Goal: Transaction & Acquisition: Purchase product/service

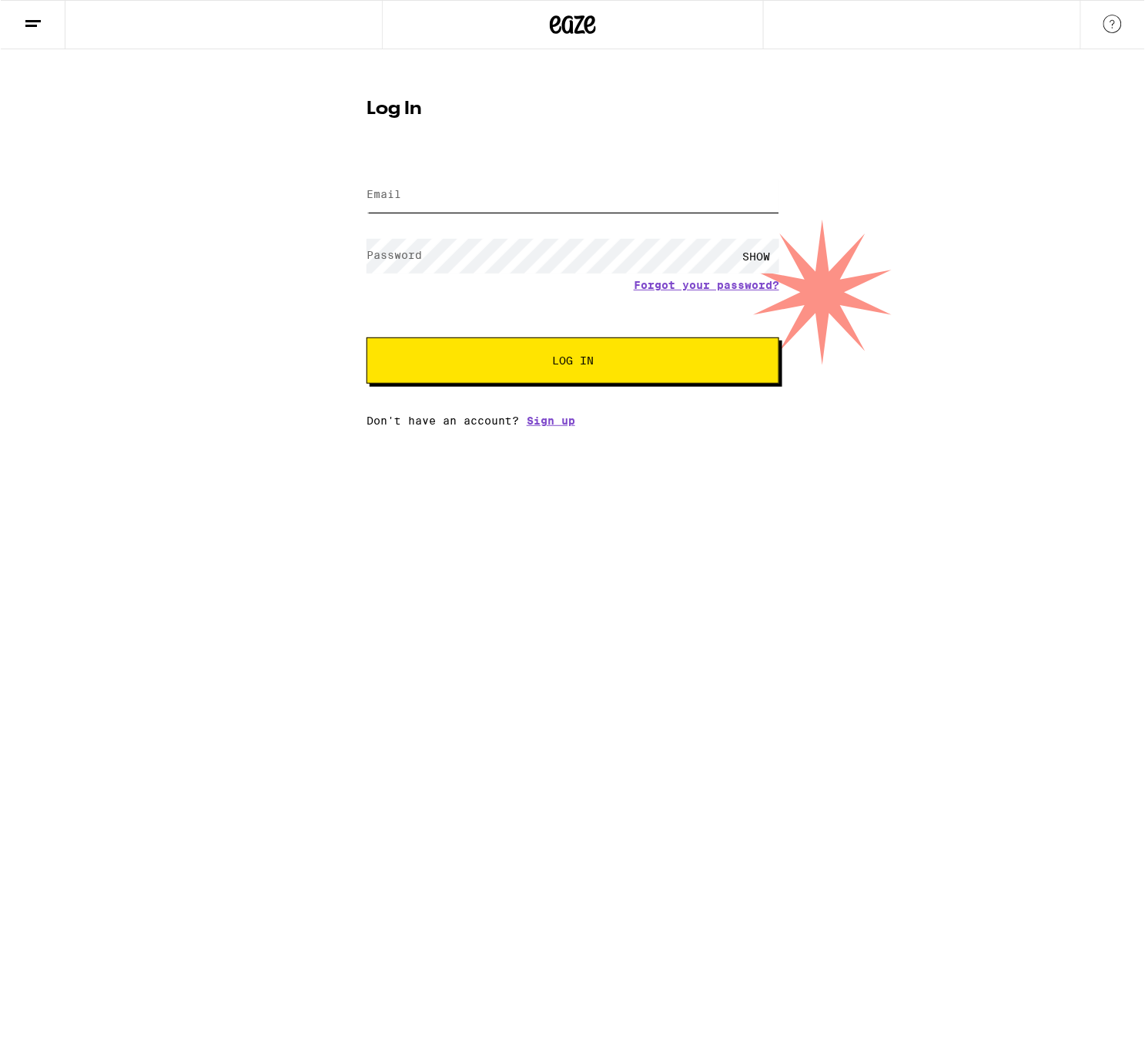
type input "[EMAIL_ADDRESS][DOMAIN_NAME]"
click at [580, 373] on button "Log In" at bounding box center [572, 361] width 413 height 46
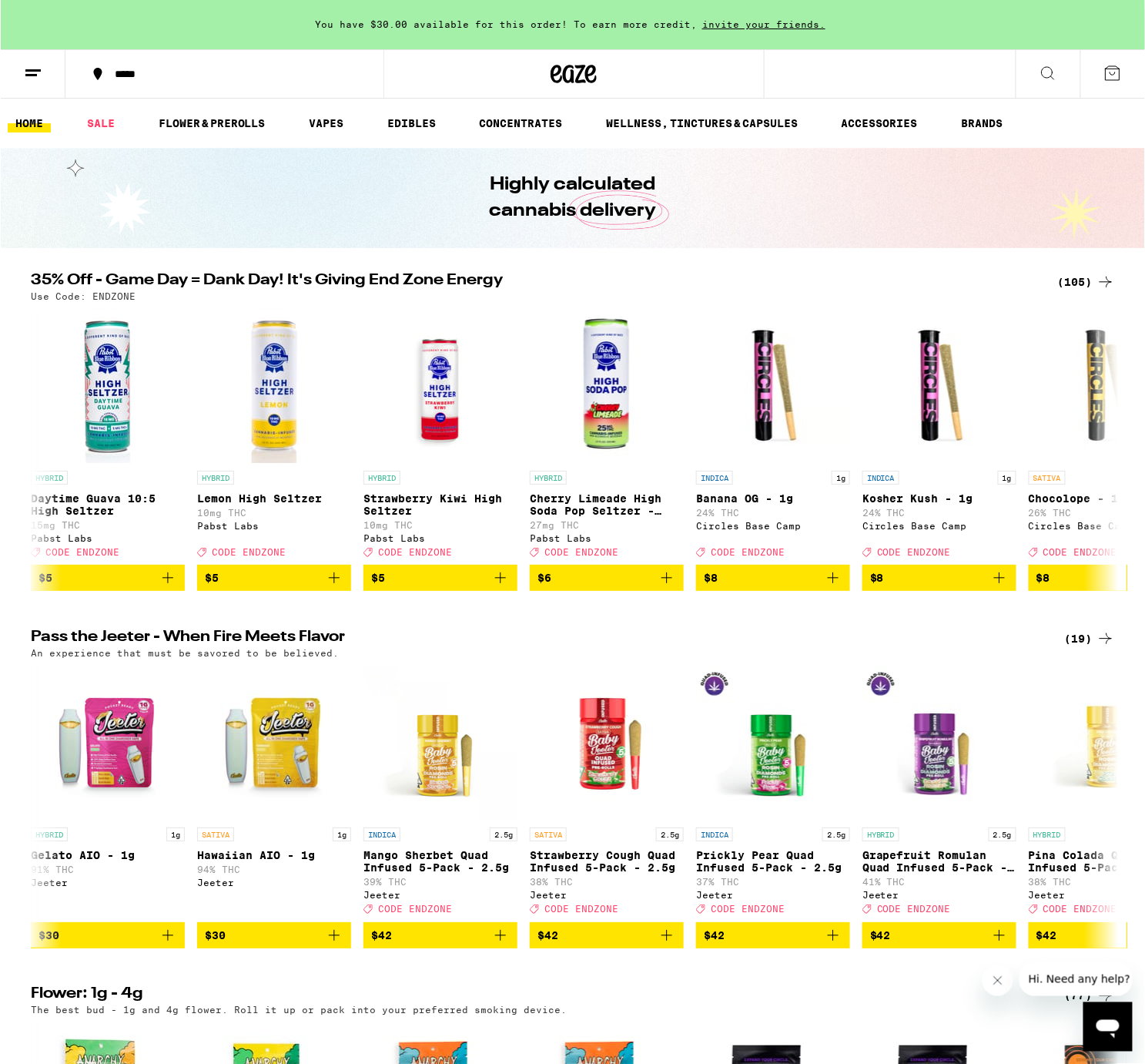
click at [146, 74] on div "*****" at bounding box center [232, 73] width 254 height 10
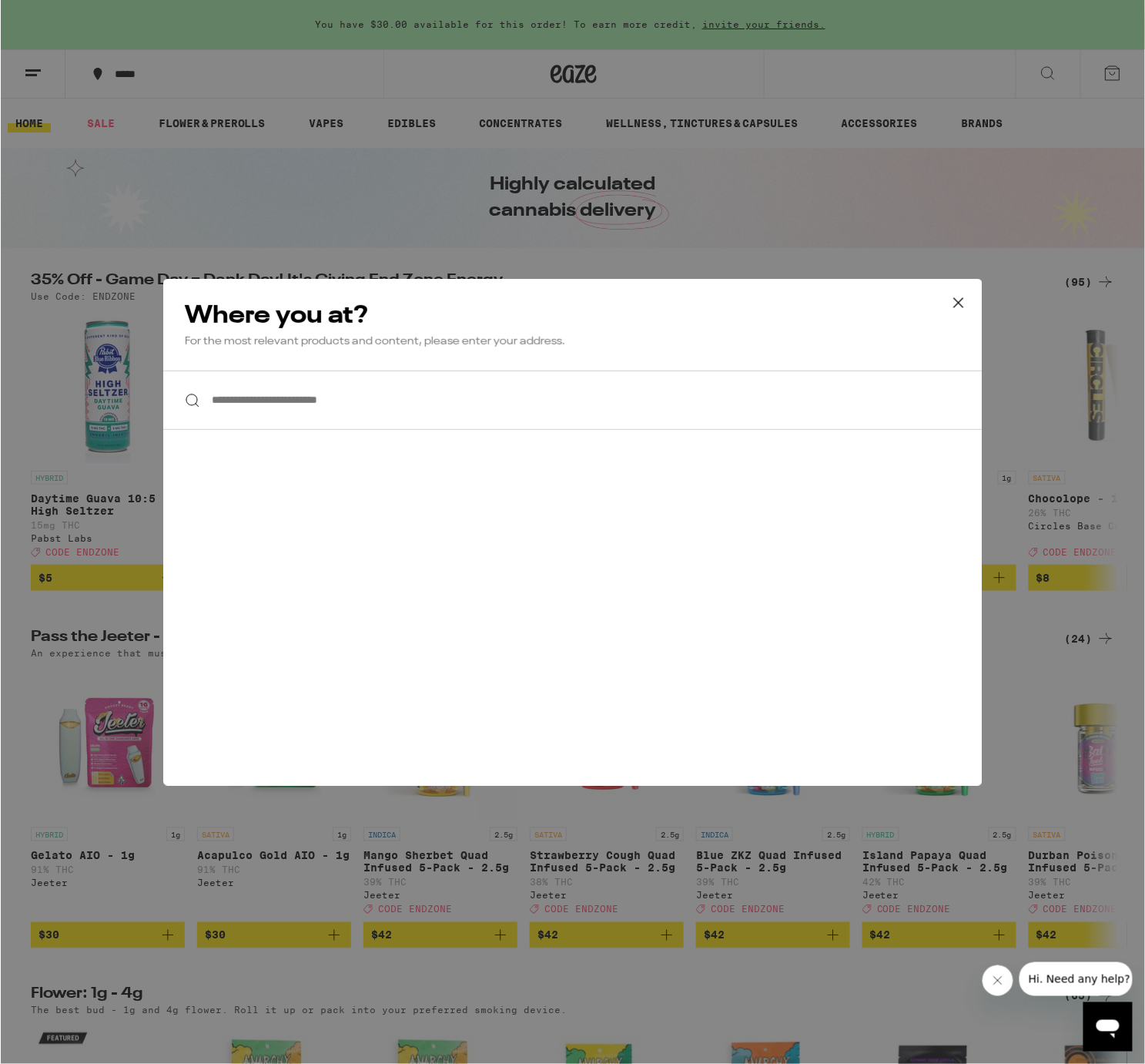
click at [249, 421] on input "**********" at bounding box center [572, 399] width 819 height 59
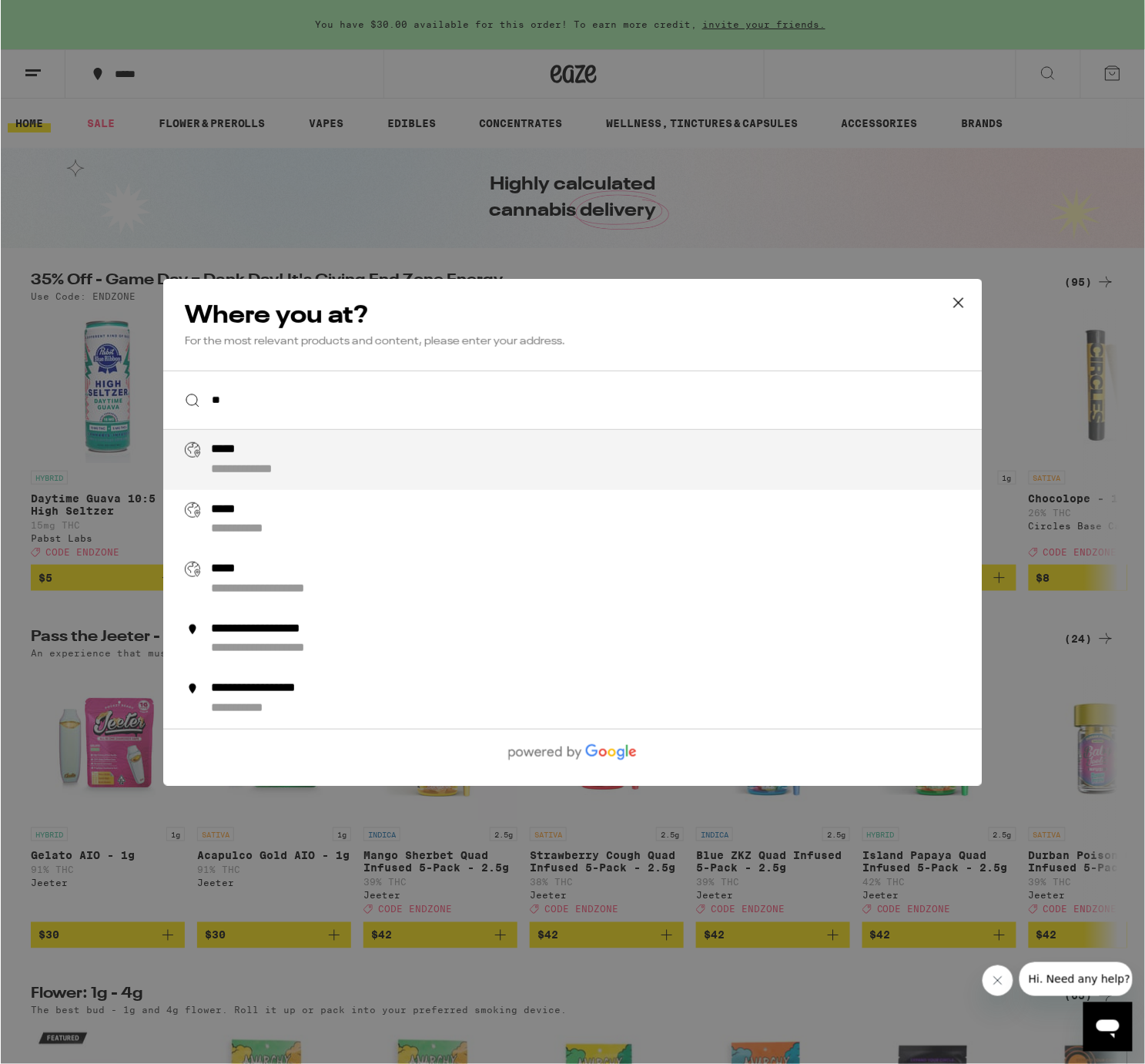
type input "*"
click at [244, 456] on div "**********" at bounding box center [294, 450] width 167 height 15
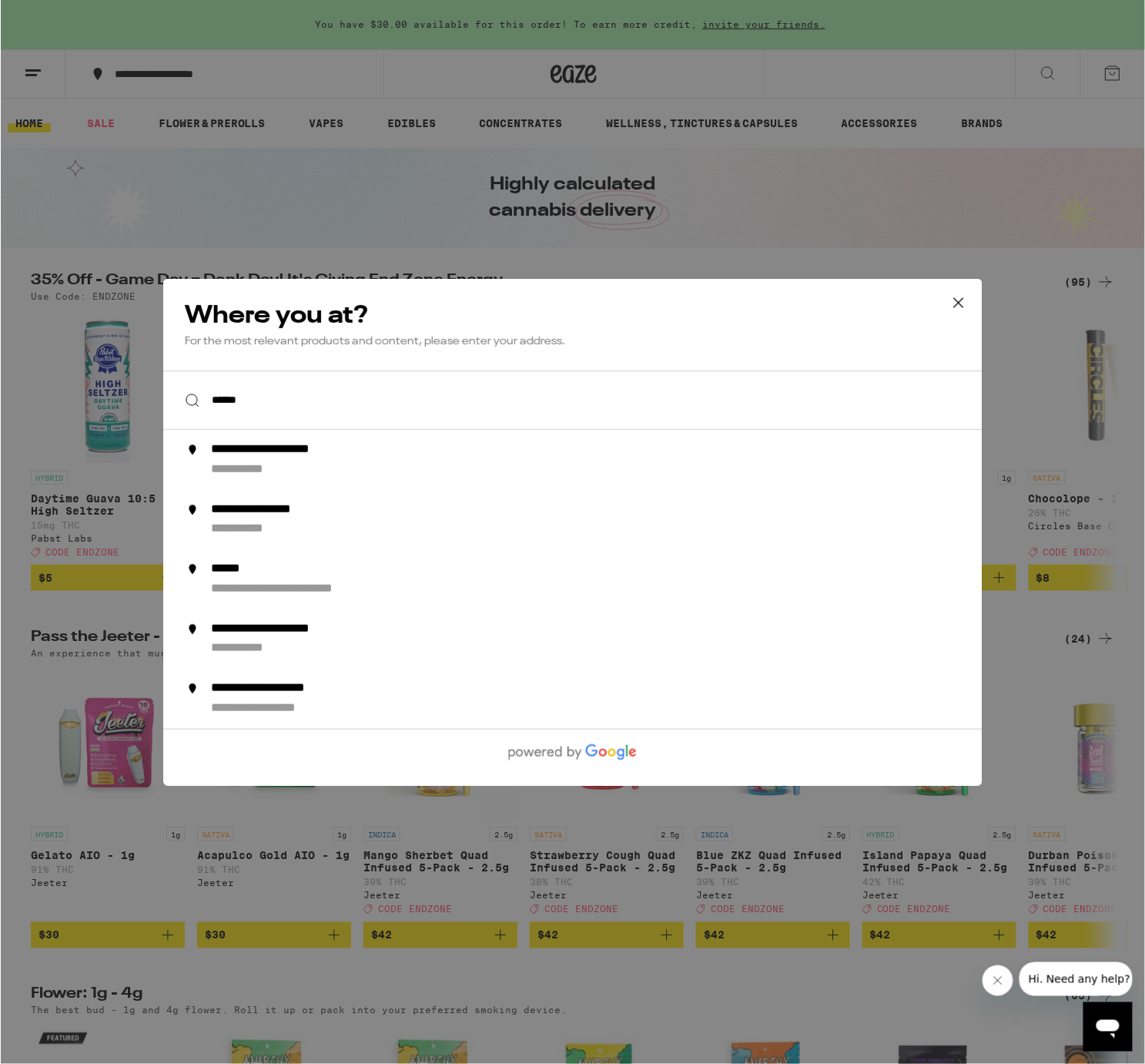
type input "**********"
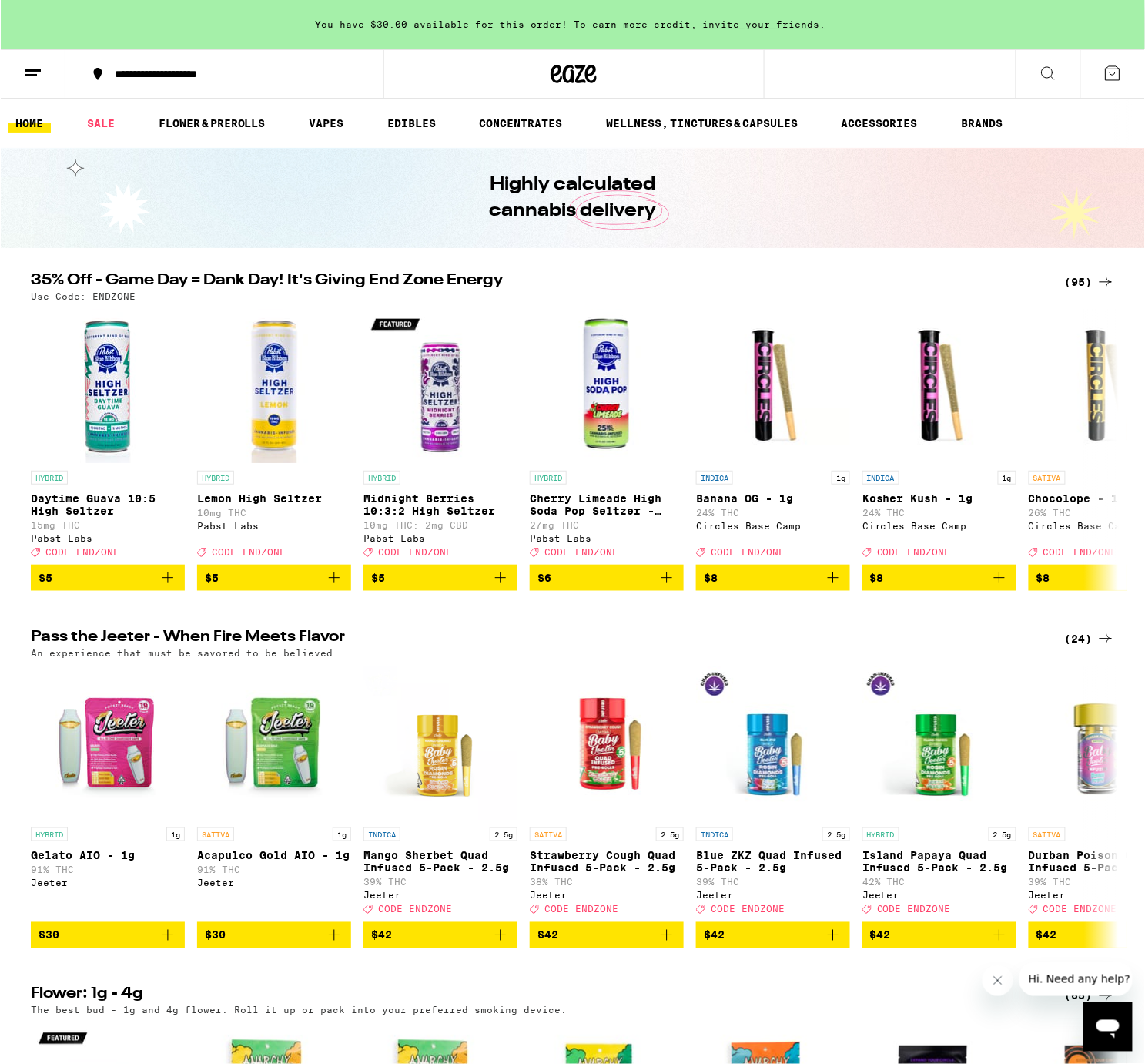
click at [155, 72] on div "**********" at bounding box center [232, 73] width 254 height 10
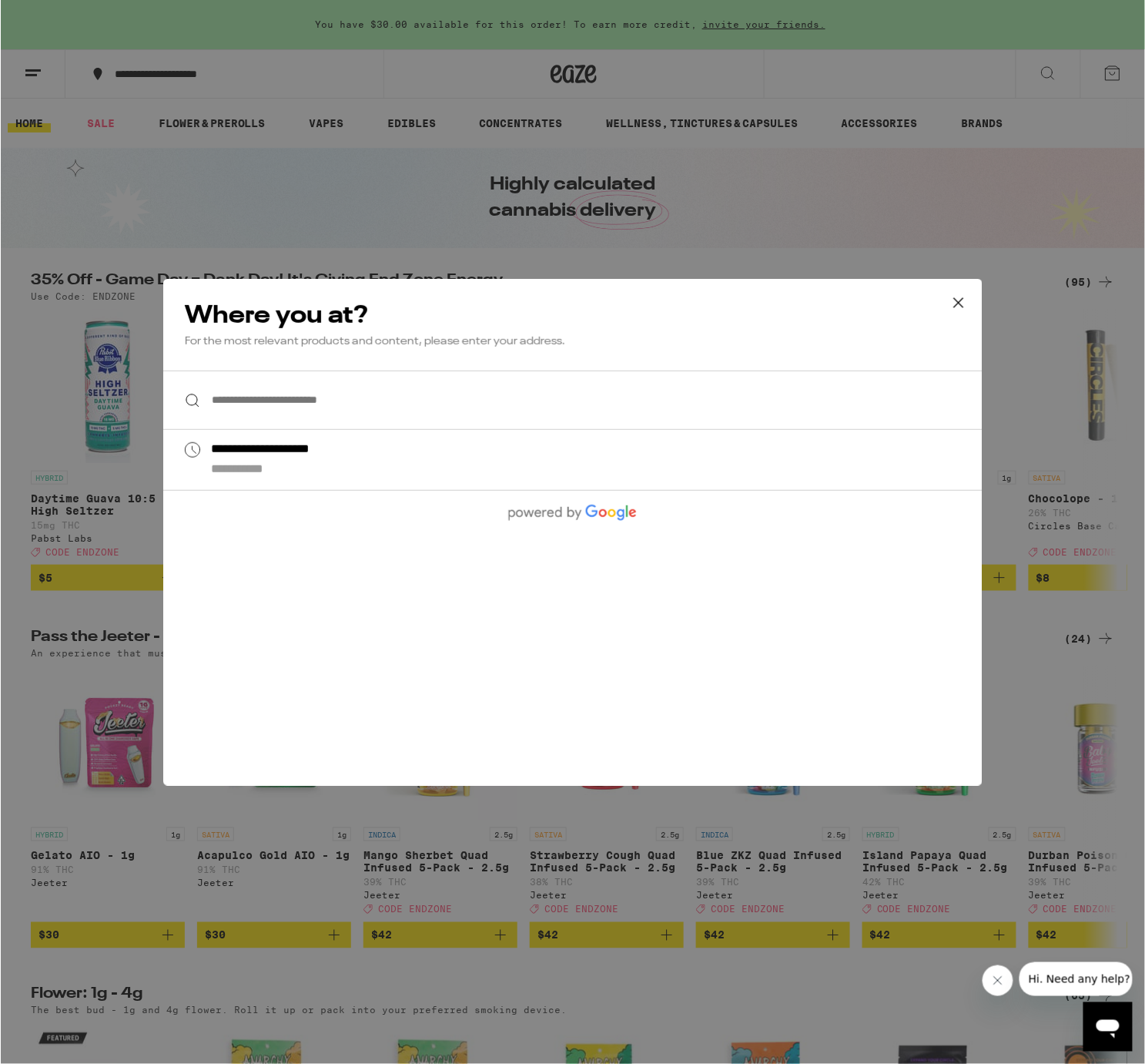
click at [243, 383] on input "**********" at bounding box center [572, 399] width 819 height 59
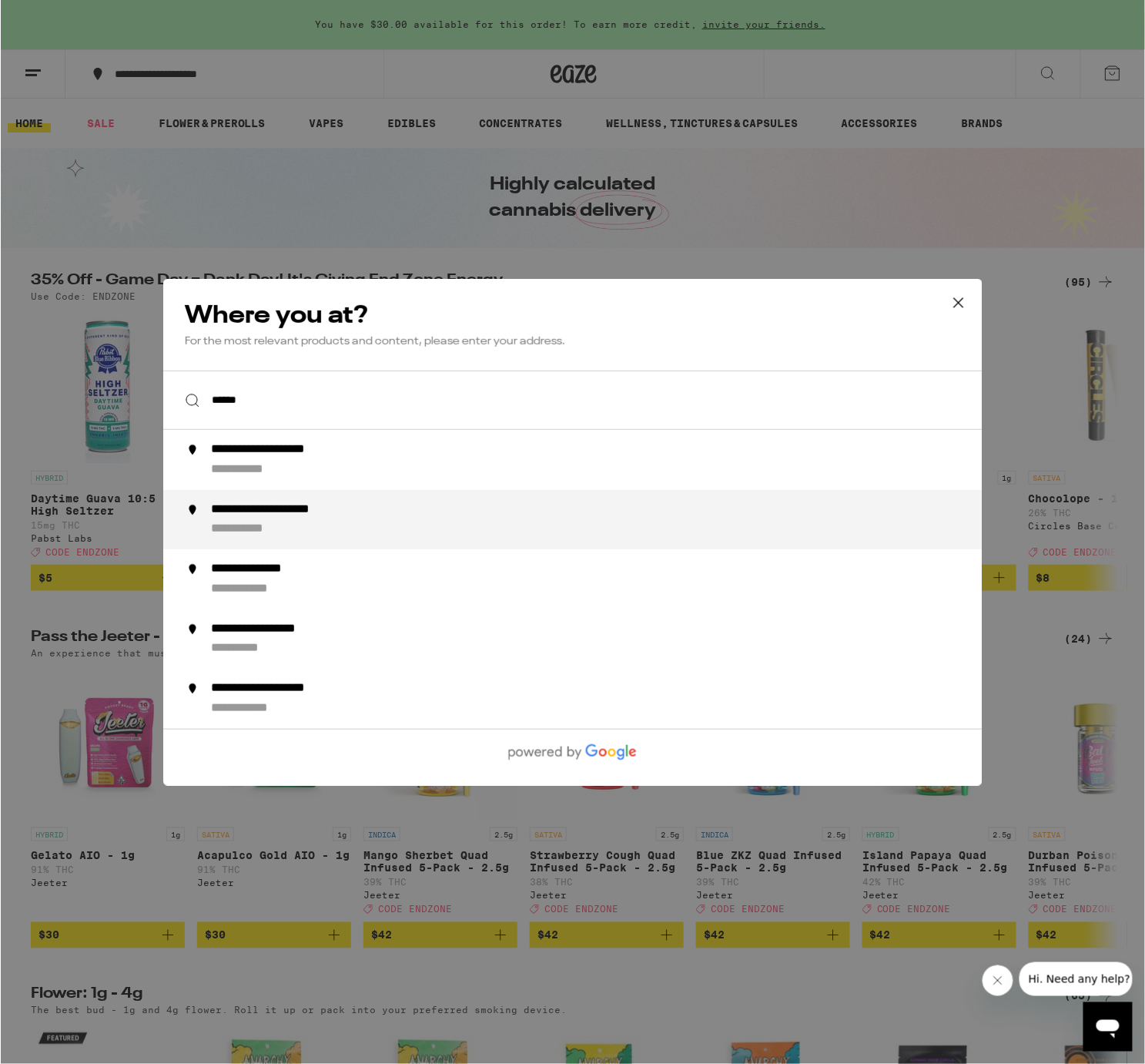
click at [240, 520] on div "**********" at bounding box center [602, 519] width 785 height 35
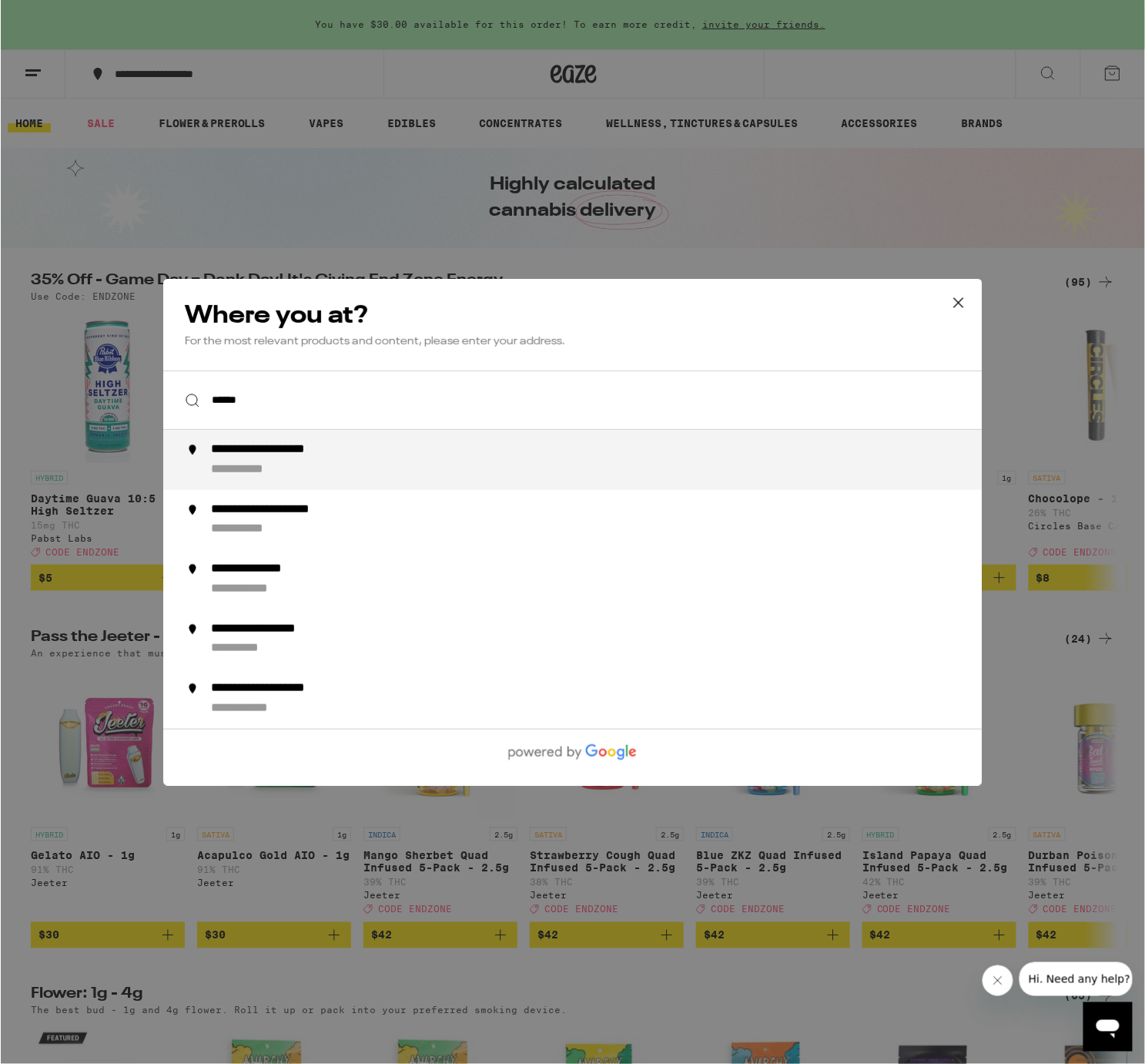
type input "**********"
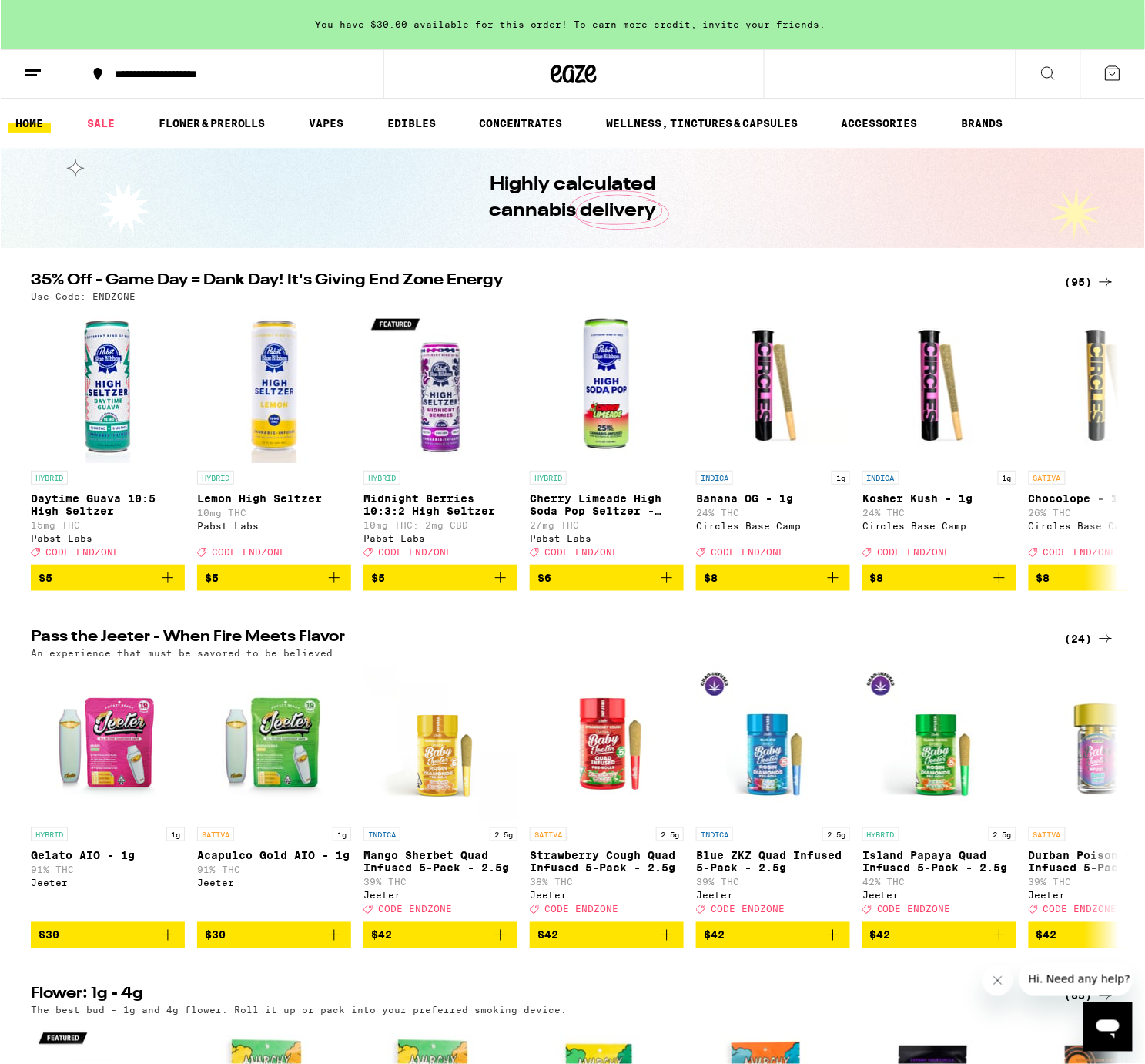
click at [21, 70] on button at bounding box center [32, 74] width 65 height 49
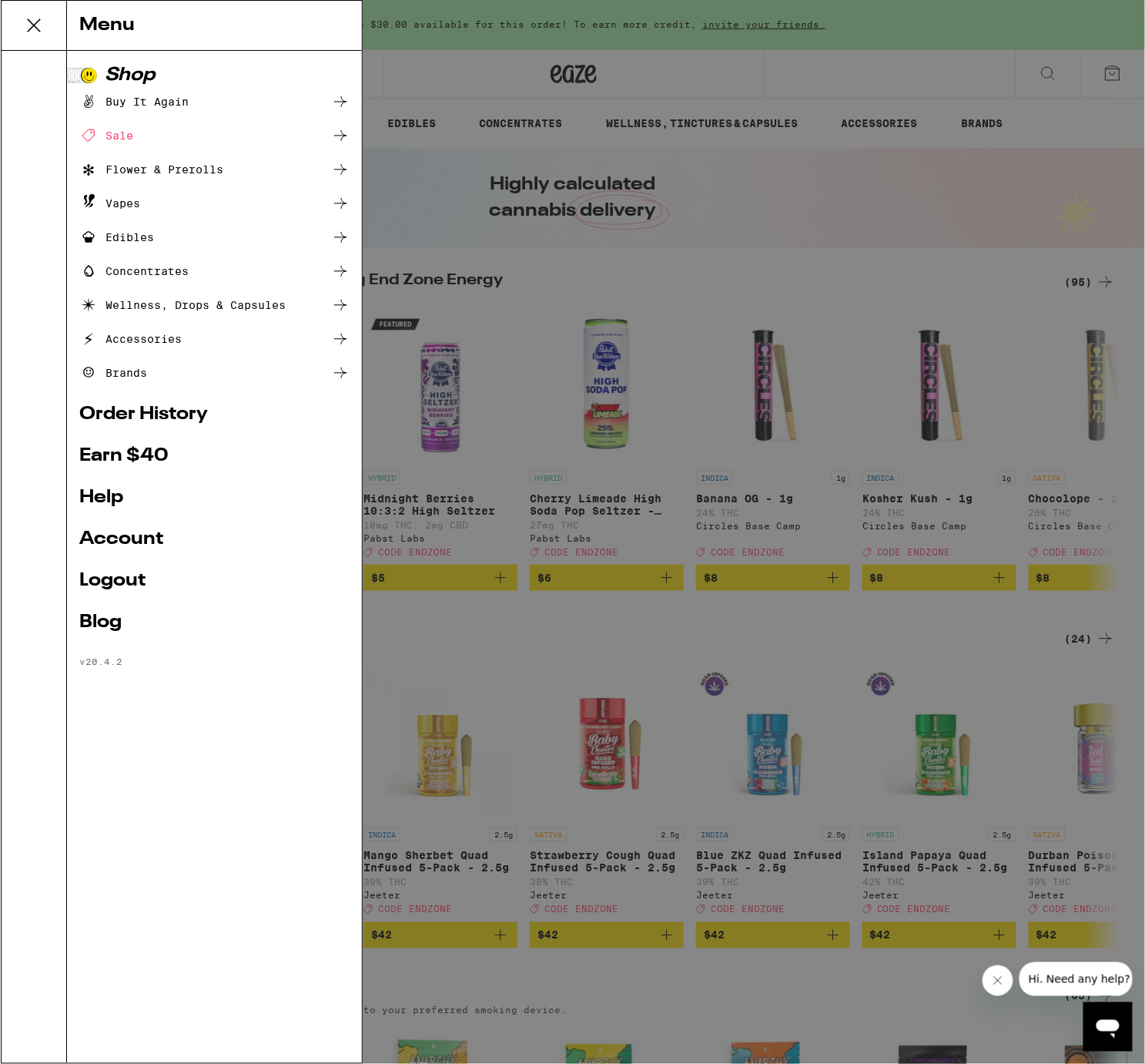
click at [139, 538] on link "Account" at bounding box center [214, 539] width 270 height 19
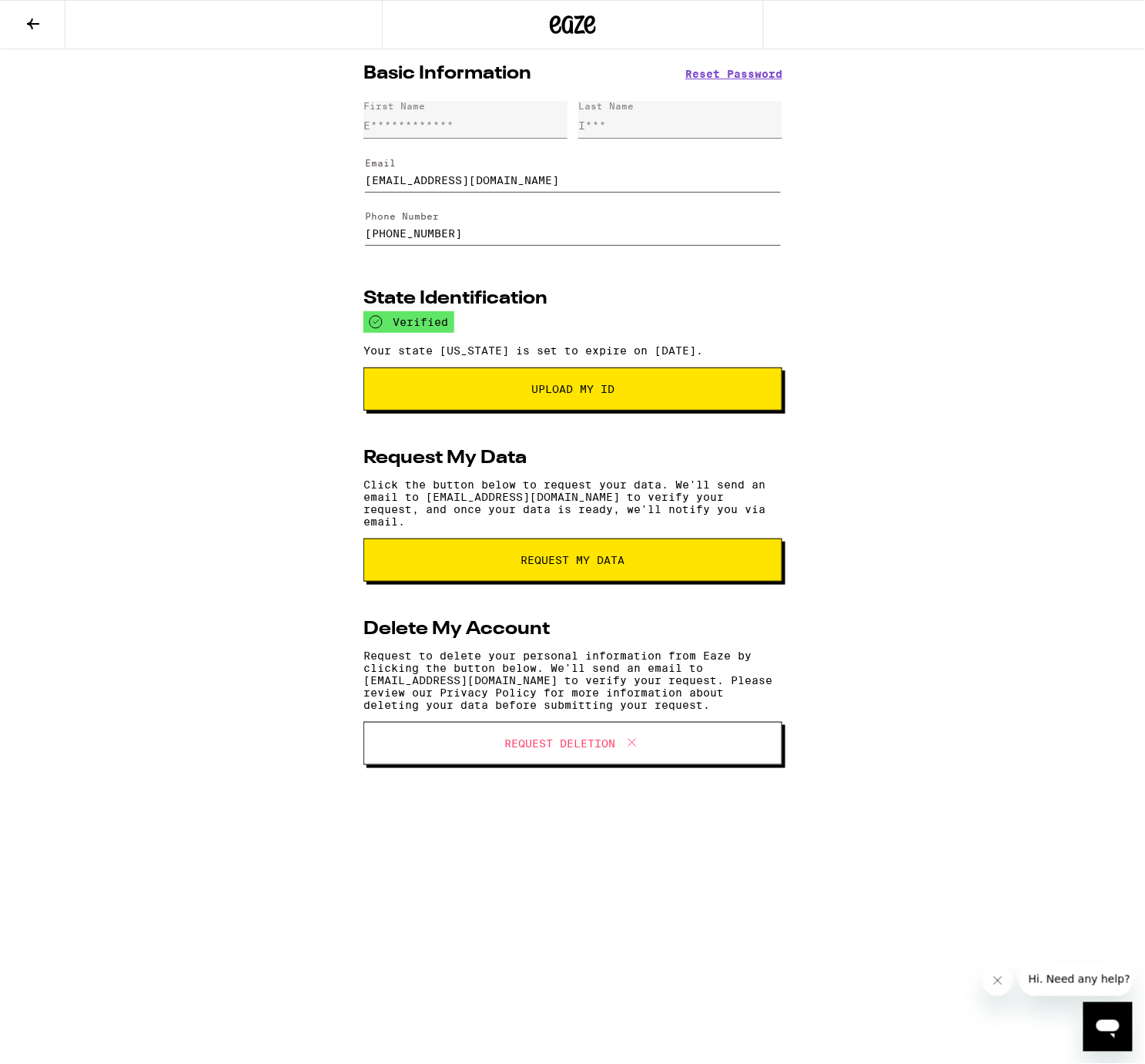
click at [34, 20] on icon at bounding box center [32, 24] width 19 height 19
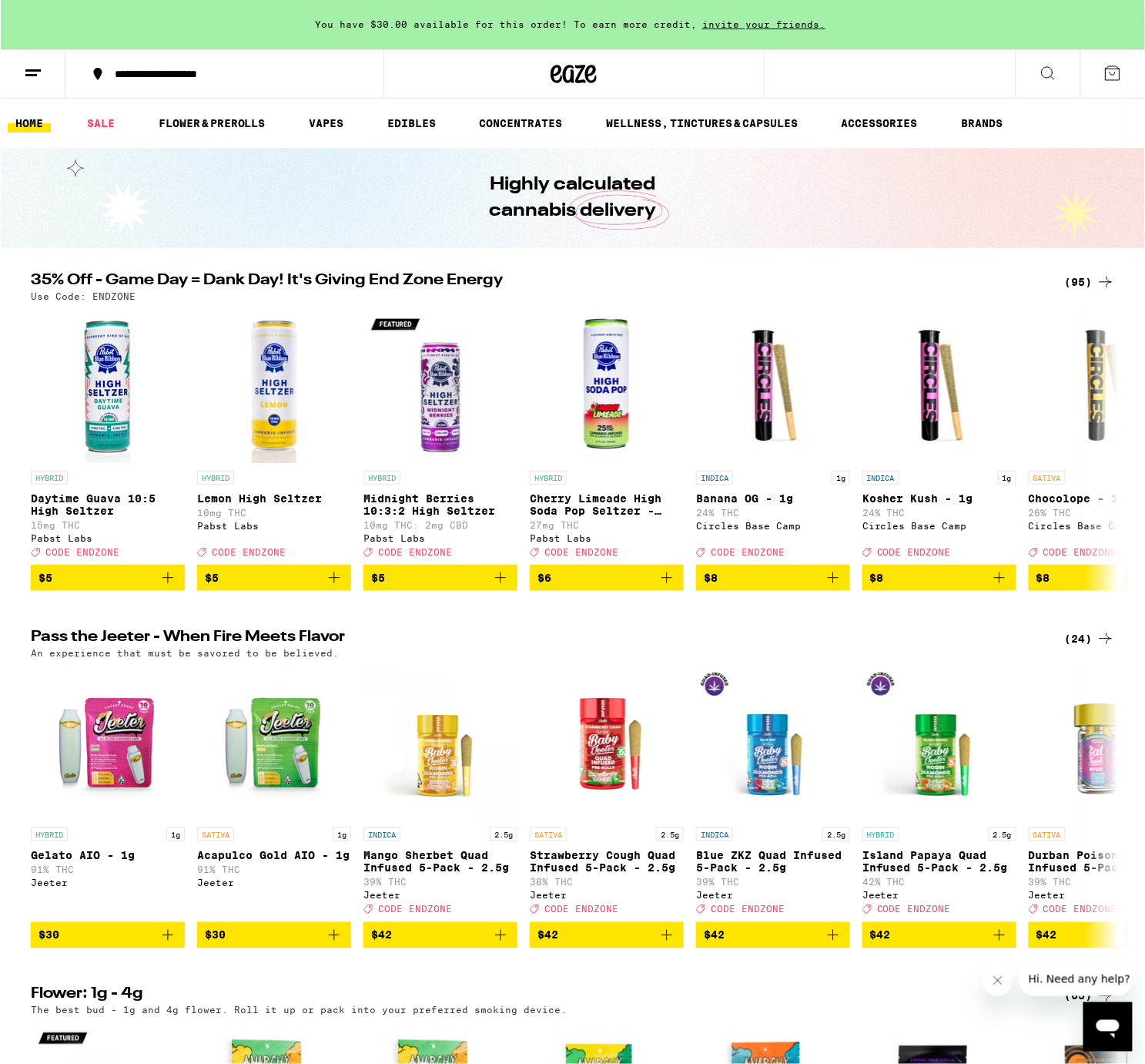
click at [397, 27] on span "You have $30.00 available for this order! To earn more credit," at bounding box center [505, 25] width 382 height 10
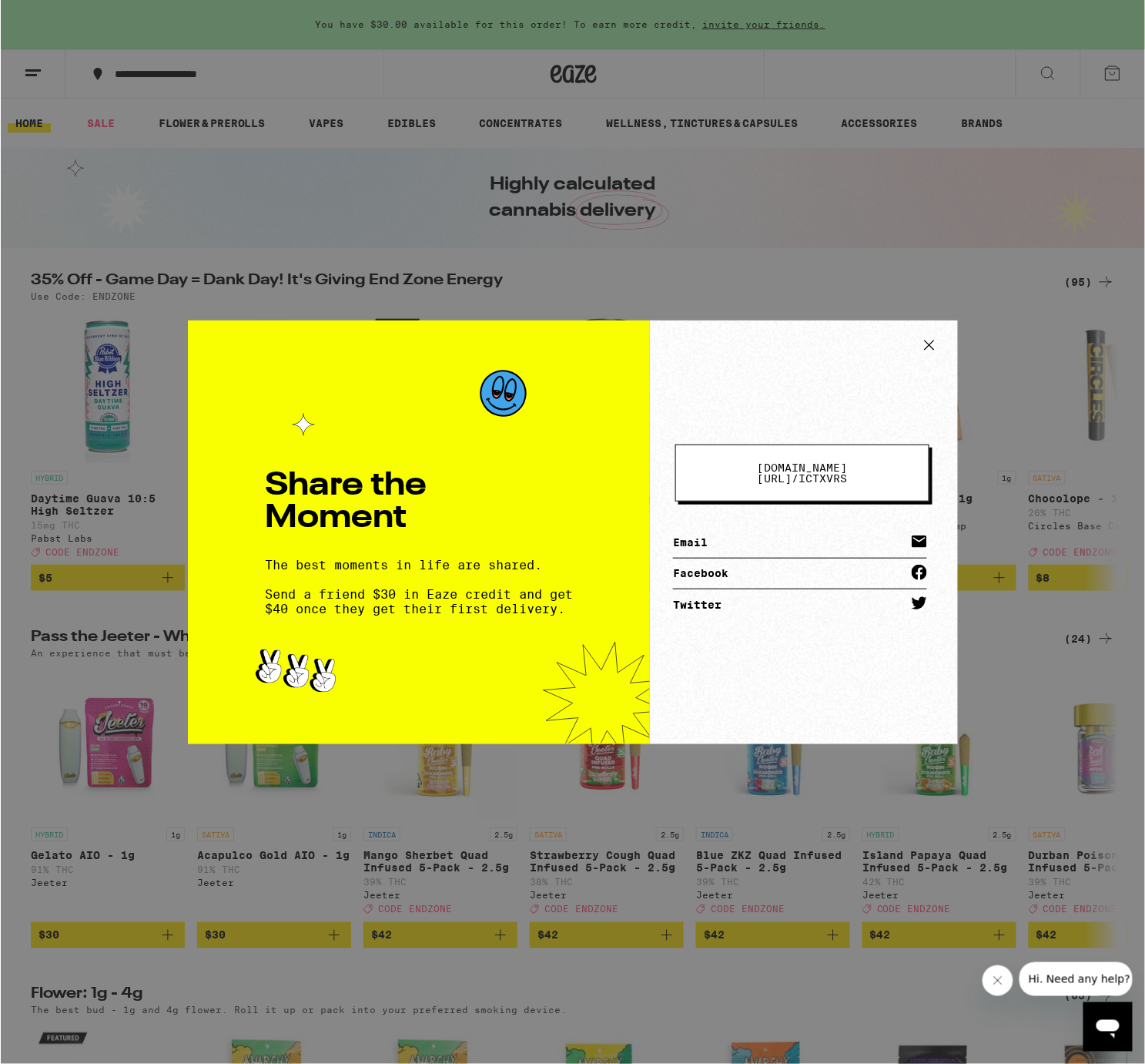
click at [931, 344] on icon at bounding box center [928, 344] width 23 height 23
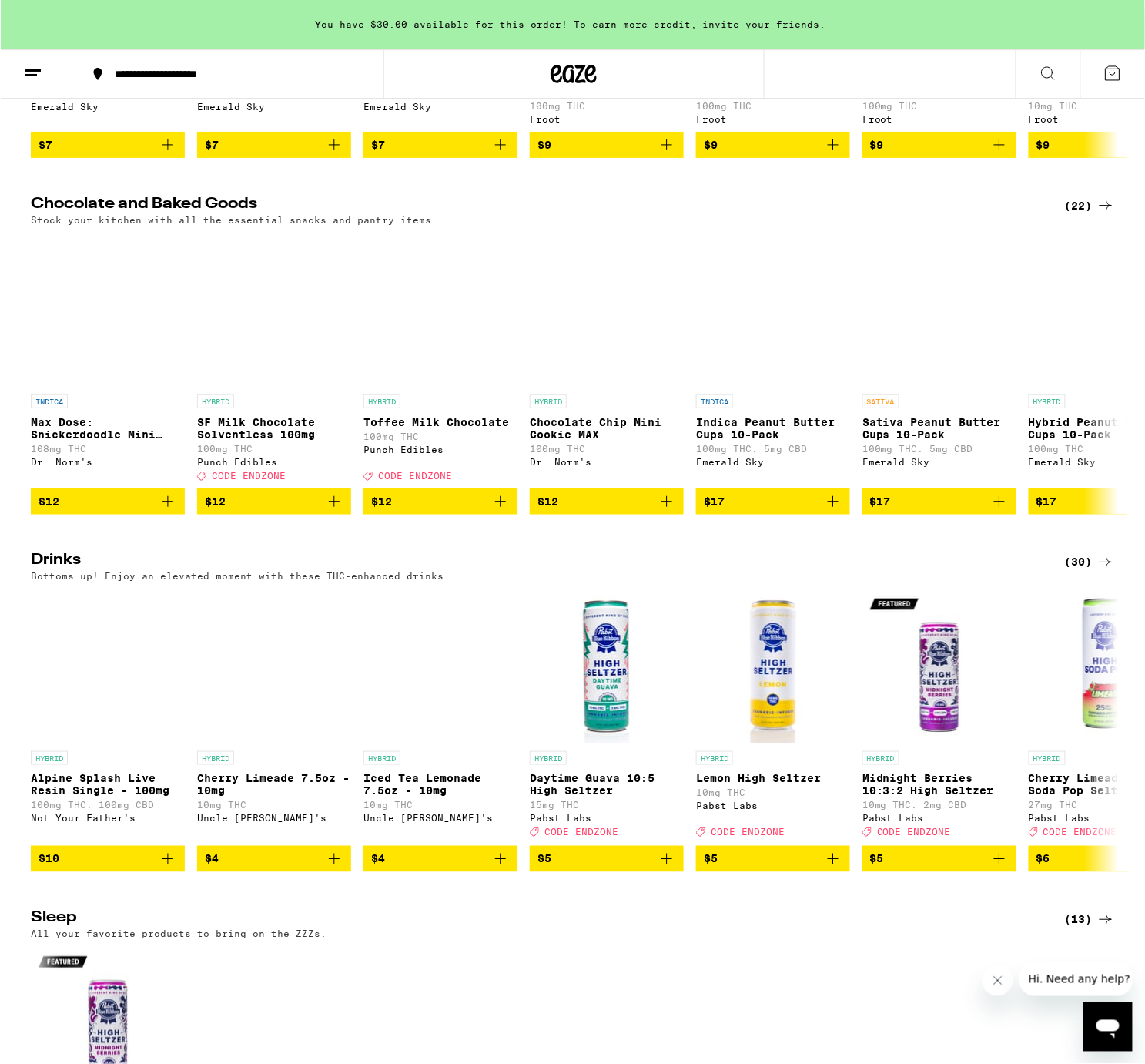
scroll to position [3915, 0]
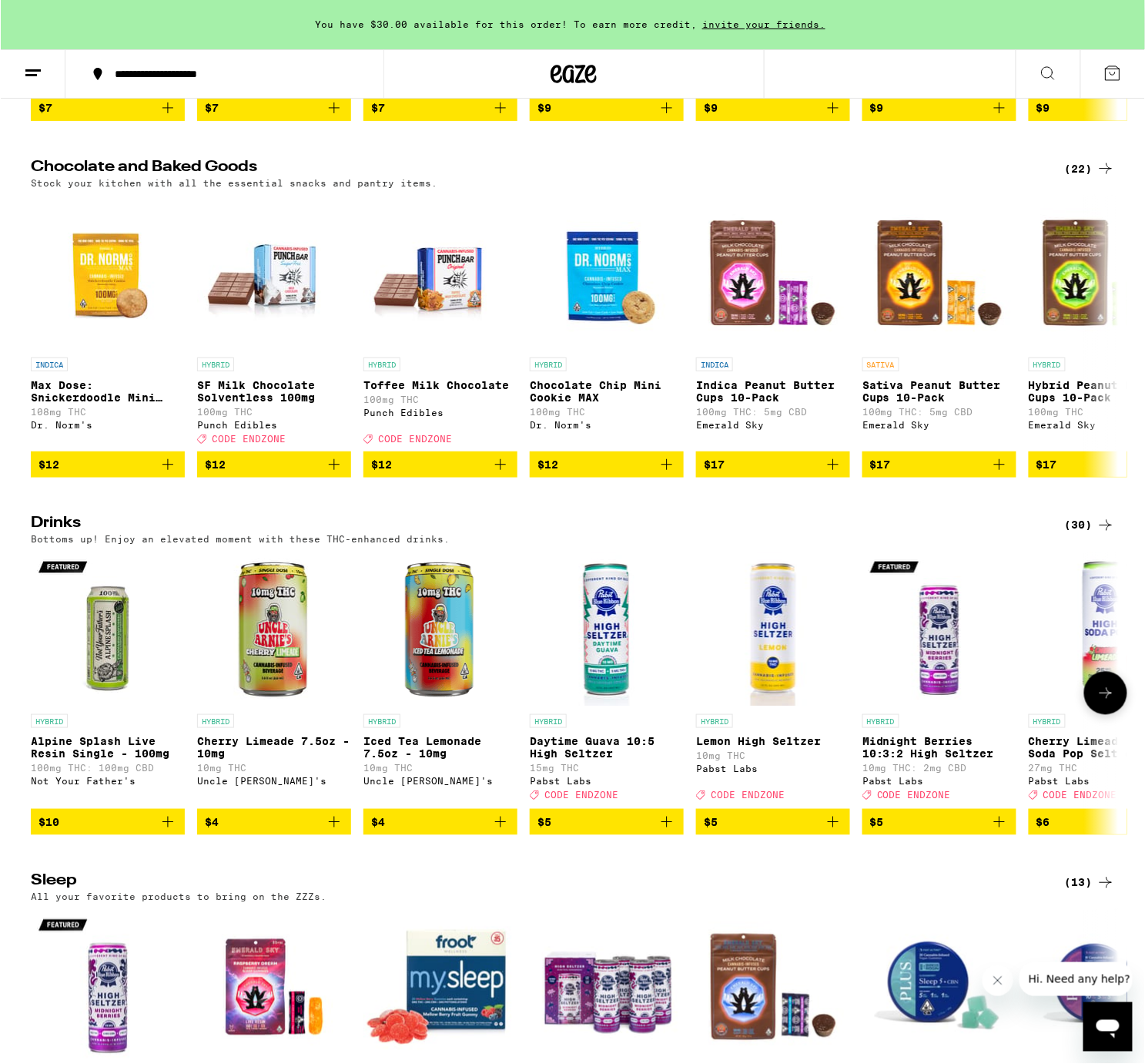
click at [499, 831] on icon "Add to bag" at bounding box center [500, 822] width 19 height 19
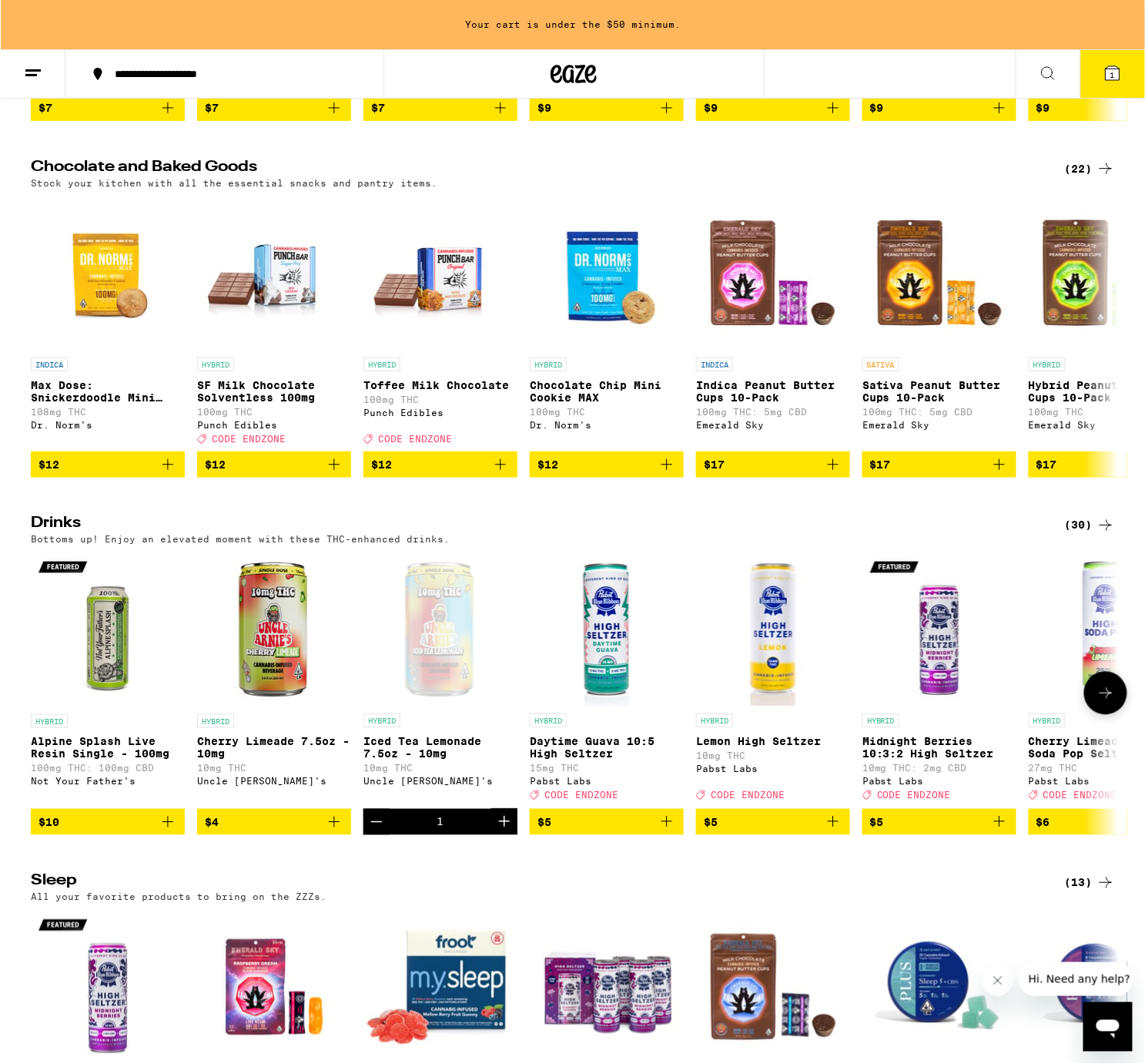
scroll to position [3918, 0]
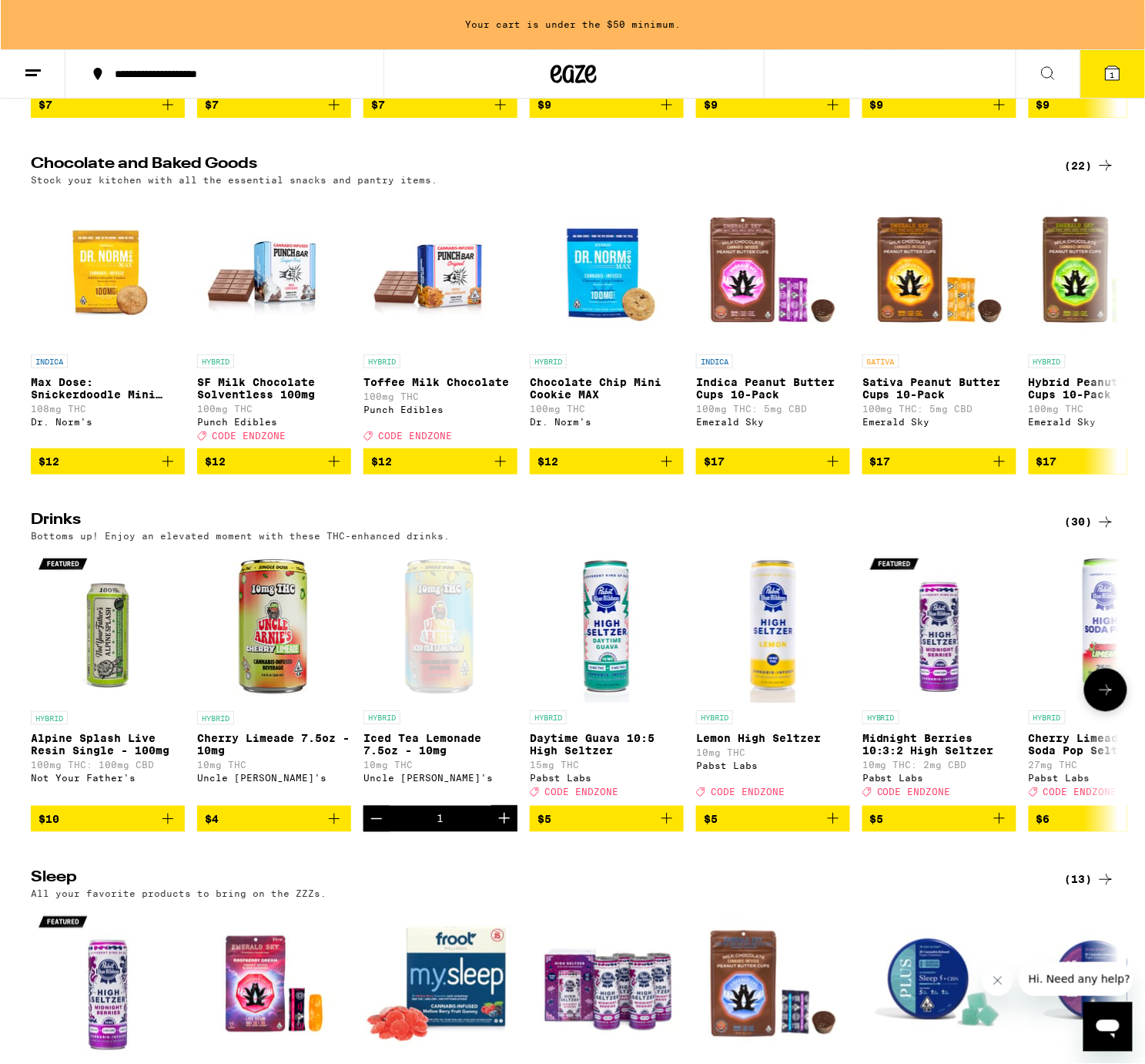
click at [1101, 699] on icon at bounding box center [1105, 691] width 19 height 19
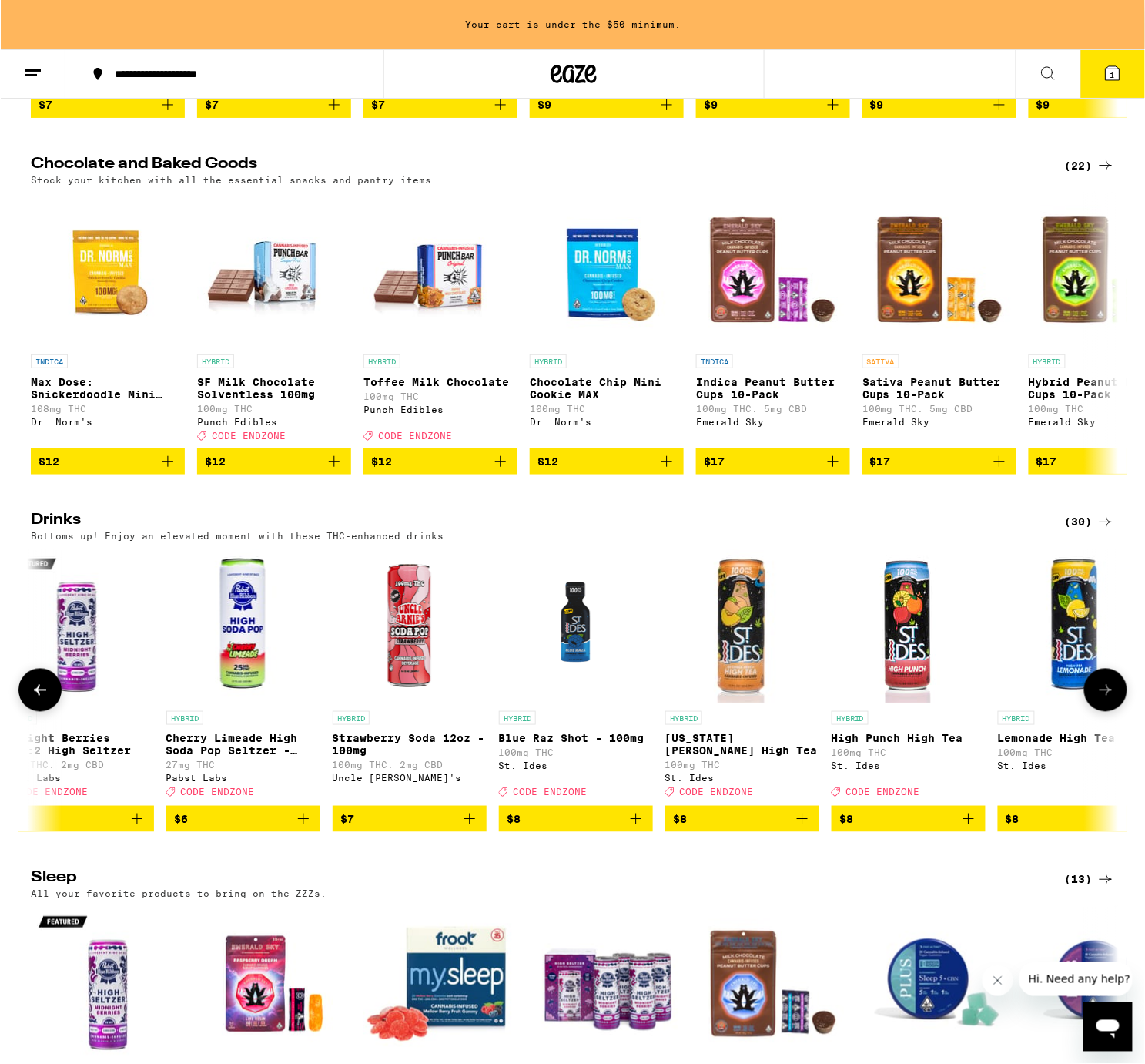
scroll to position [0, 916]
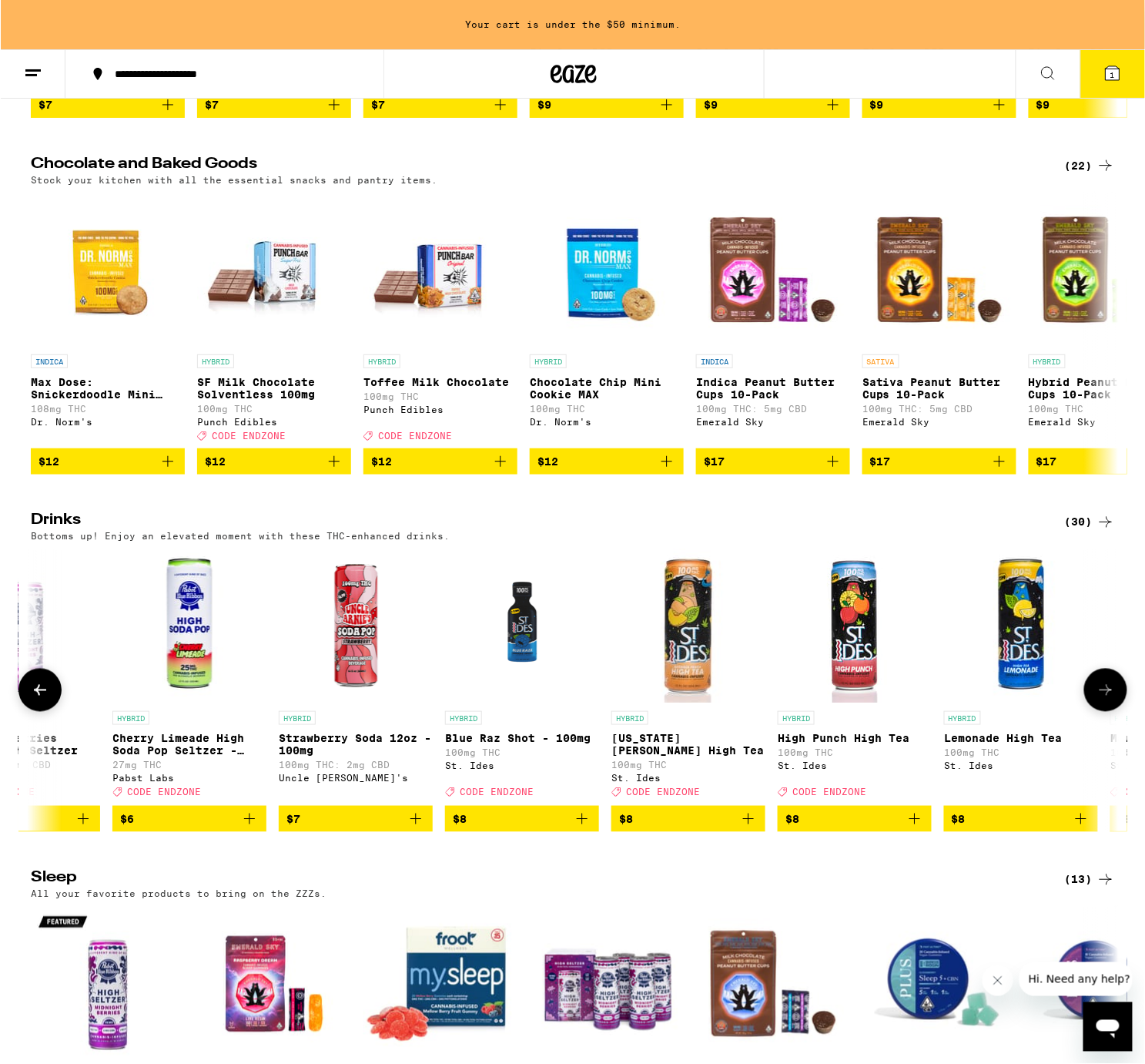
click at [254, 828] on icon "Add to bag" at bounding box center [249, 819] width 19 height 19
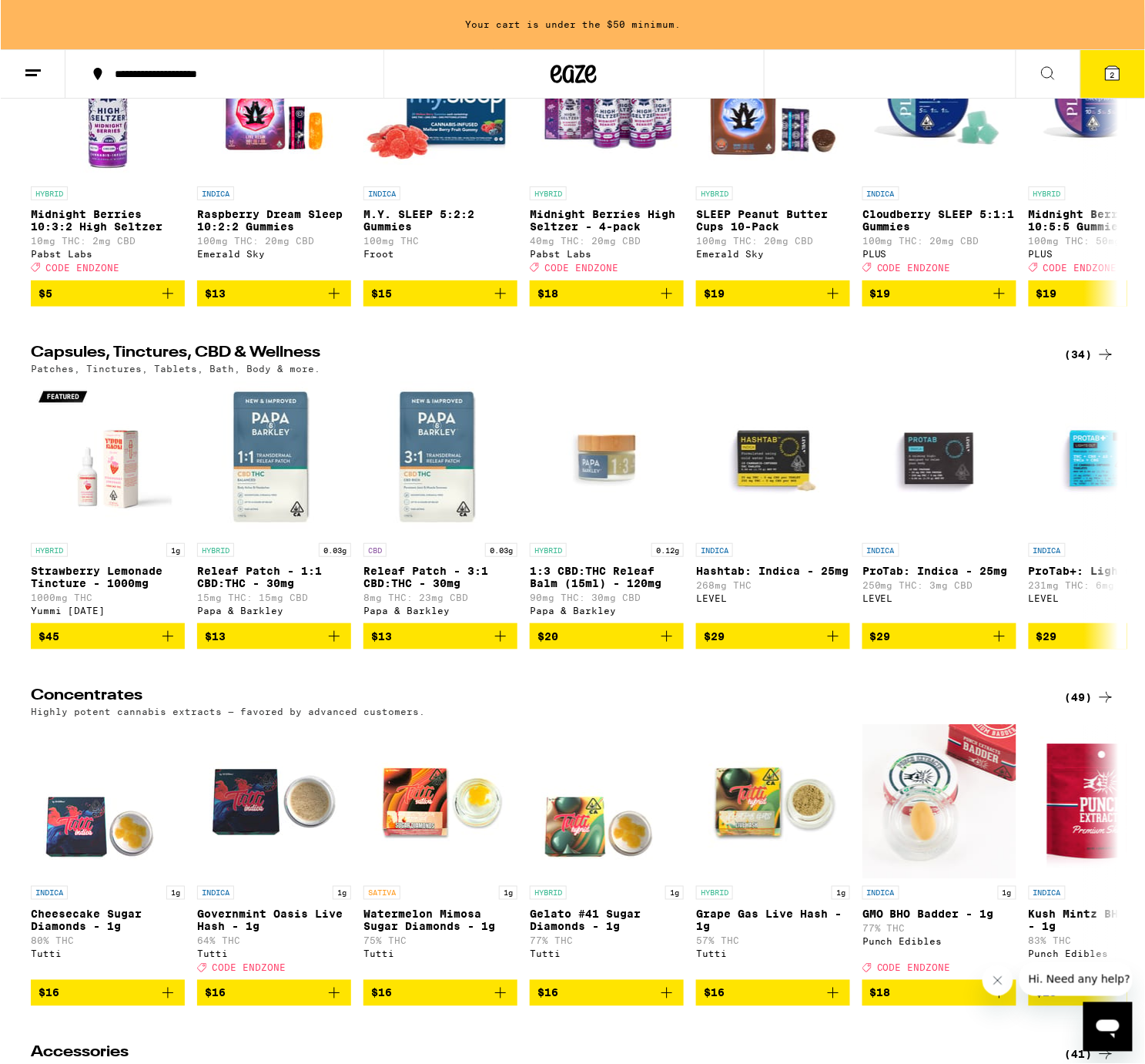
scroll to position [4803, 0]
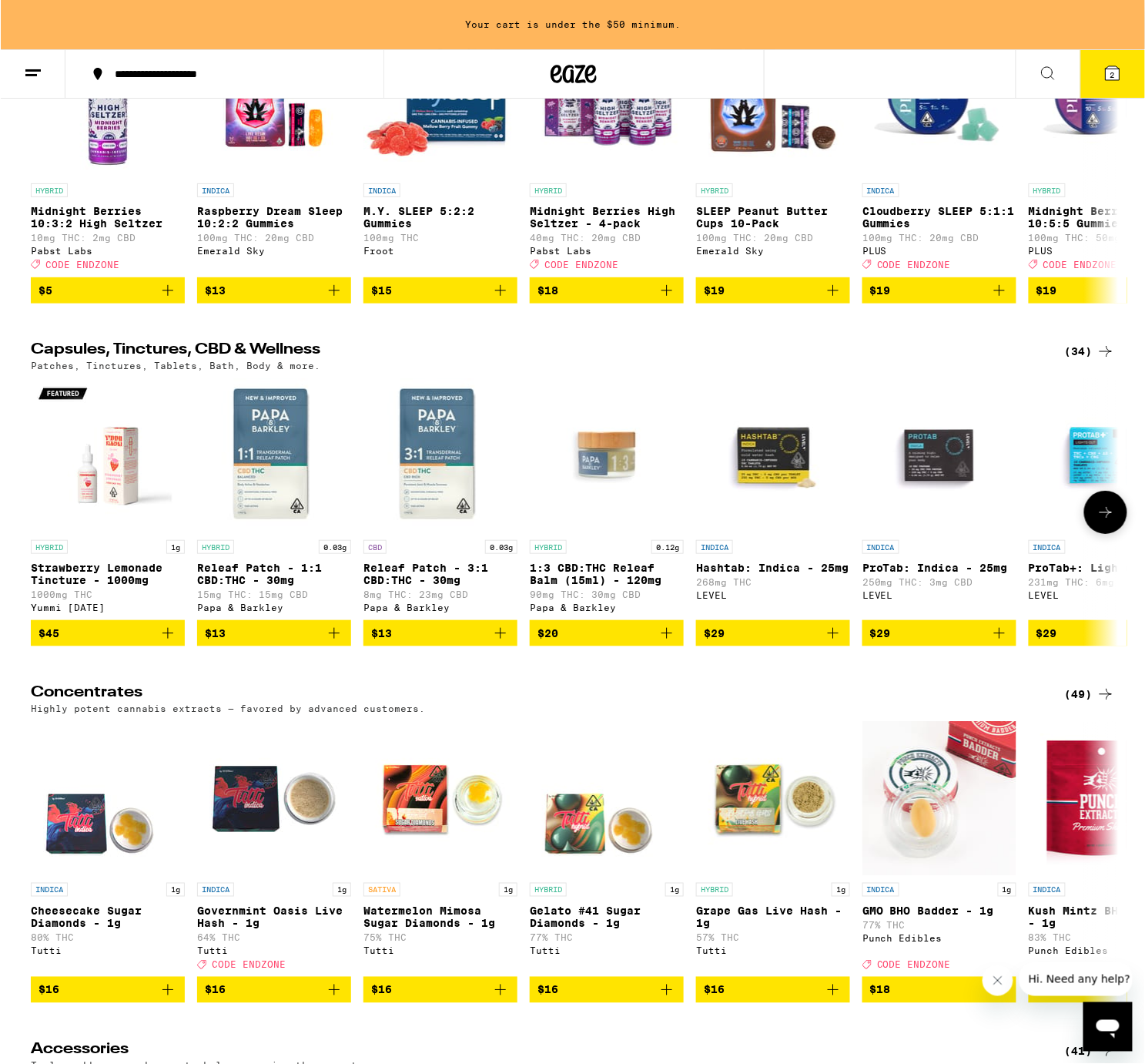
click at [1097, 521] on icon at bounding box center [1105, 512] width 19 height 19
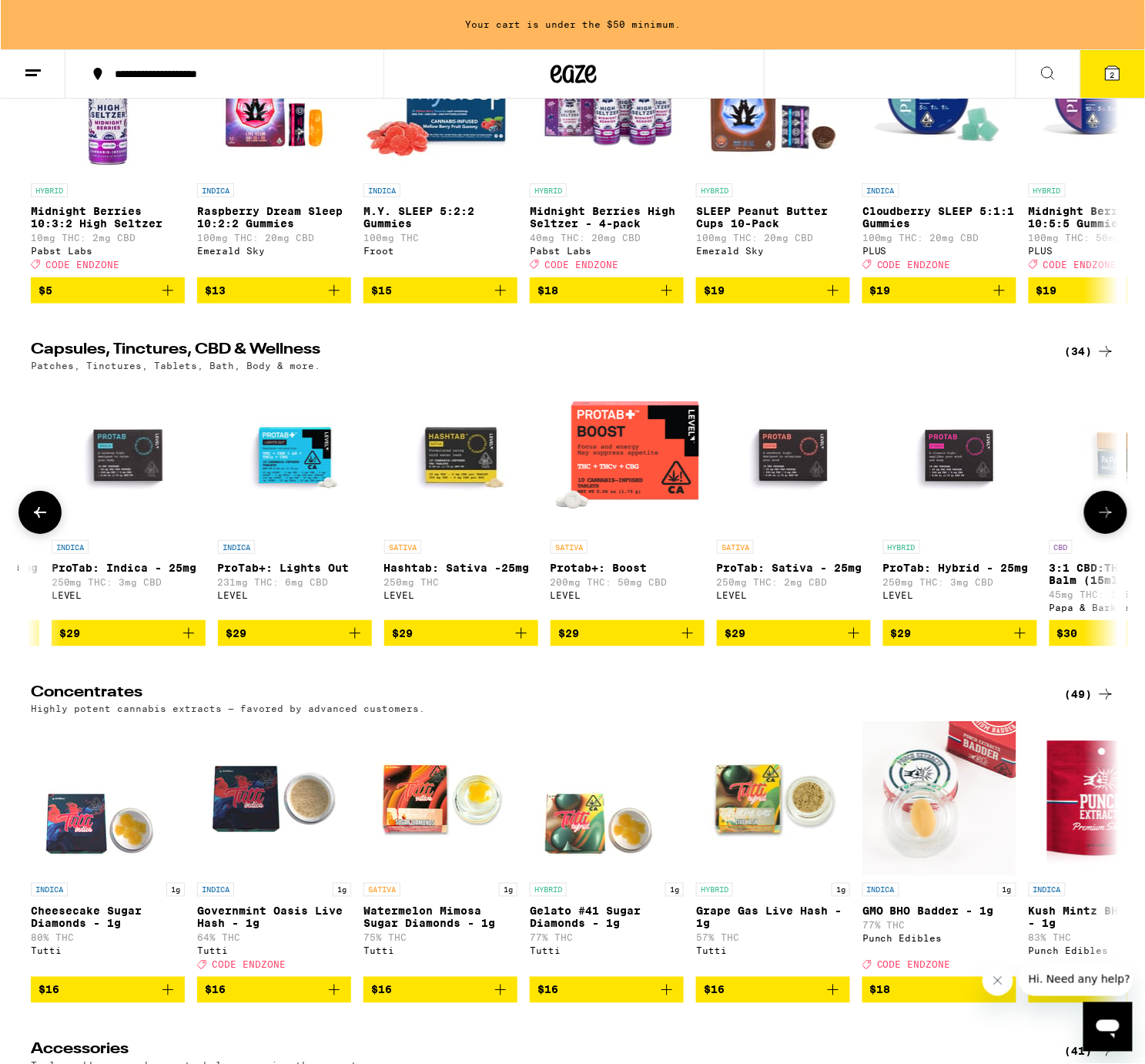
scroll to position [0, 916]
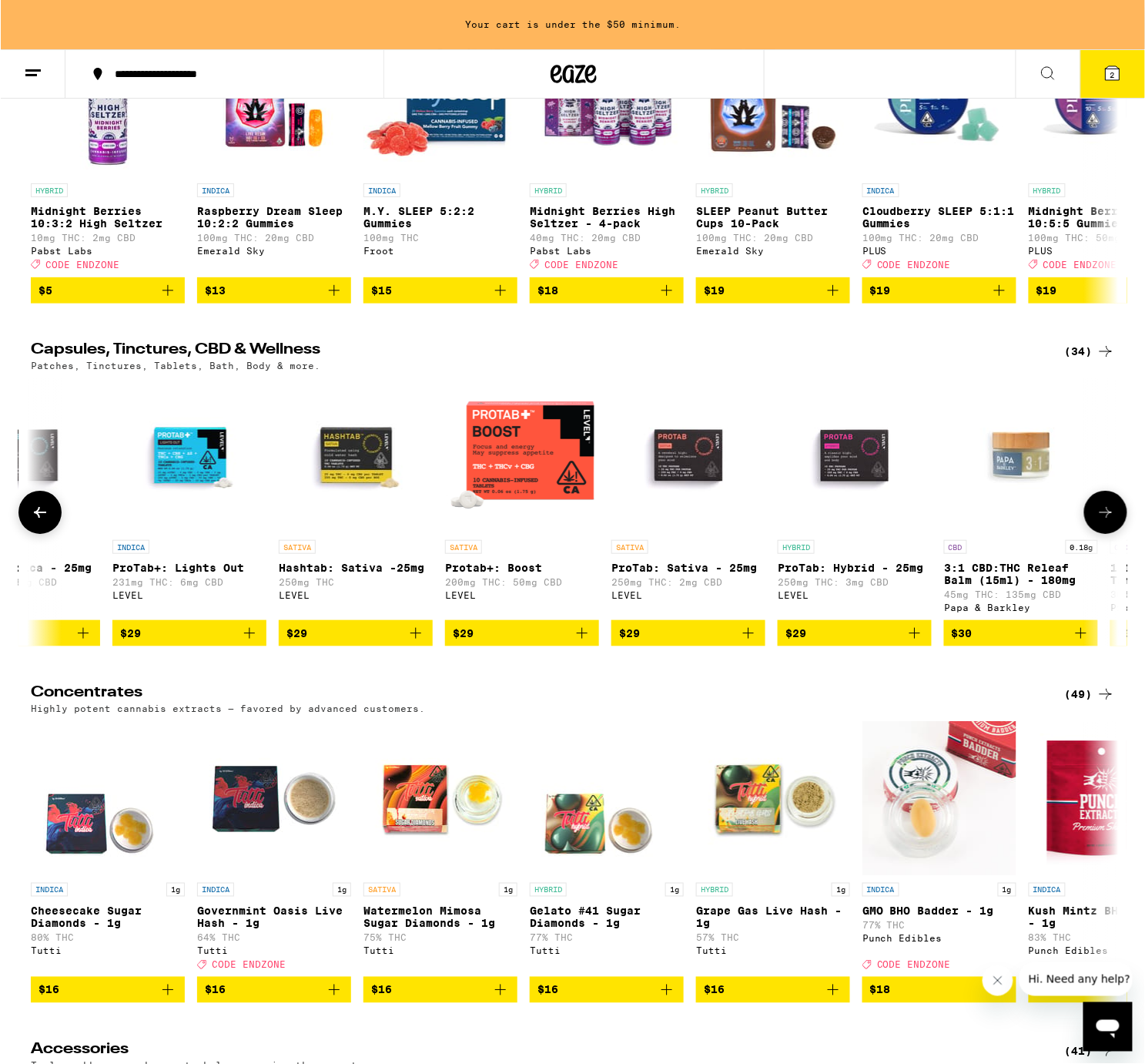
click at [1097, 521] on icon at bounding box center [1105, 512] width 19 height 19
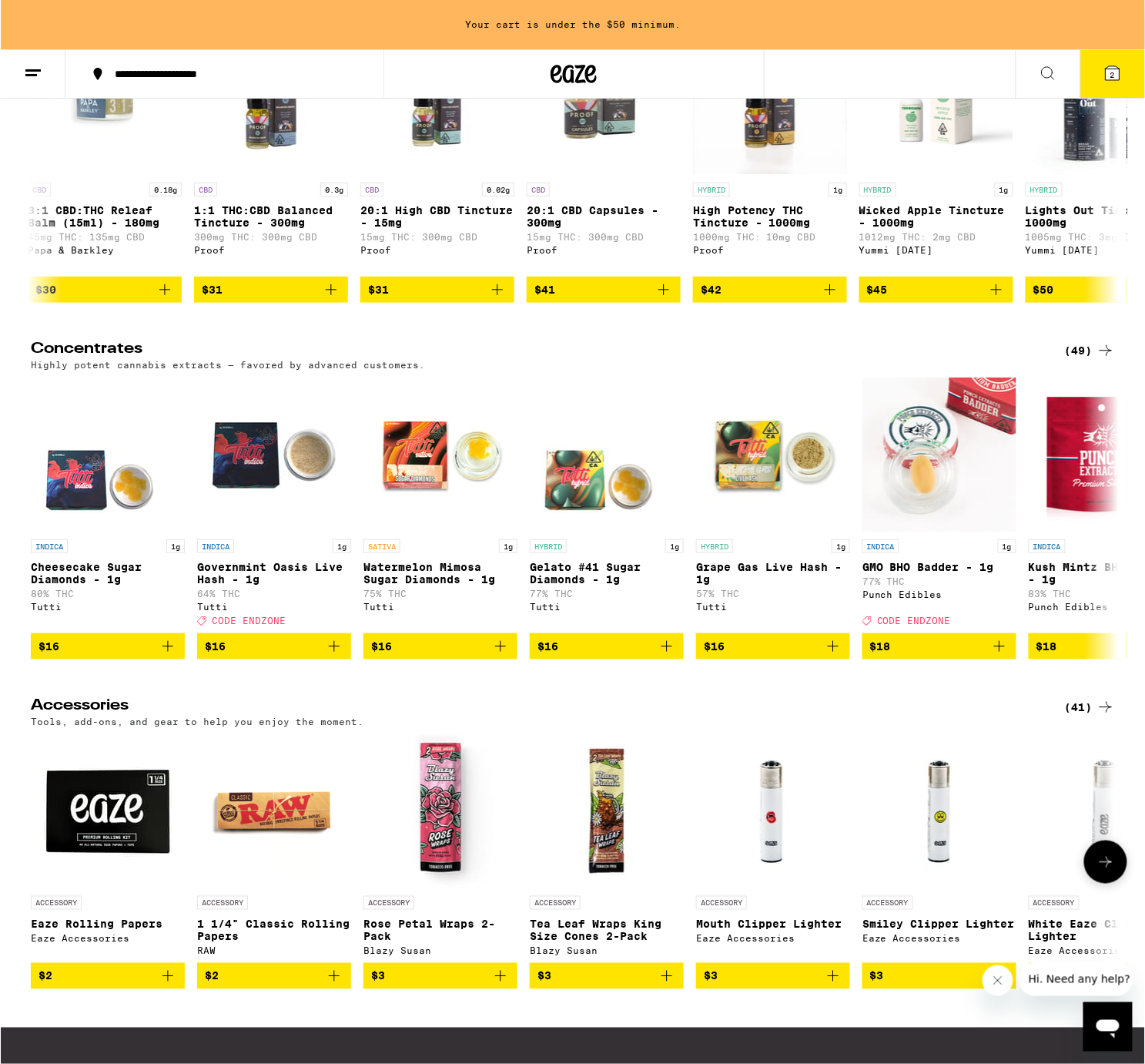
scroll to position [5164, 0]
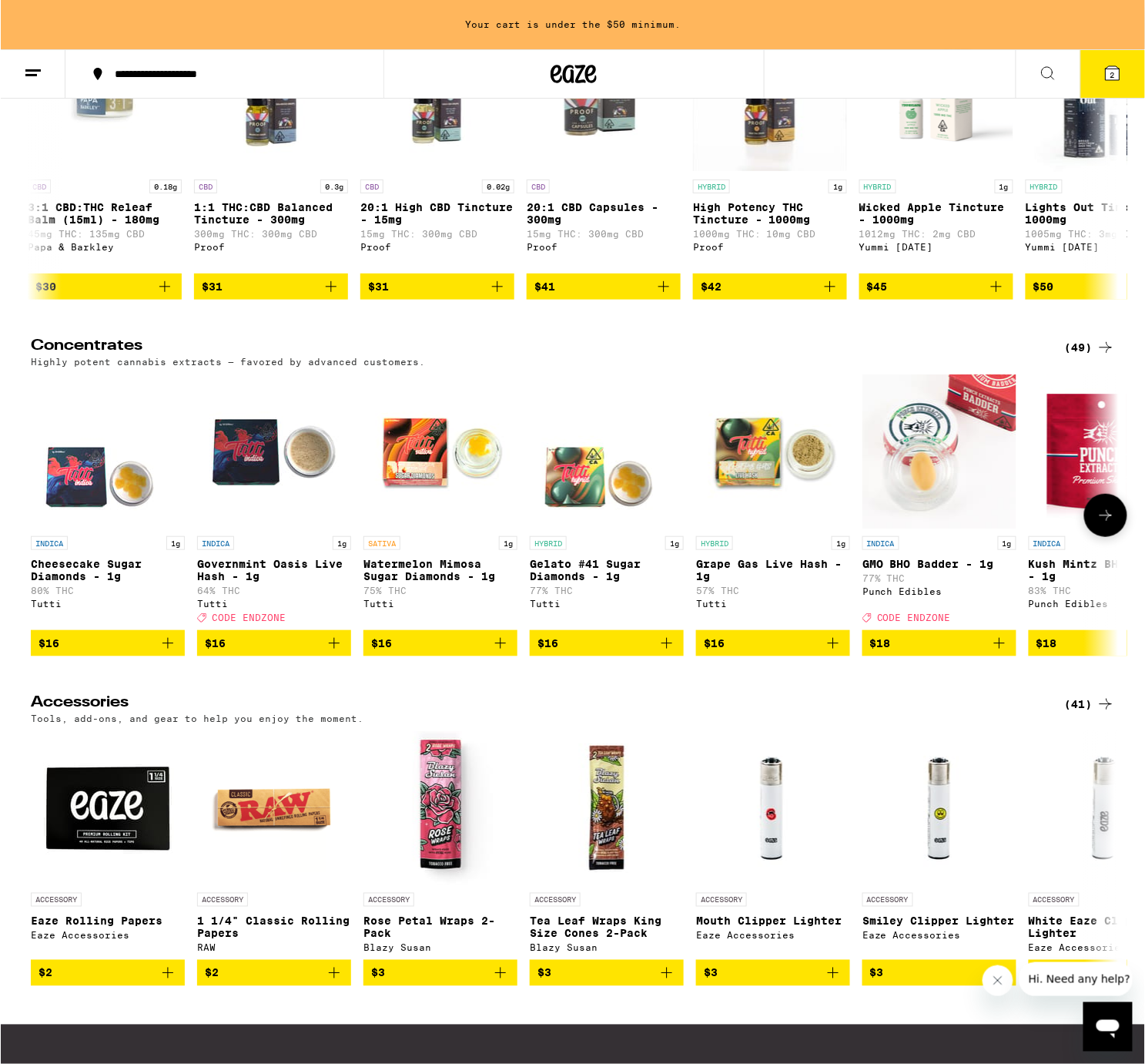
click at [1100, 525] on icon at bounding box center [1105, 515] width 19 height 19
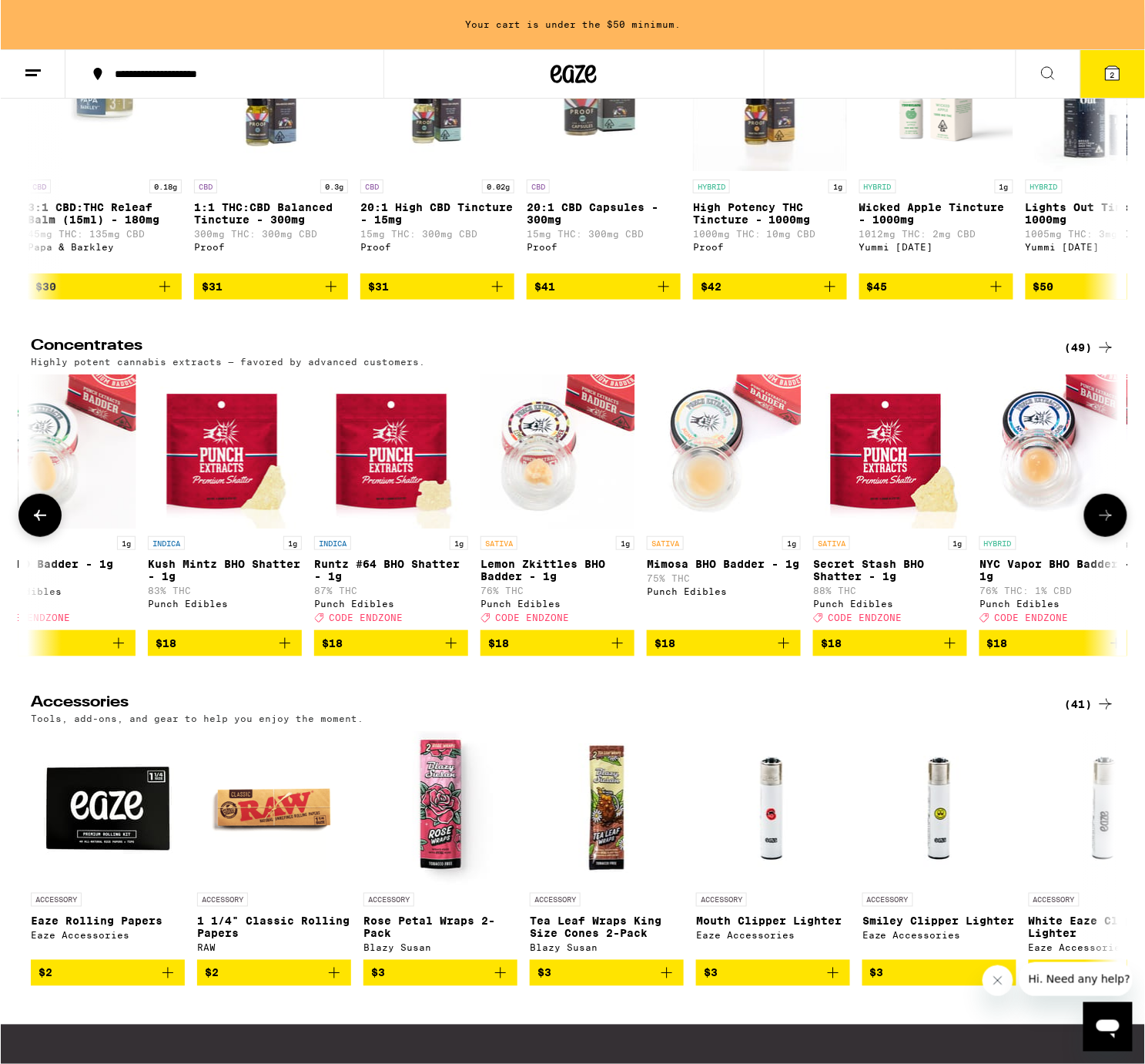
scroll to position [0, 916]
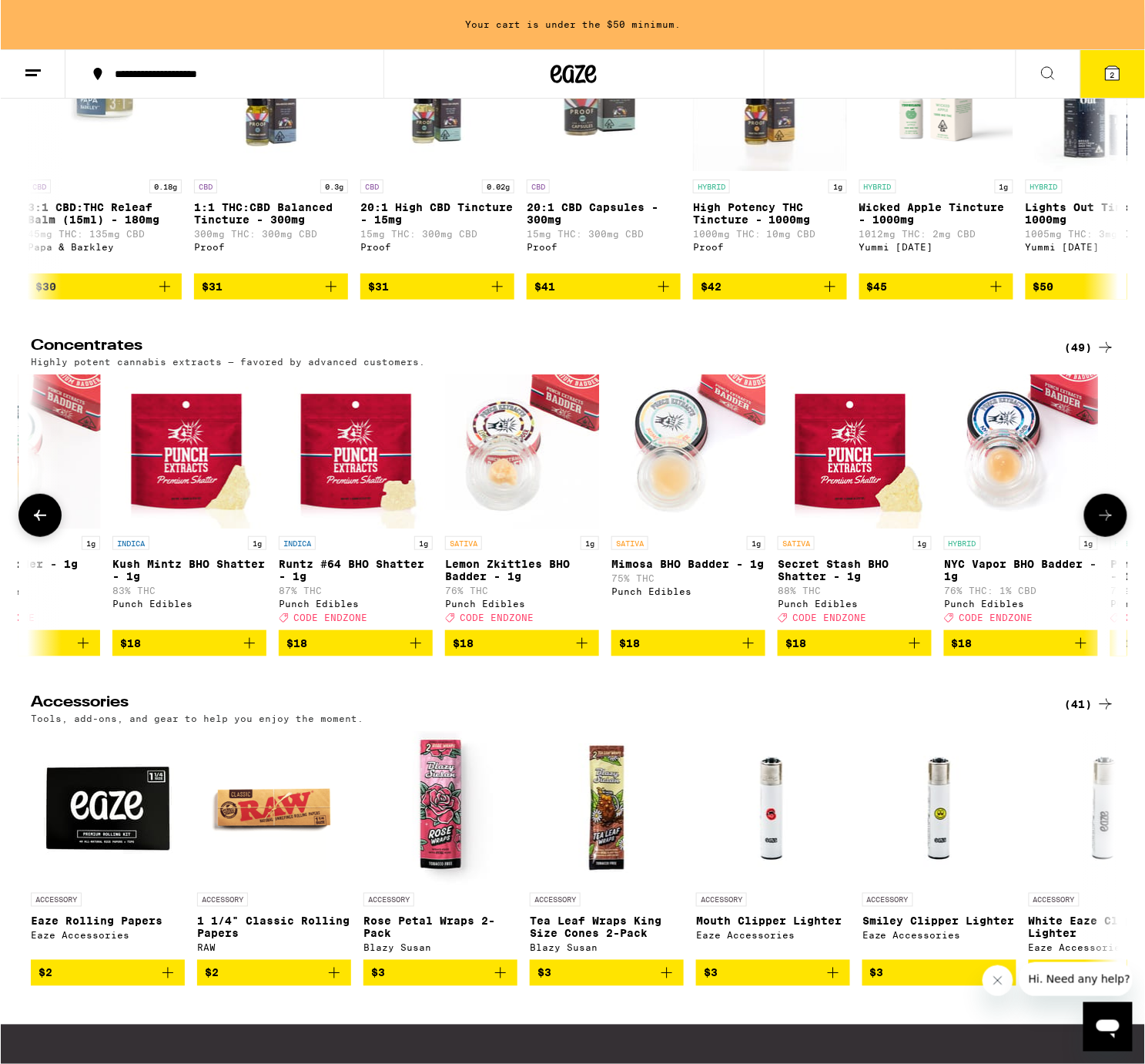
click at [1100, 525] on icon at bounding box center [1105, 515] width 19 height 19
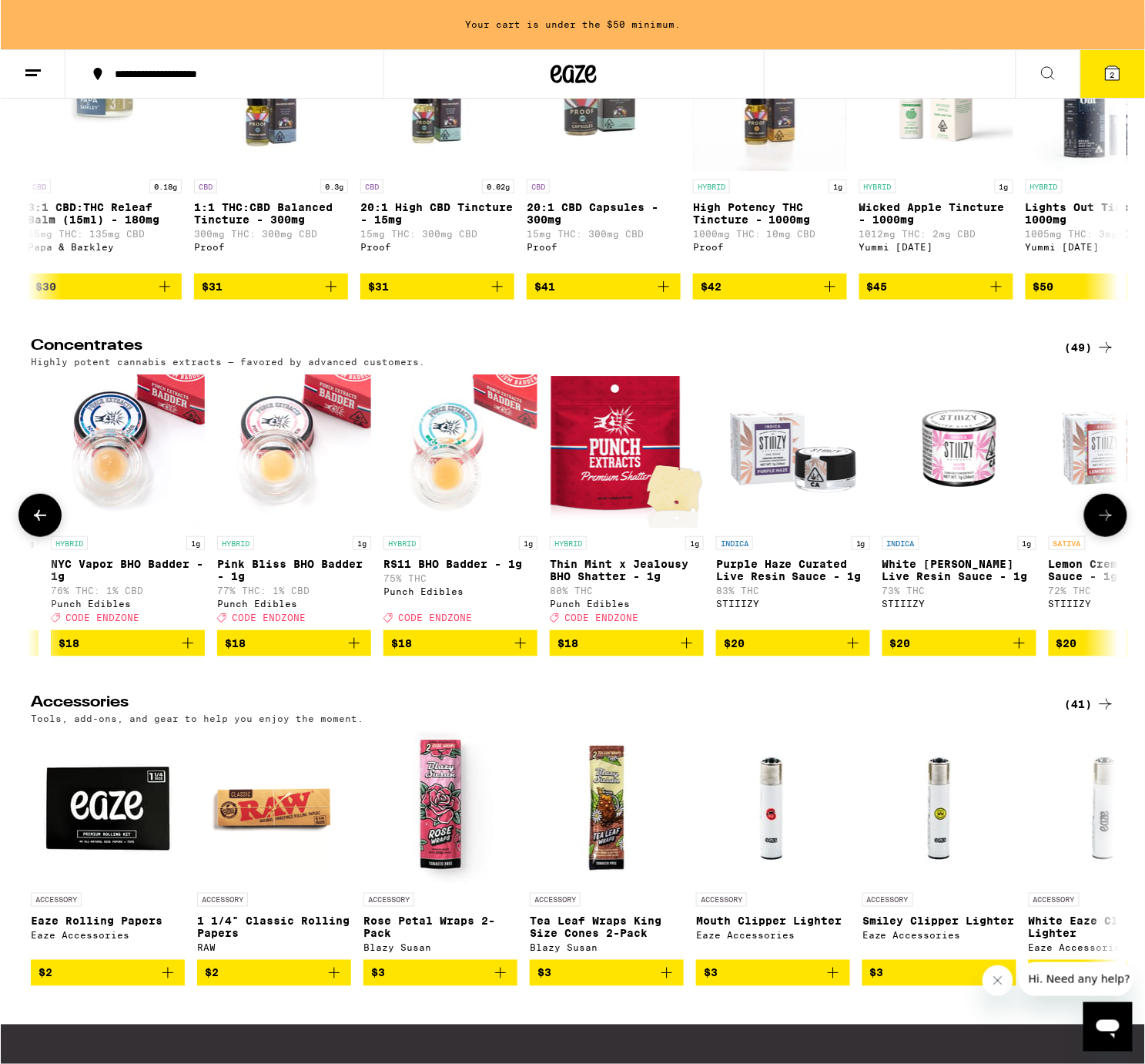
scroll to position [0, 1833]
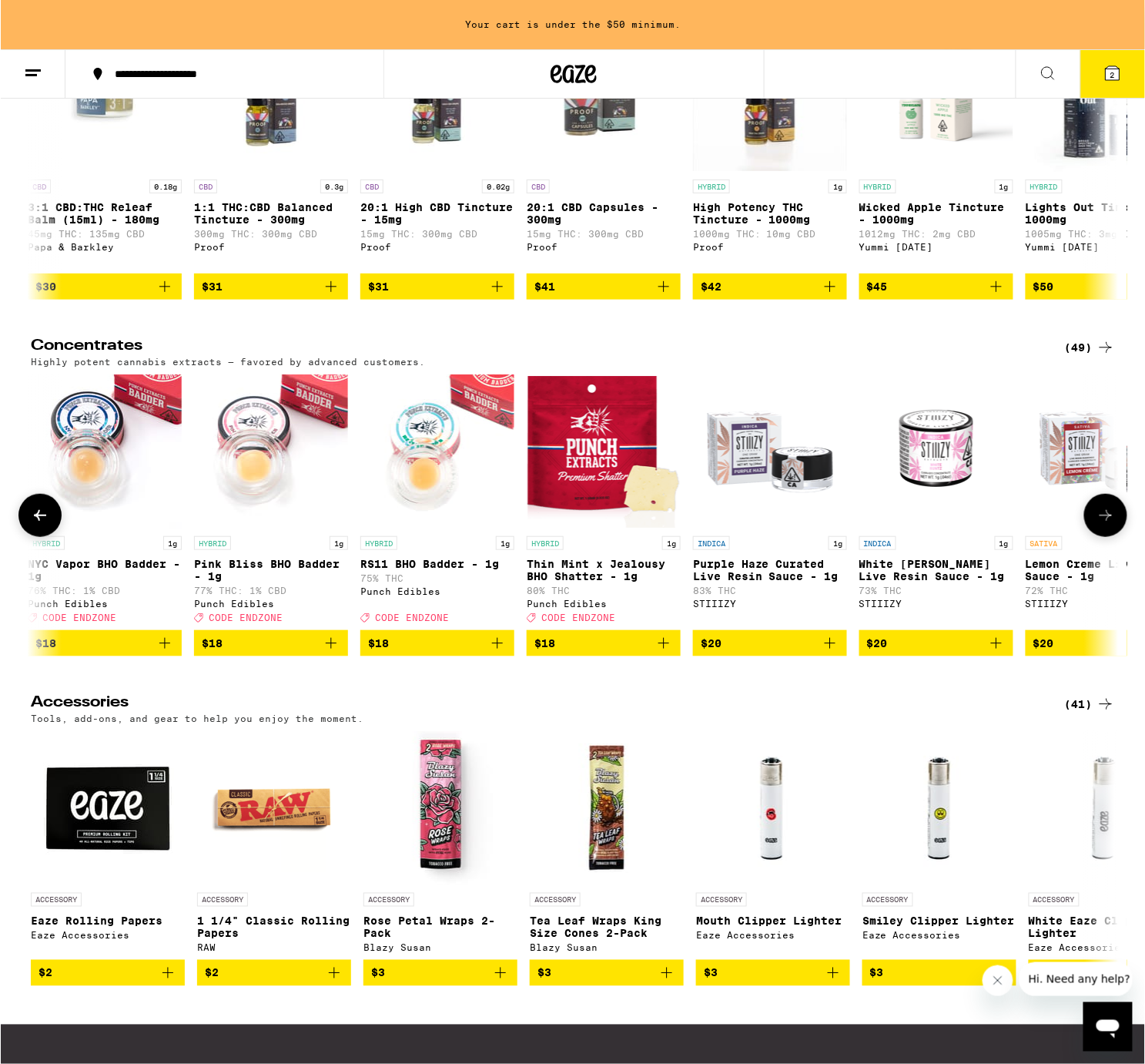
click at [1100, 525] on icon at bounding box center [1105, 515] width 19 height 19
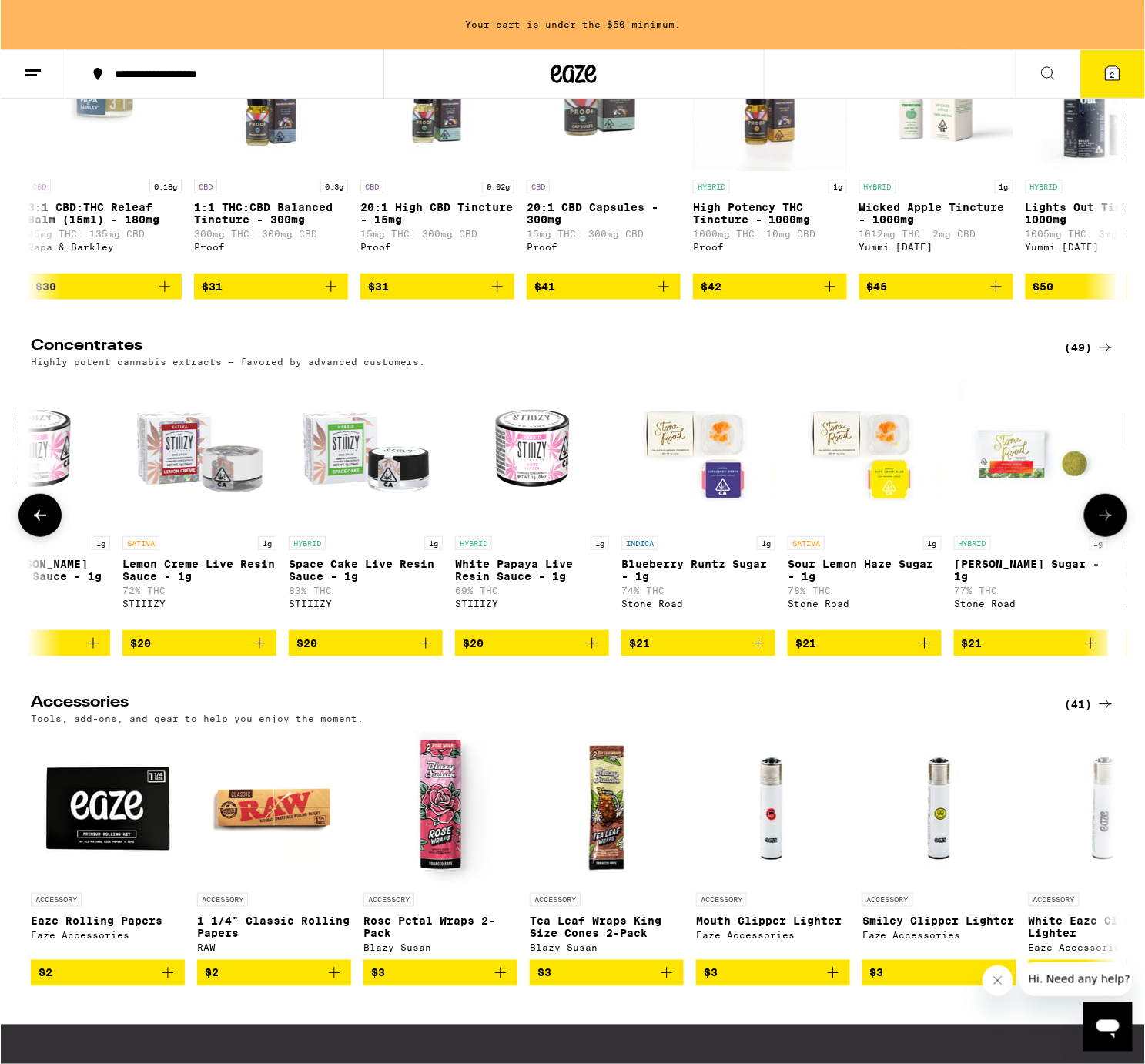
scroll to position [0, 2749]
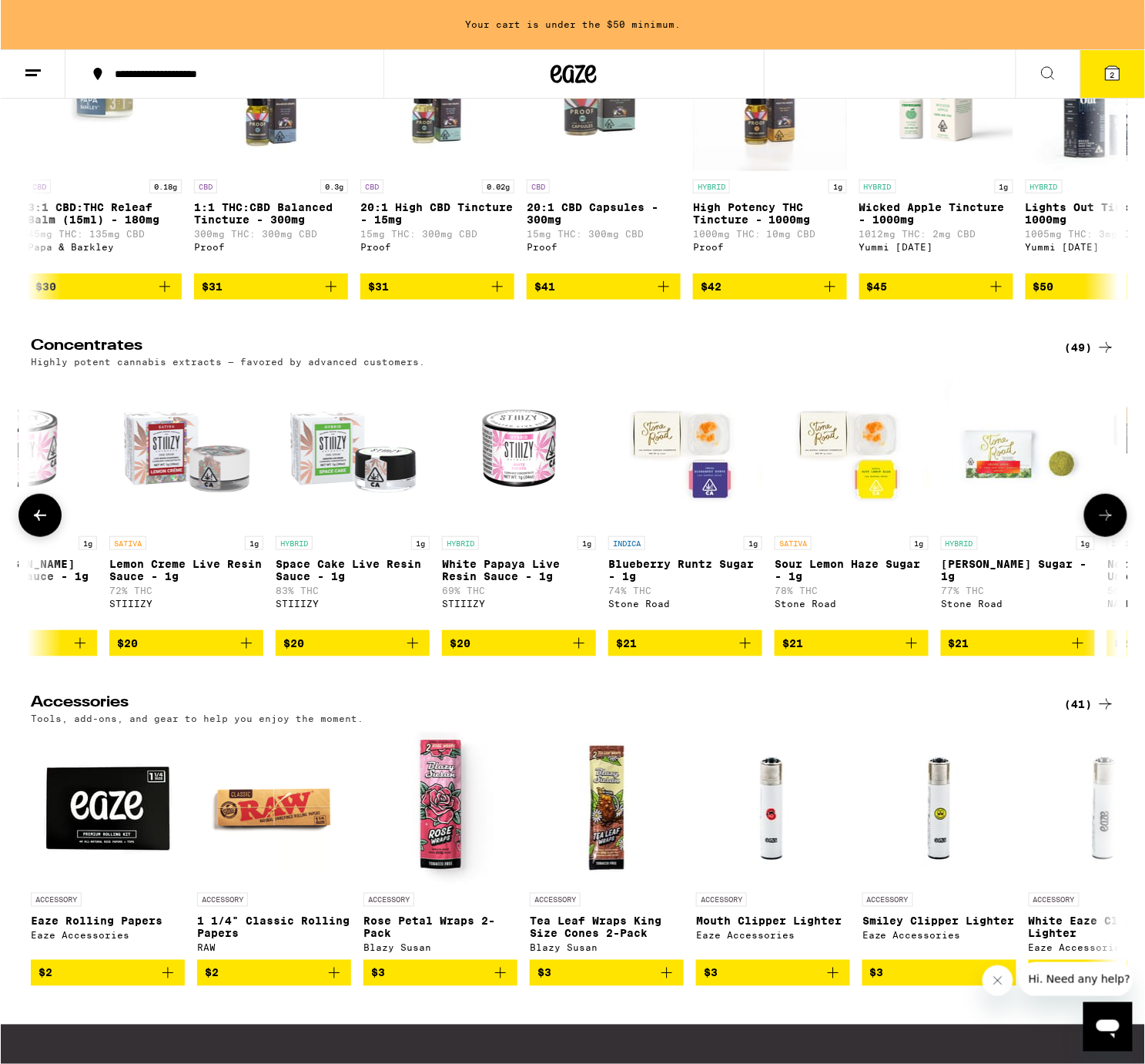
click at [1100, 525] on icon at bounding box center [1105, 515] width 19 height 19
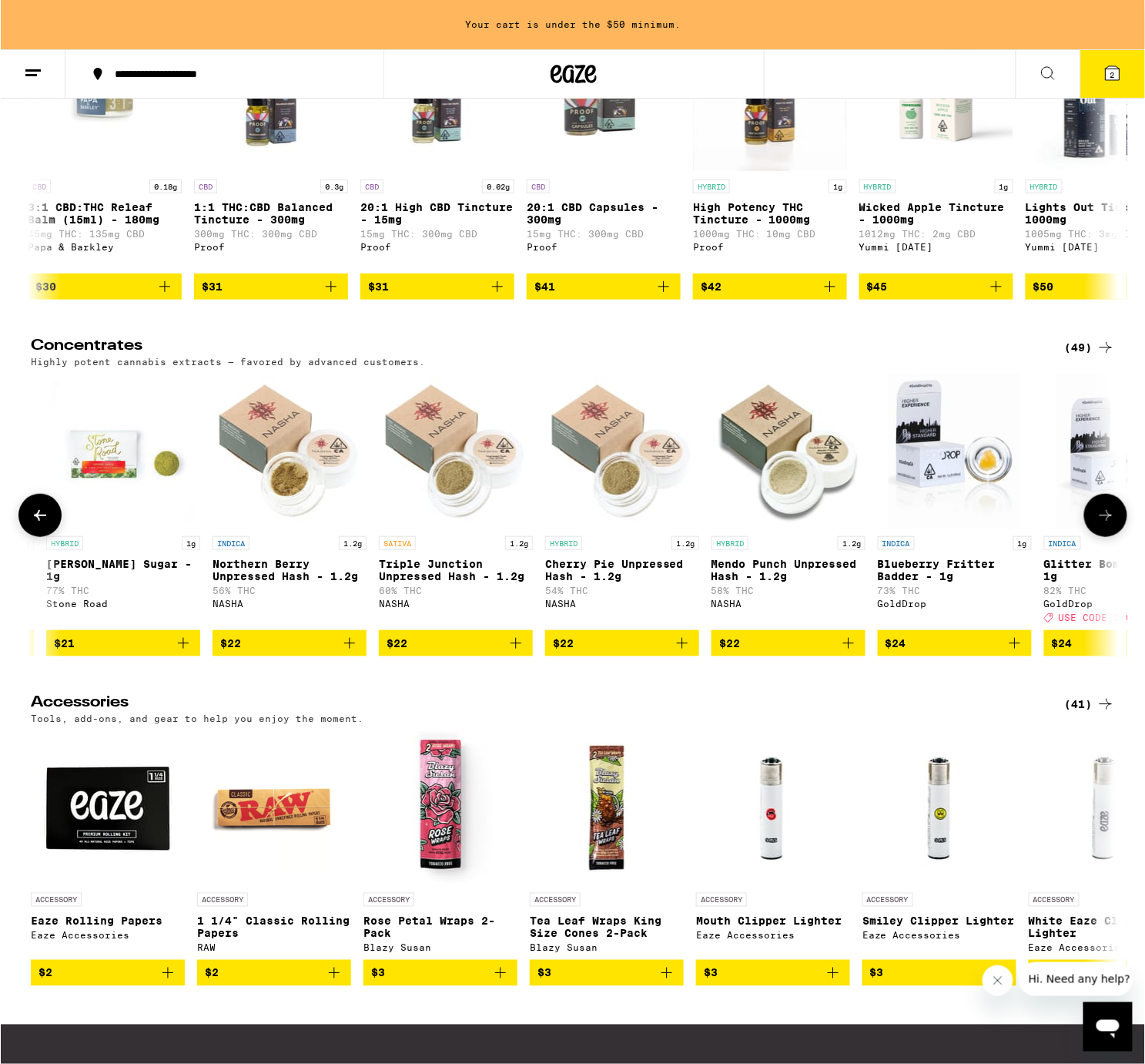
scroll to position [0, 3666]
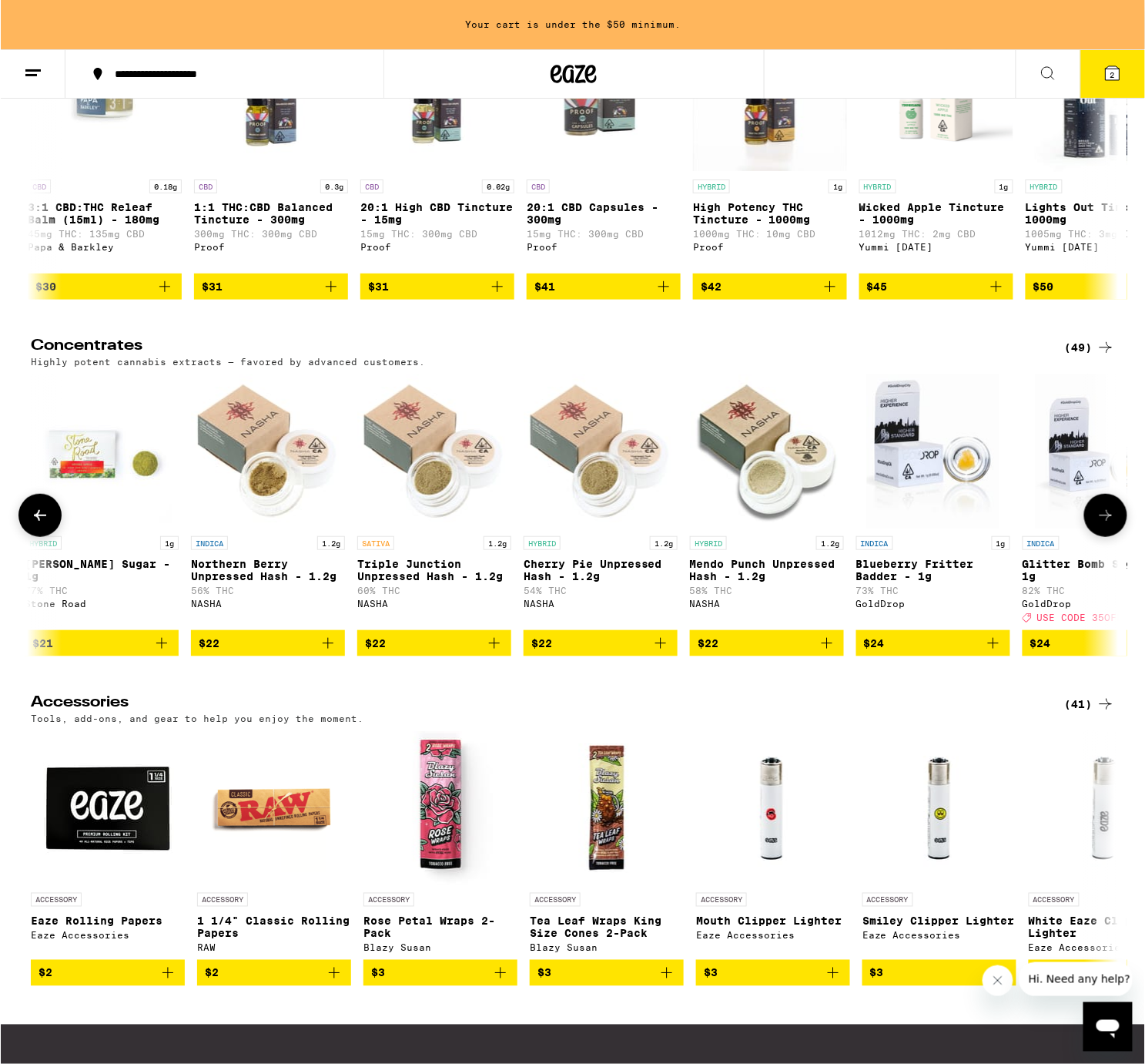
click at [1100, 525] on icon at bounding box center [1105, 515] width 19 height 19
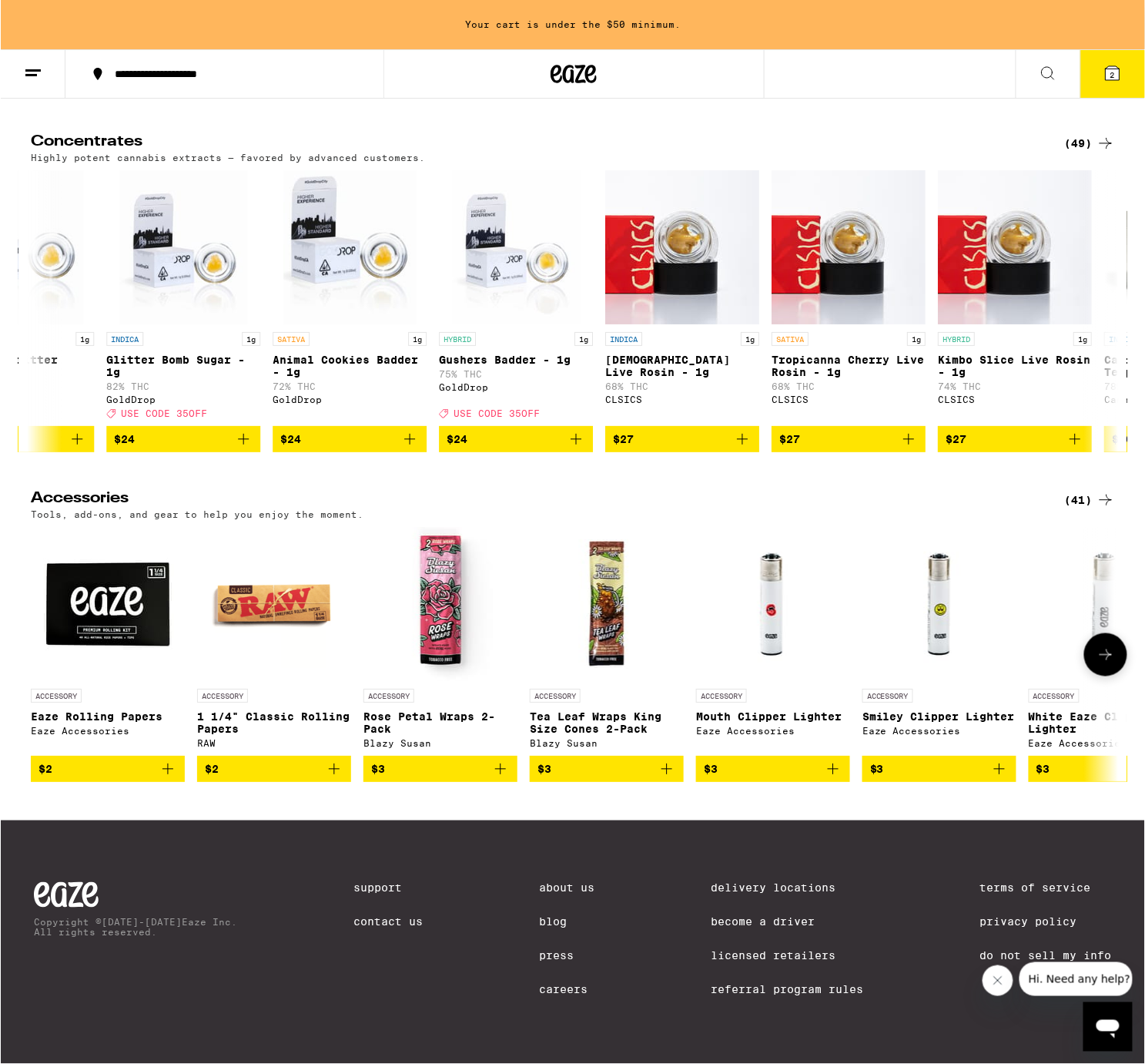
scroll to position [5431, 0]
click at [343, 782] on button "$2" at bounding box center [273, 768] width 154 height 26
click at [167, 774] on icon "Add to bag" at bounding box center [167, 768] width 11 height 11
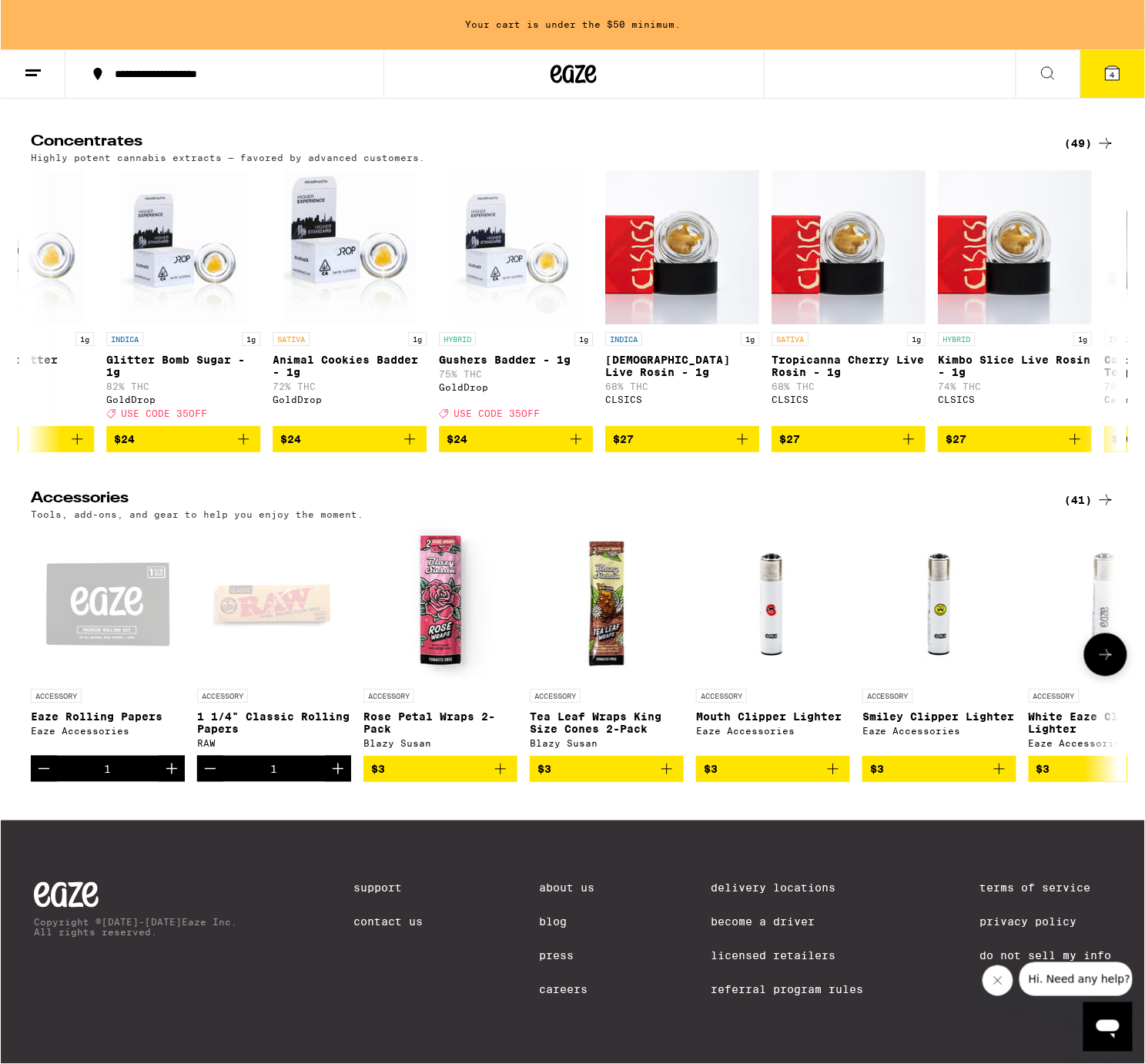
click at [1112, 676] on button at bounding box center [1105, 655] width 43 height 43
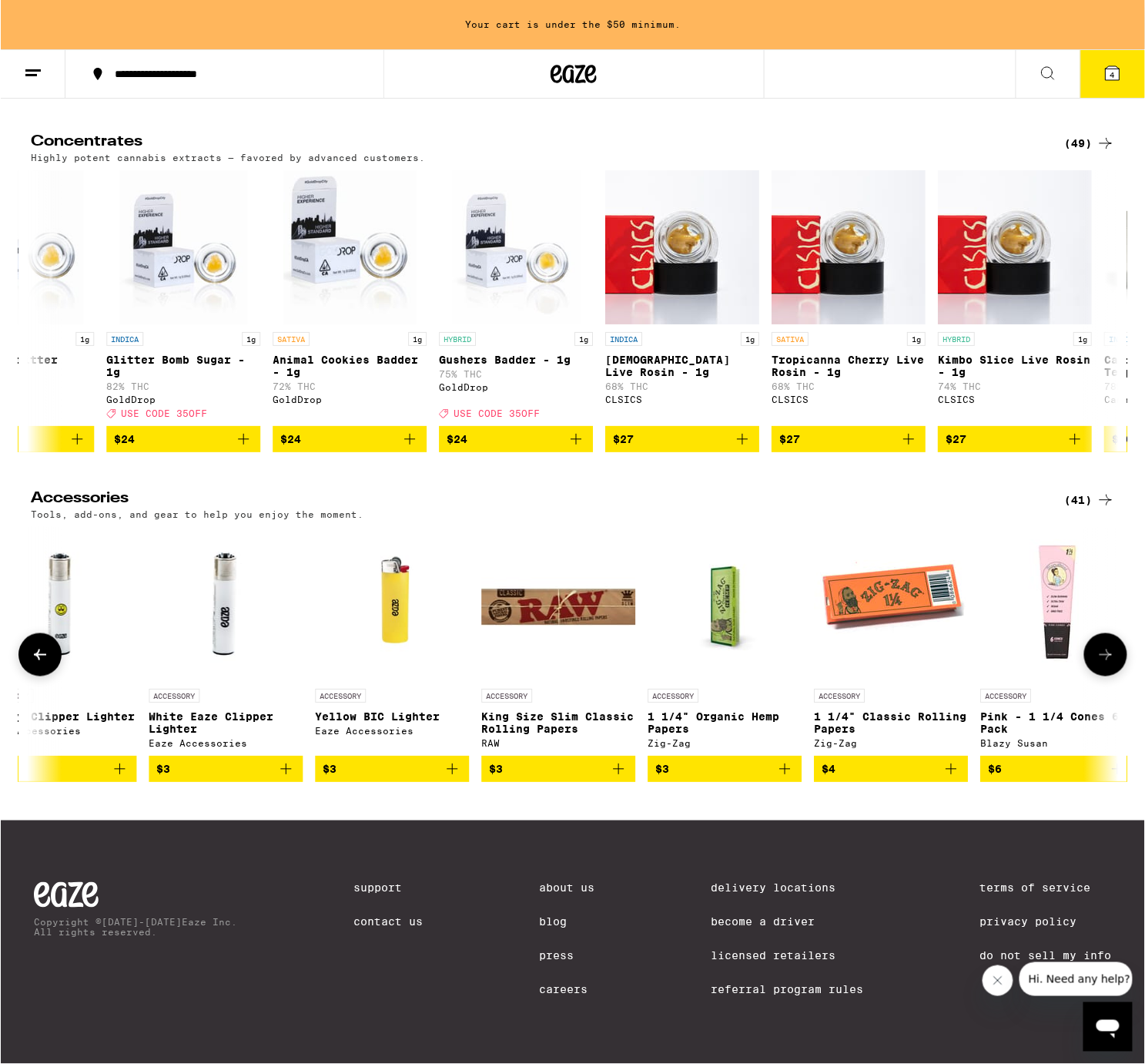
scroll to position [0, 916]
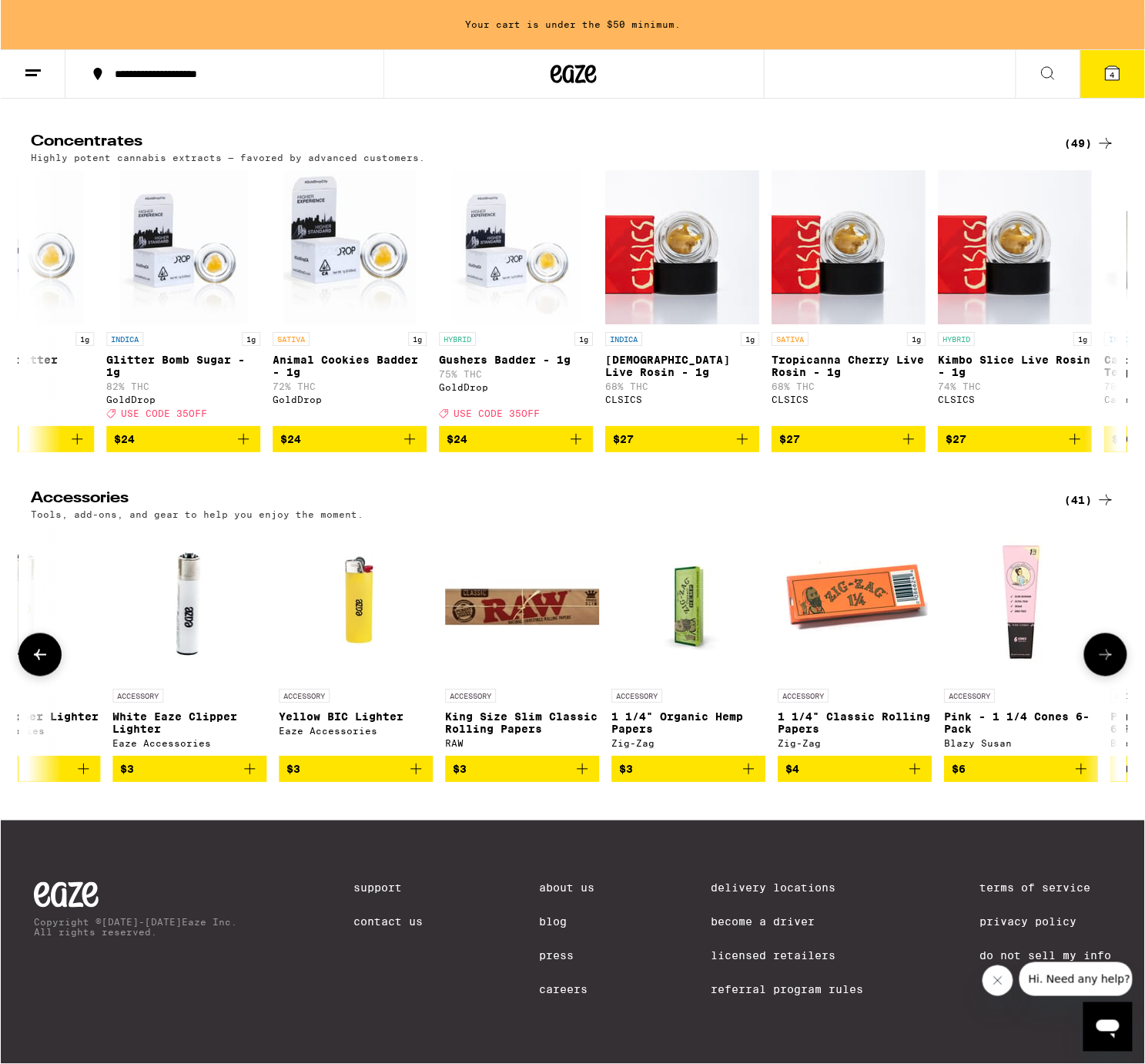
click at [414, 778] on icon "Add to bag" at bounding box center [415, 769] width 19 height 19
click at [416, 778] on icon "Increment" at bounding box center [419, 769] width 19 height 19
click at [1103, 676] on button at bounding box center [1105, 655] width 43 height 43
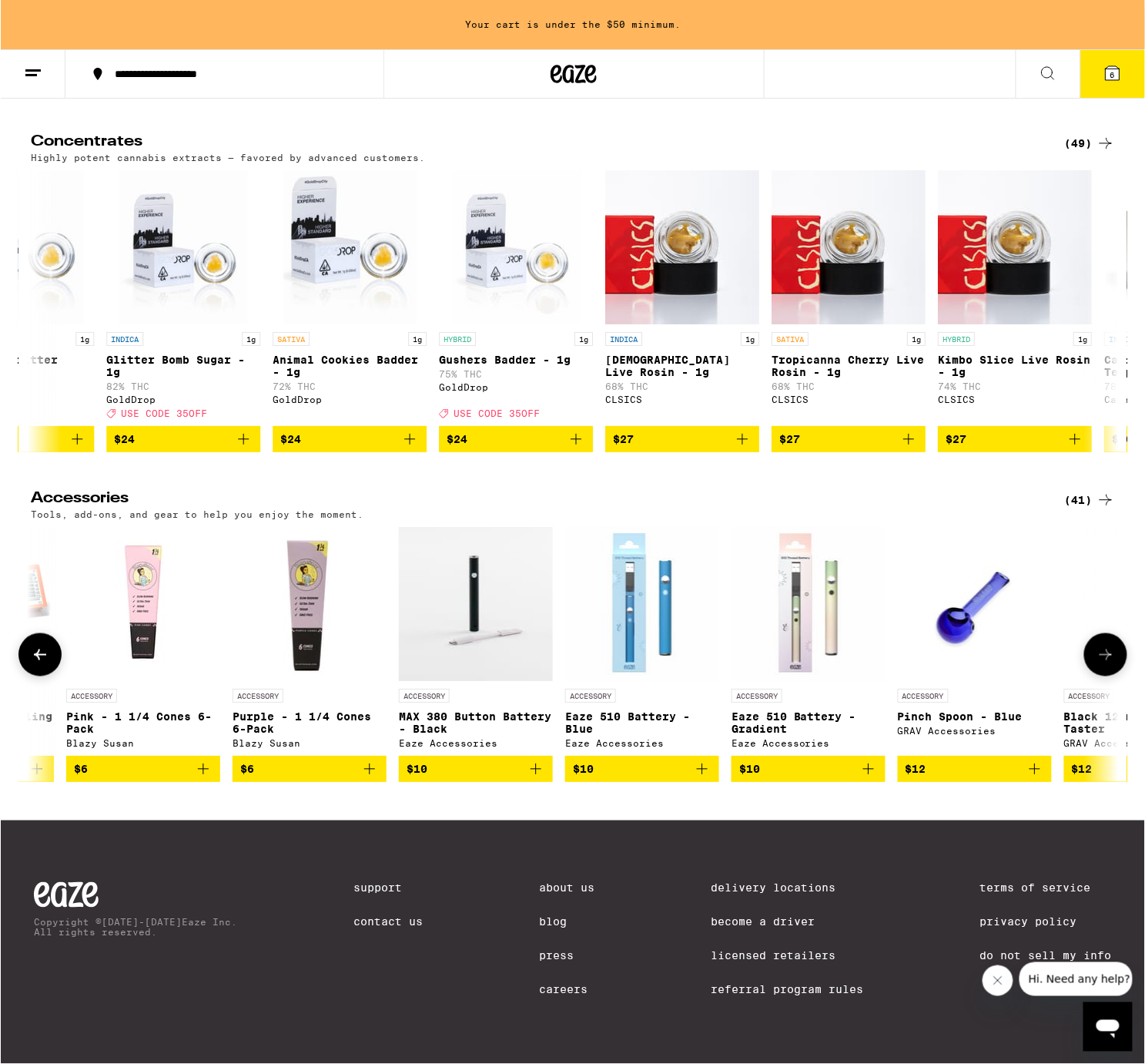
scroll to position [0, 1833]
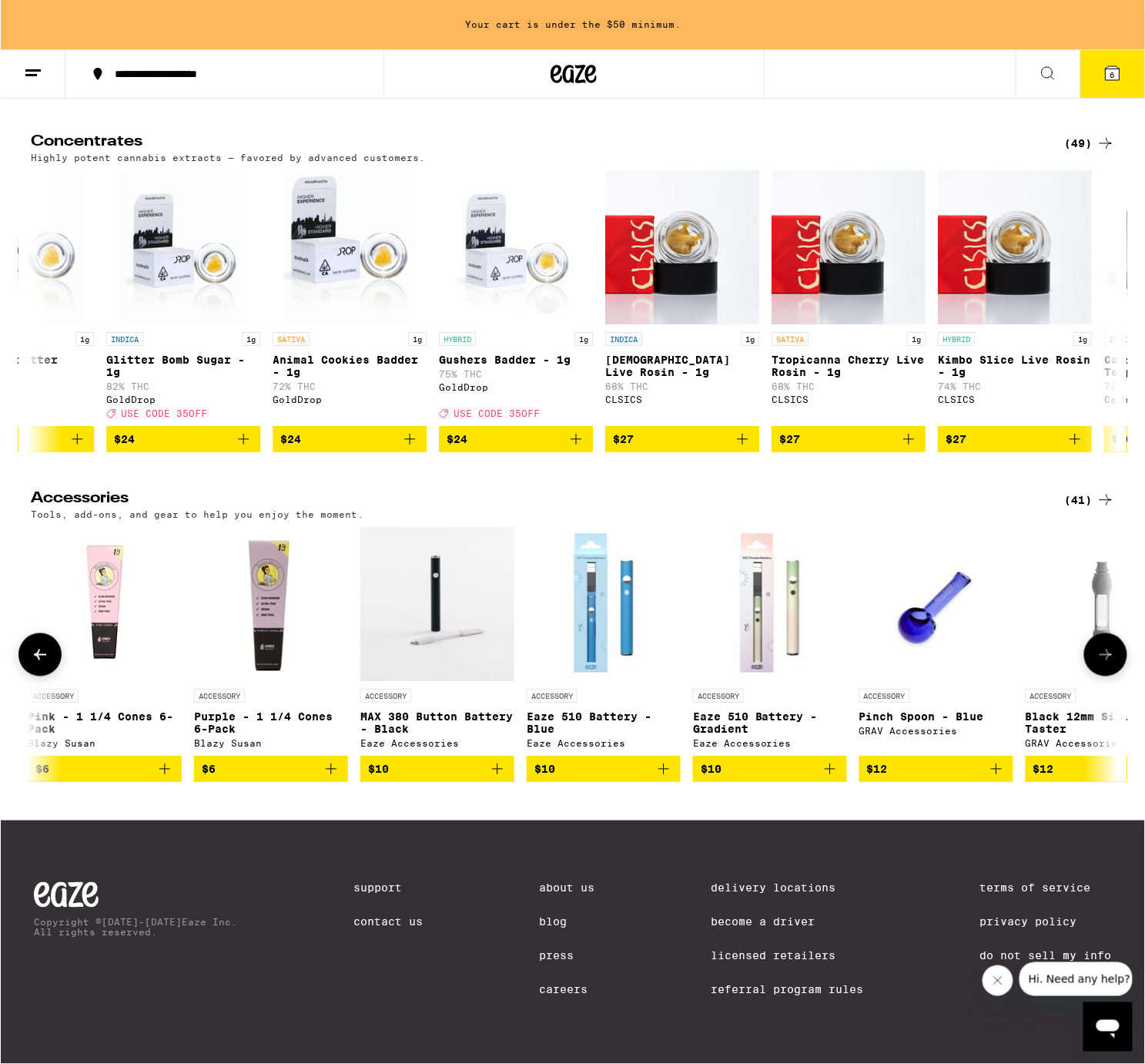
click at [956, 681] on img "Open page for Pinch Spoon - Blue from GRAV Accessories" at bounding box center [936, 603] width 154 height 154
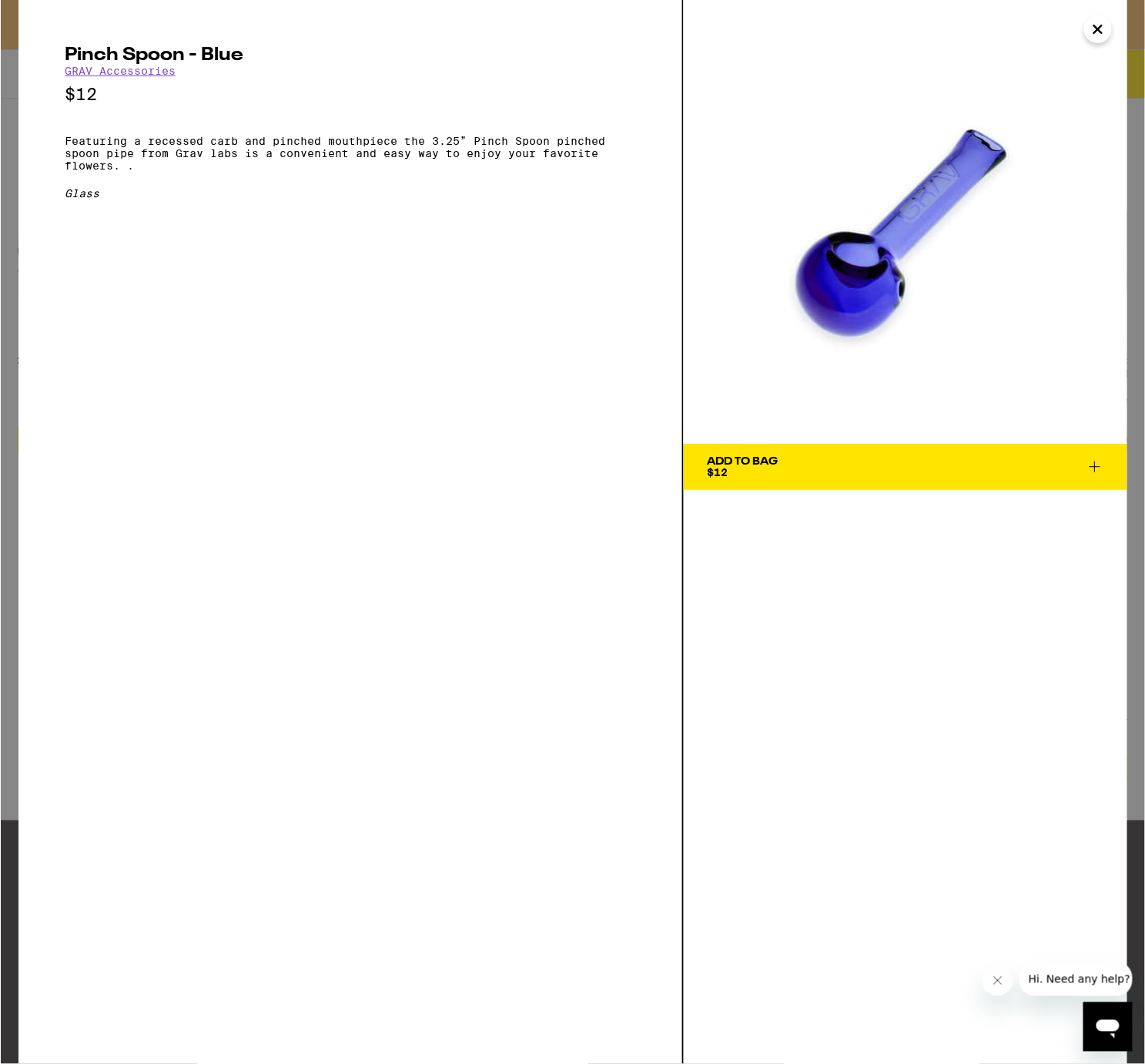
click at [1095, 32] on icon "Close" at bounding box center [1097, 29] width 8 height 8
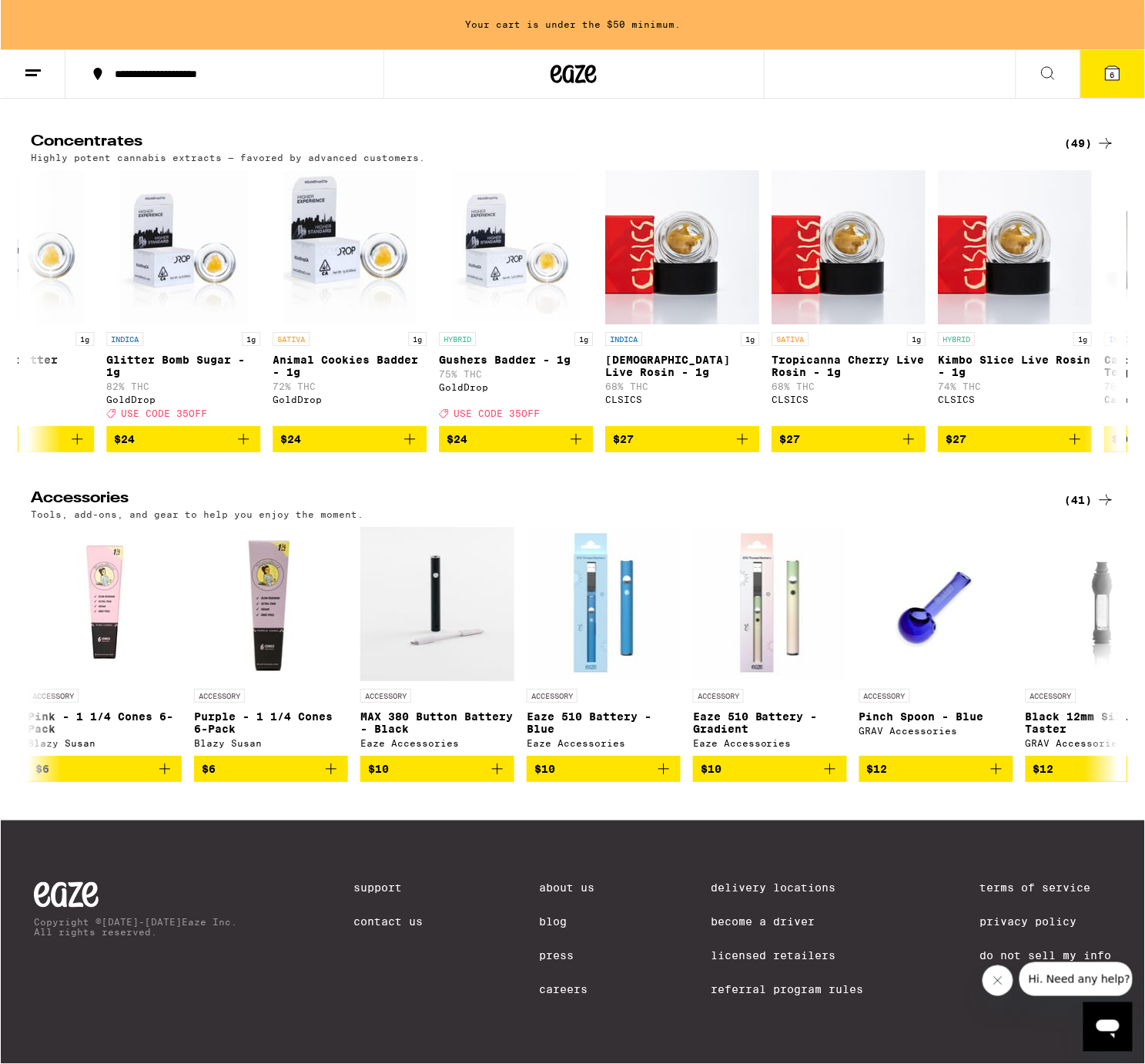
scroll to position [5513, 0]
click at [1088, 509] on div "(41)" at bounding box center [1089, 500] width 50 height 19
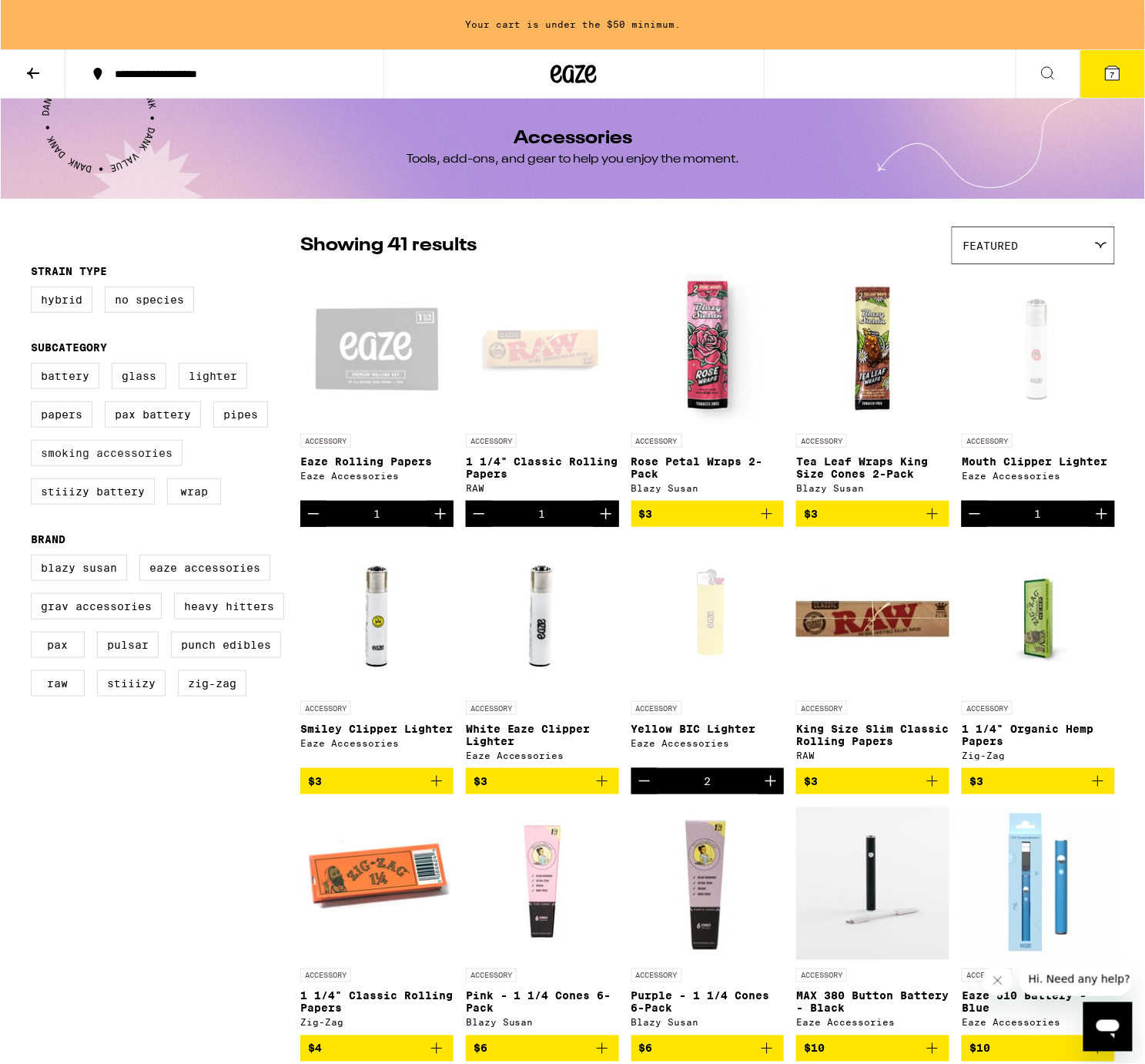
click at [132, 451] on label "Smoking Accessories" at bounding box center [106, 453] width 152 height 26
click at [34, 366] on input "Smoking Accessories" at bounding box center [33, 365] width 1 height 1
checkbox input "true"
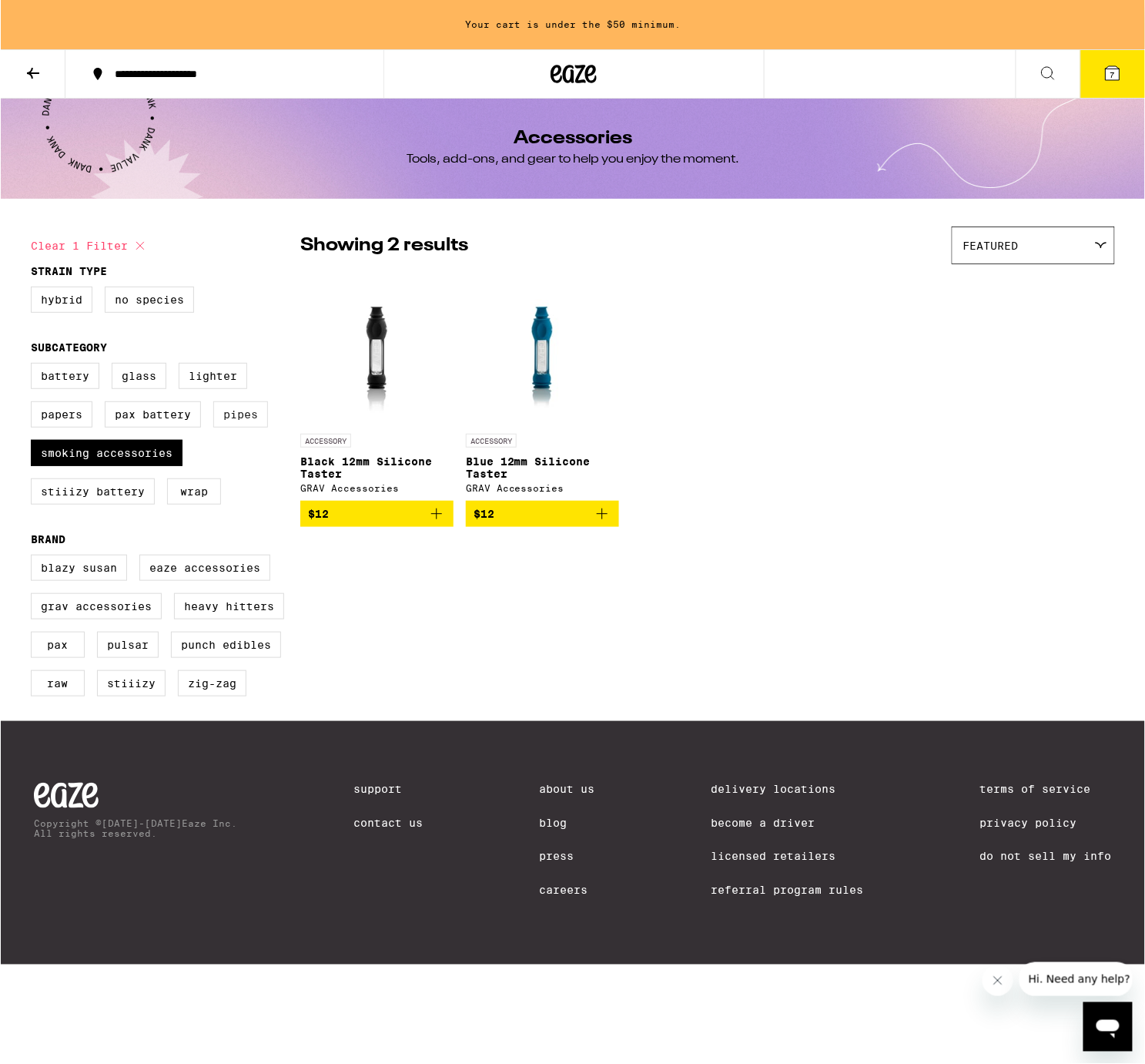
click at [244, 419] on label "Pipes" at bounding box center [240, 414] width 55 height 26
click at [34, 366] on input "Pipes" at bounding box center [33, 365] width 1 height 1
checkbox input "true"
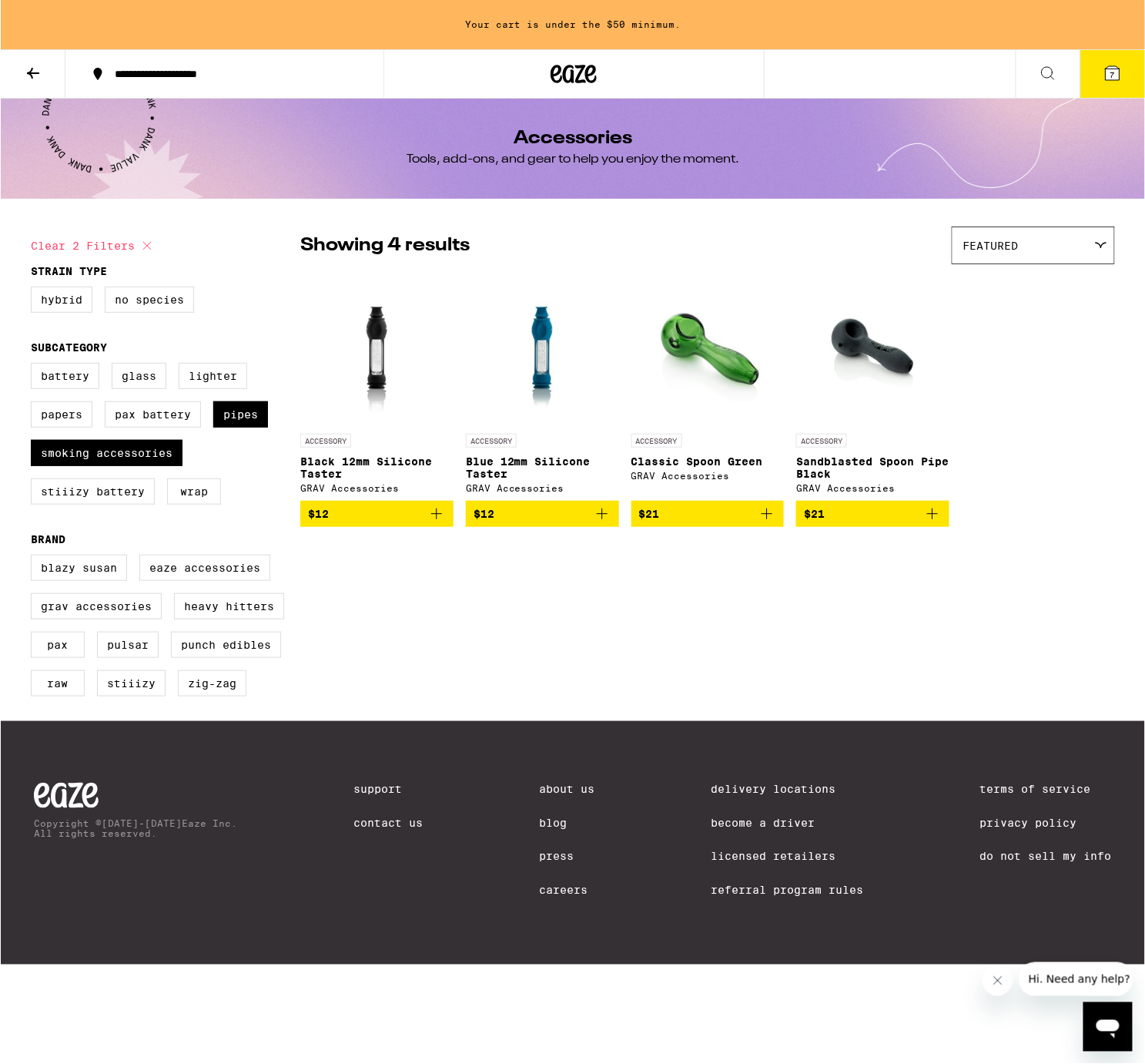
click at [38, 73] on icon at bounding box center [32, 73] width 19 height 19
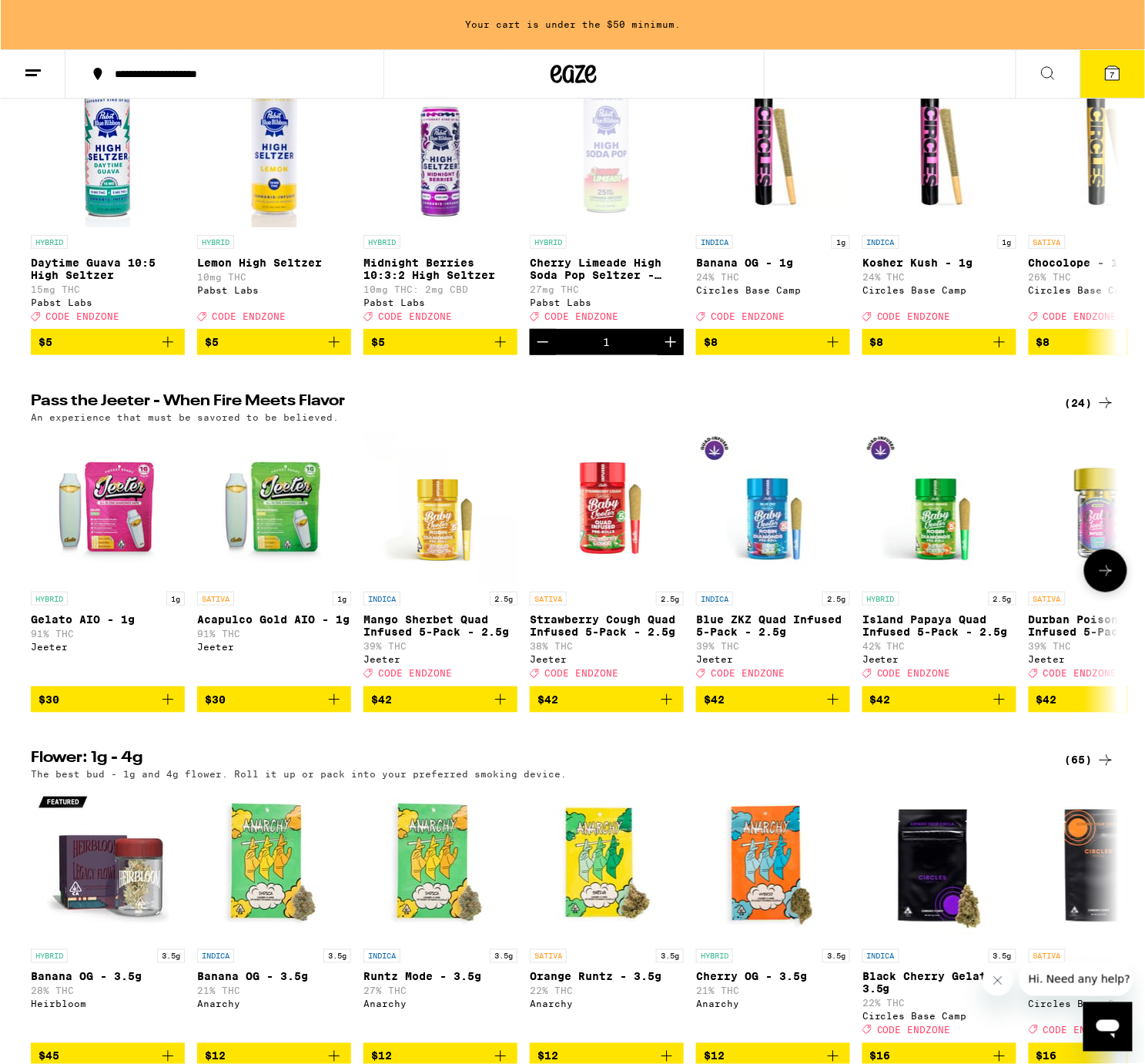
scroll to position [219, 0]
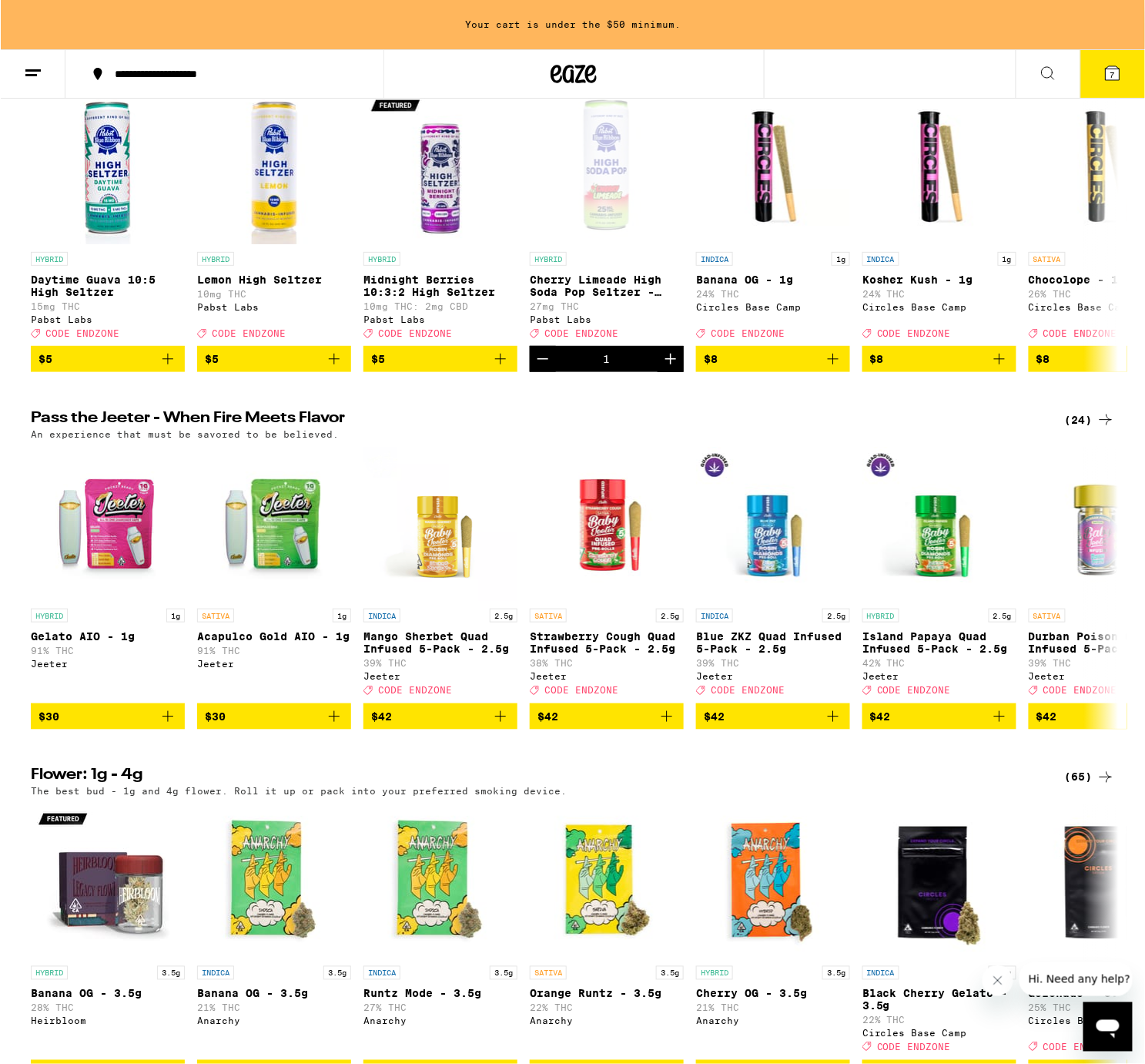
click at [1101, 429] on icon at bounding box center [1105, 420] width 19 height 19
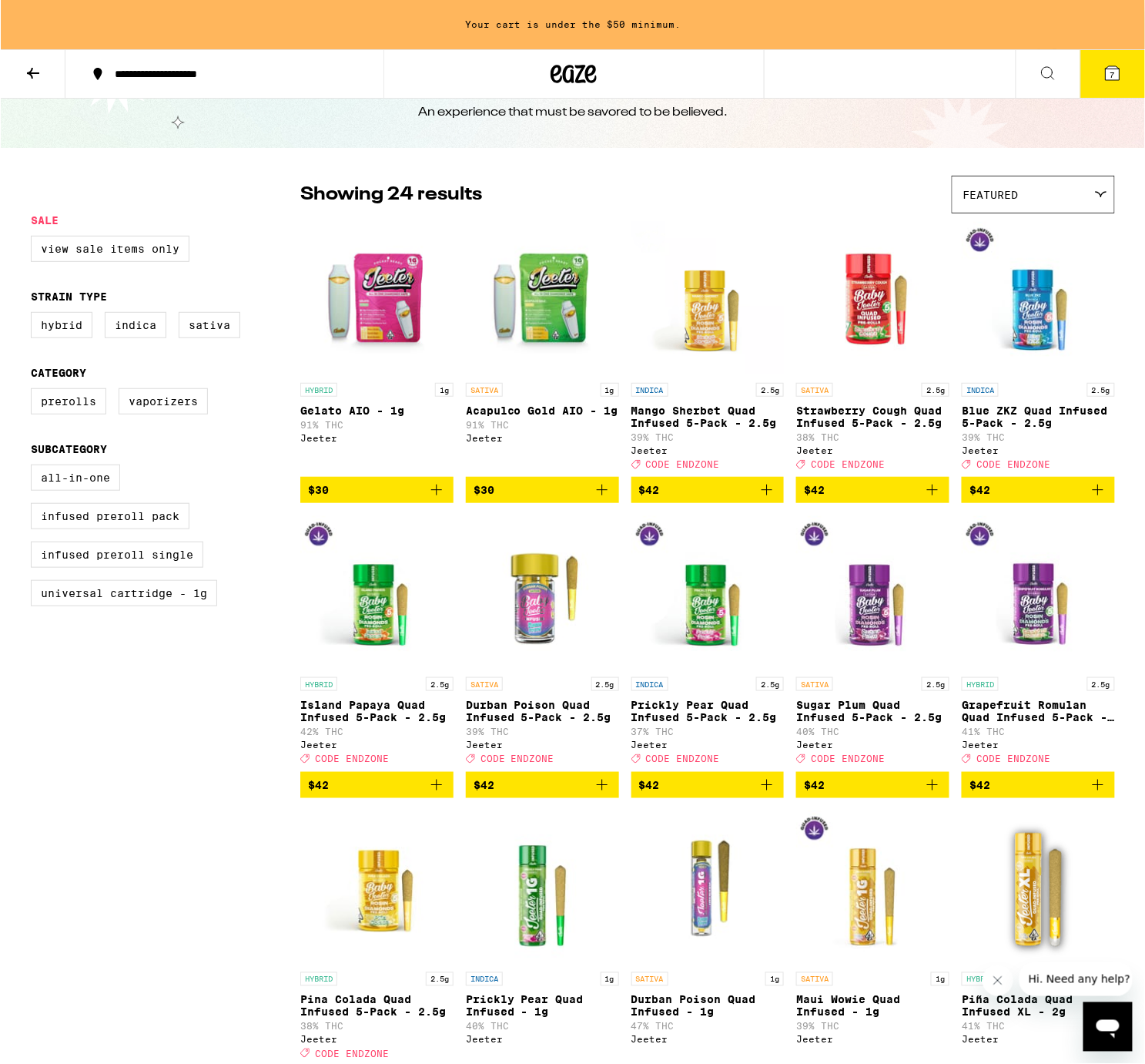
scroll to position [73, 0]
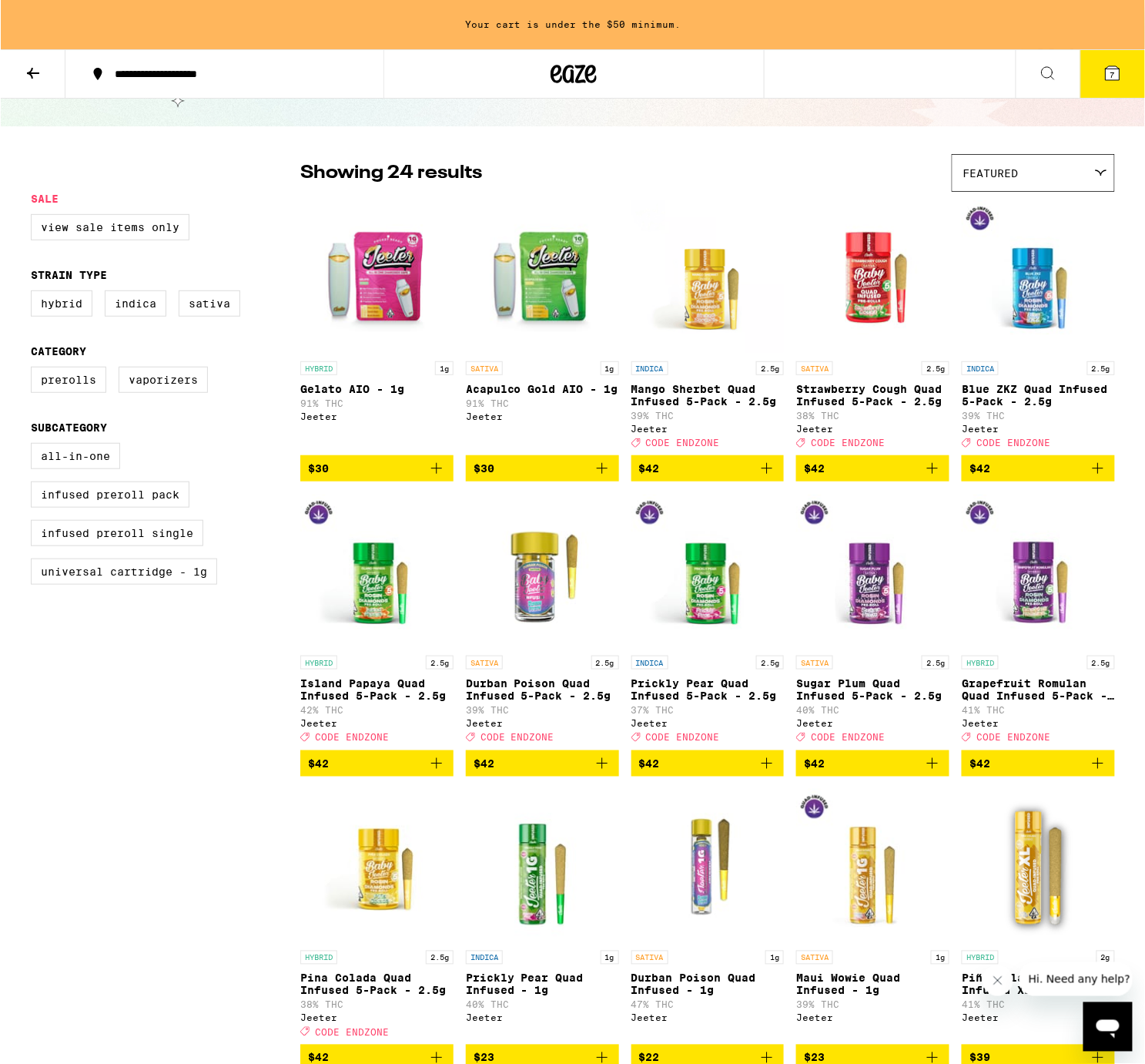
click at [606, 773] on icon "Add to bag" at bounding box center [602, 763] width 19 height 19
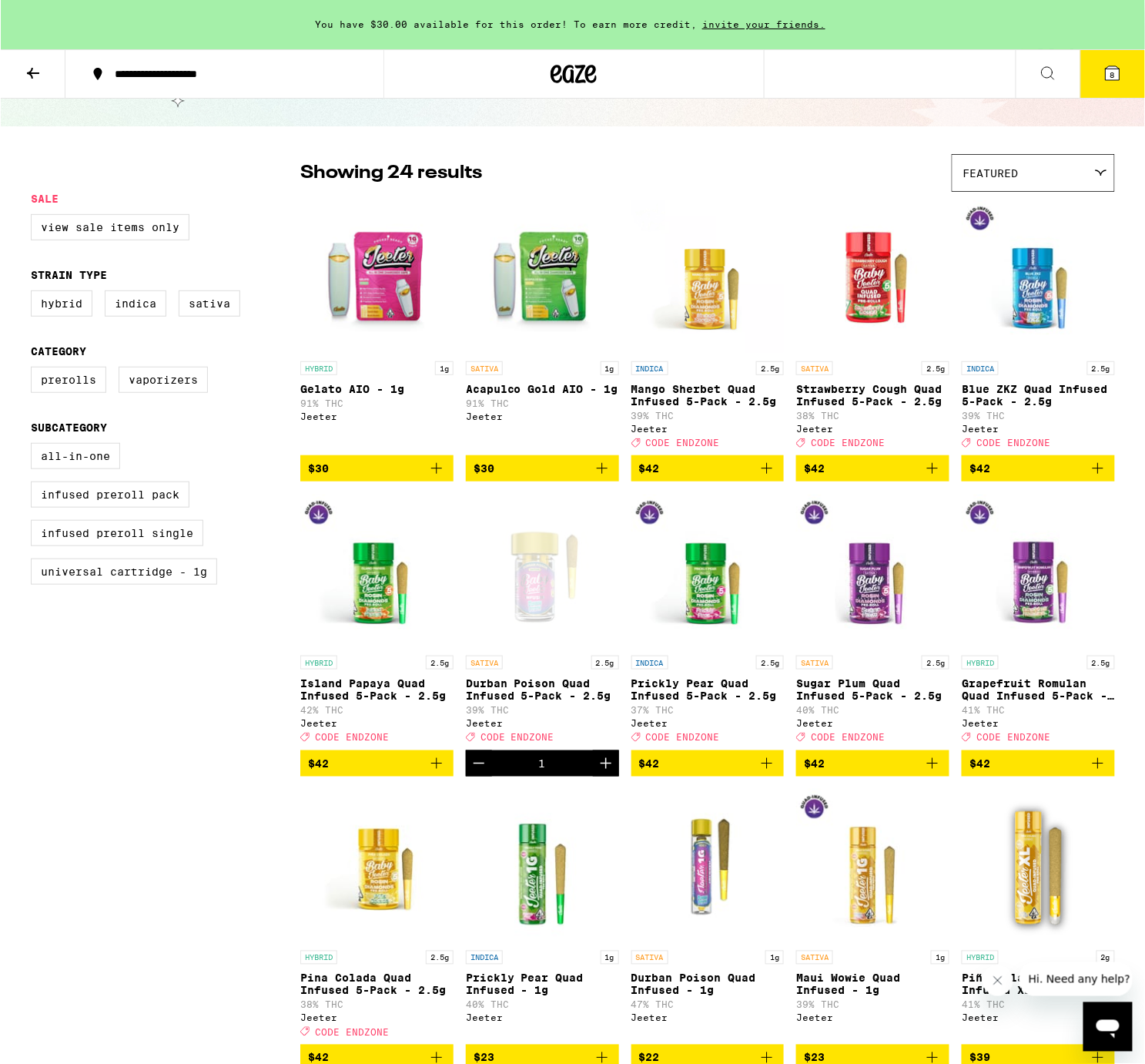
scroll to position [0, 0]
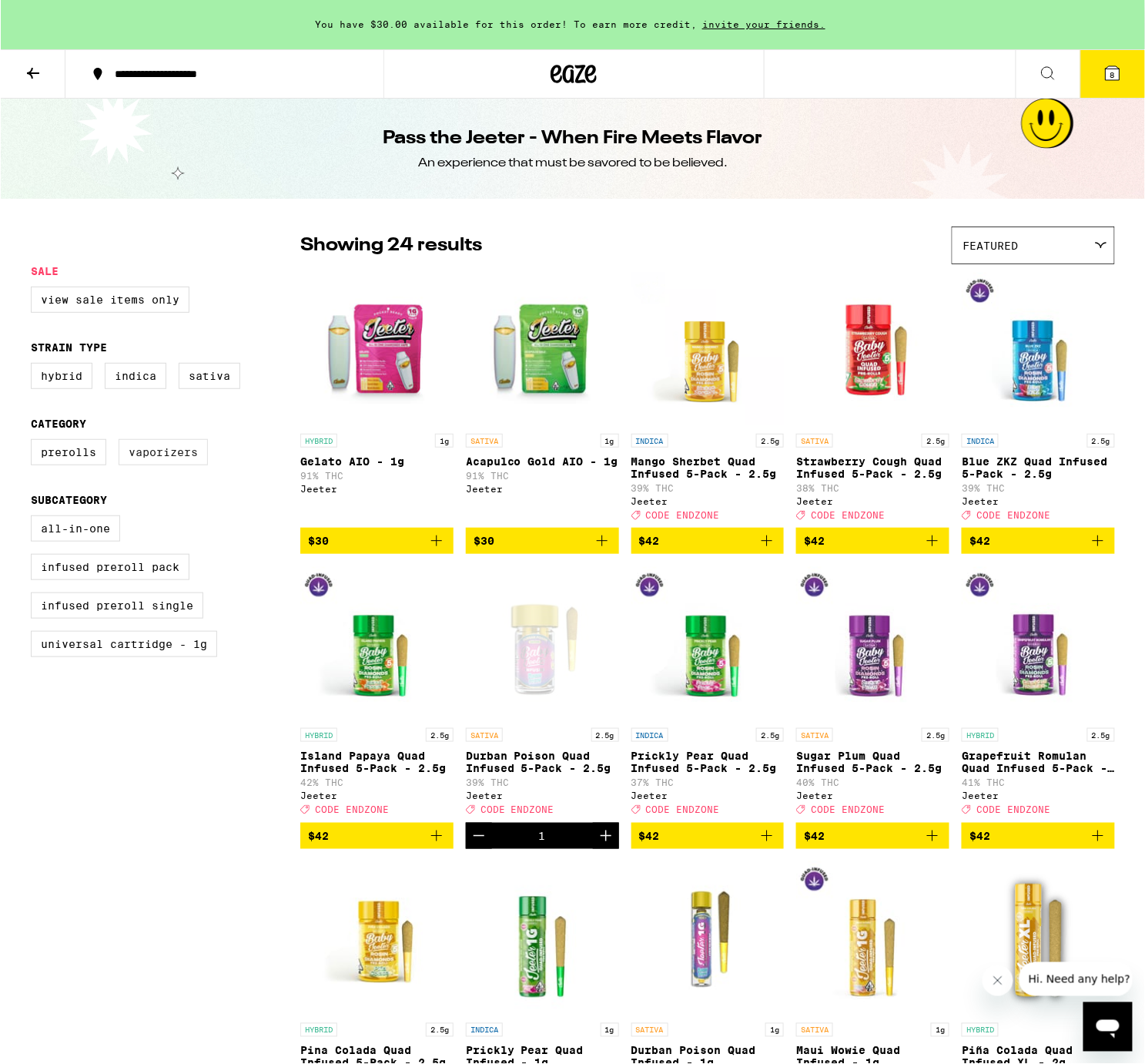
click at [150, 463] on label "Vaporizers" at bounding box center [162, 452] width 90 height 26
click at [34, 442] on input "Vaporizers" at bounding box center [33, 441] width 1 height 1
checkbox input "true"
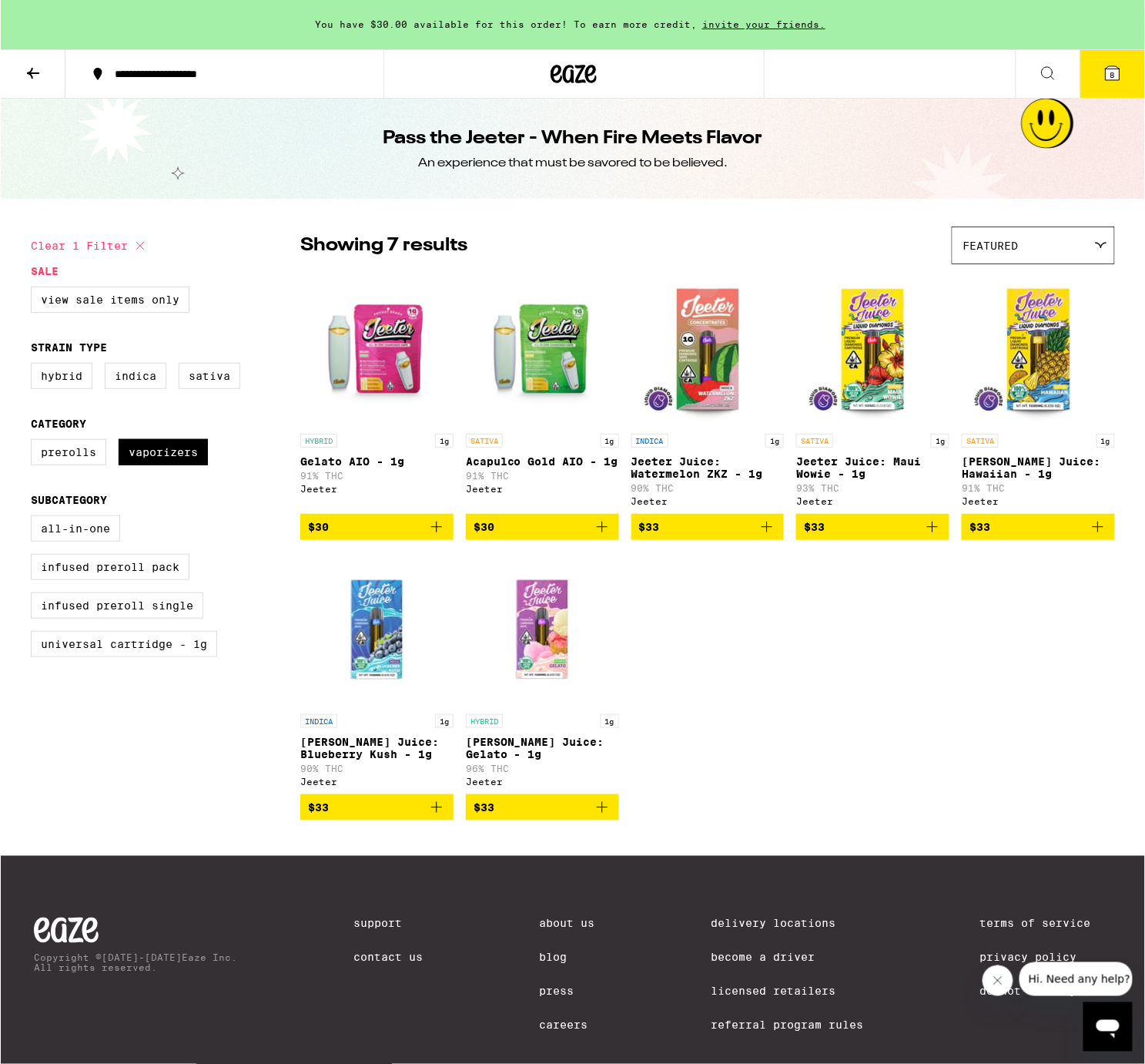
click at [604, 816] on icon "Add to bag" at bounding box center [602, 808] width 19 height 19
click at [126, 389] on label "Indica" at bounding box center [135, 375] width 62 height 26
click at [34, 366] on input "Indica" at bounding box center [33, 365] width 1 height 1
checkbox input "true"
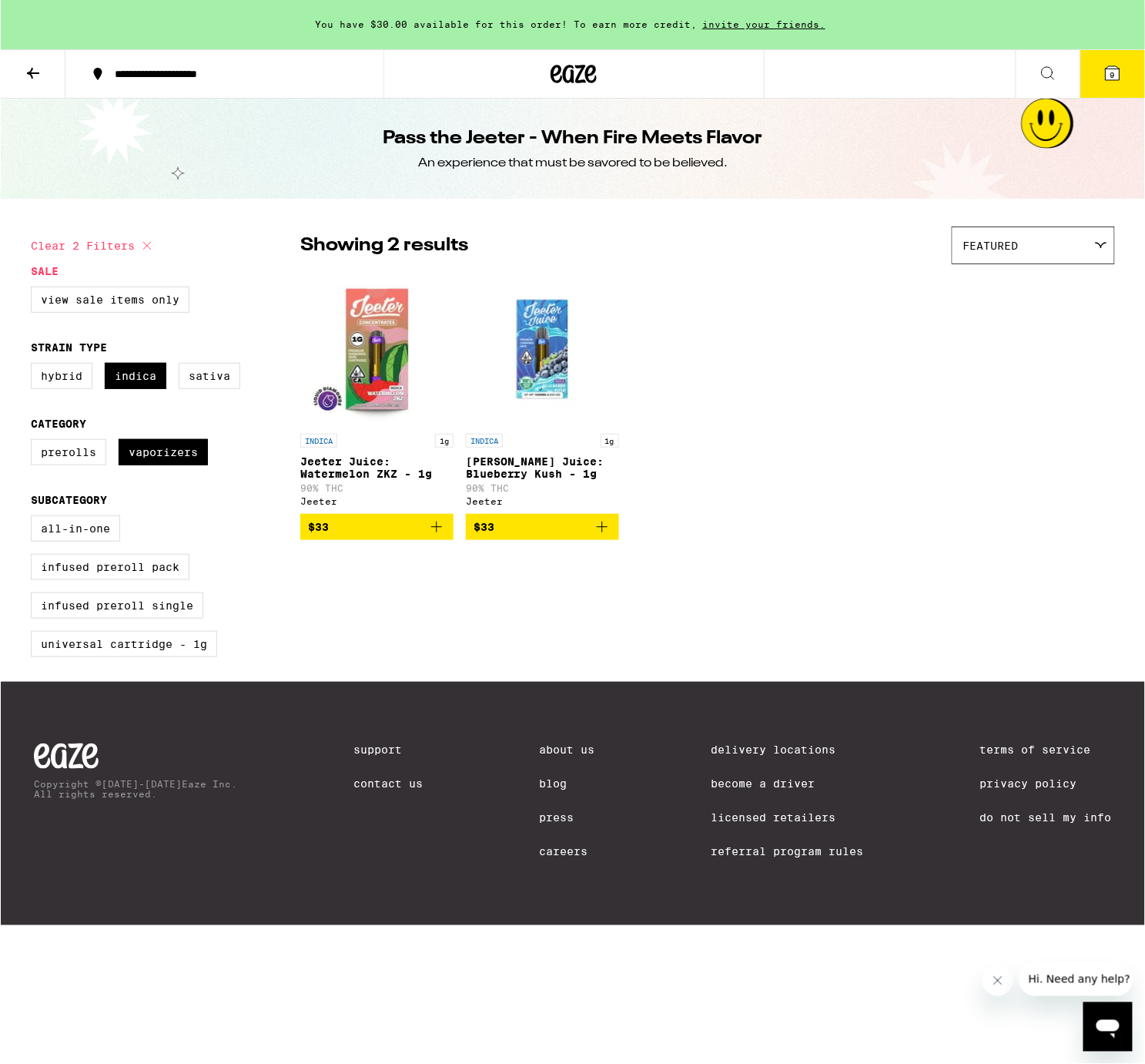
click at [36, 67] on icon at bounding box center [32, 73] width 19 height 19
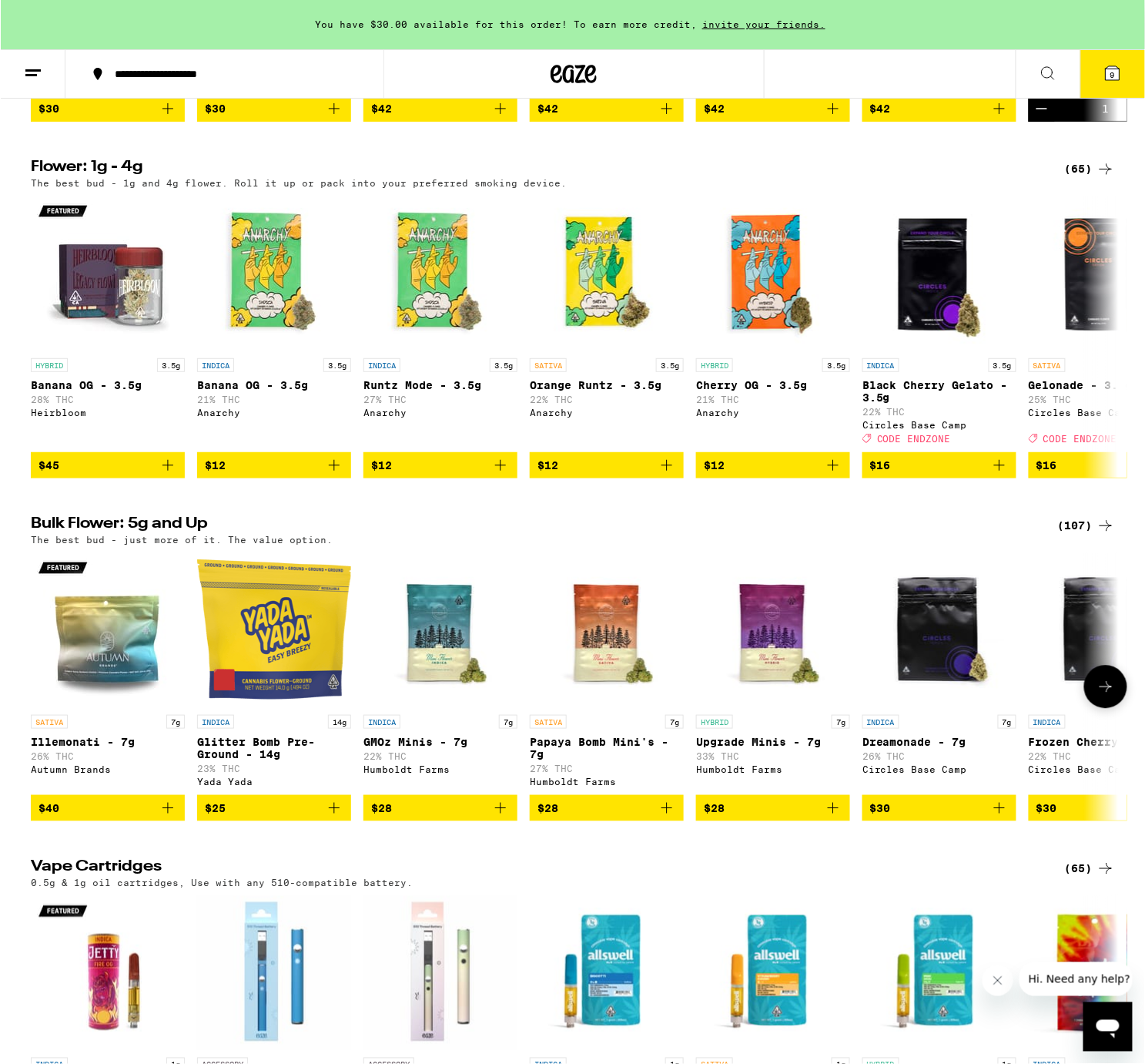
scroll to position [850, 0]
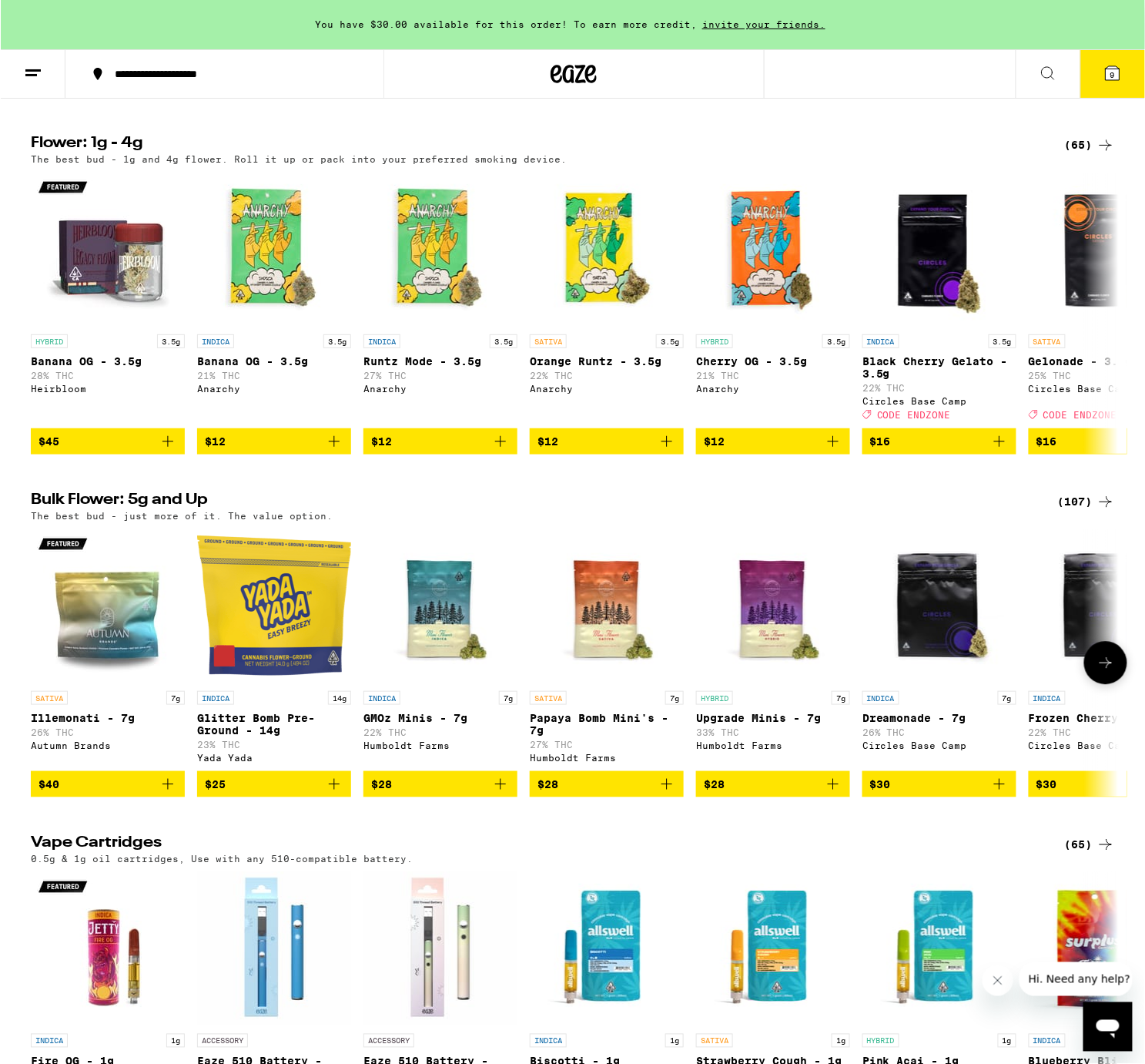
click at [1107, 673] on icon at bounding box center [1105, 663] width 19 height 19
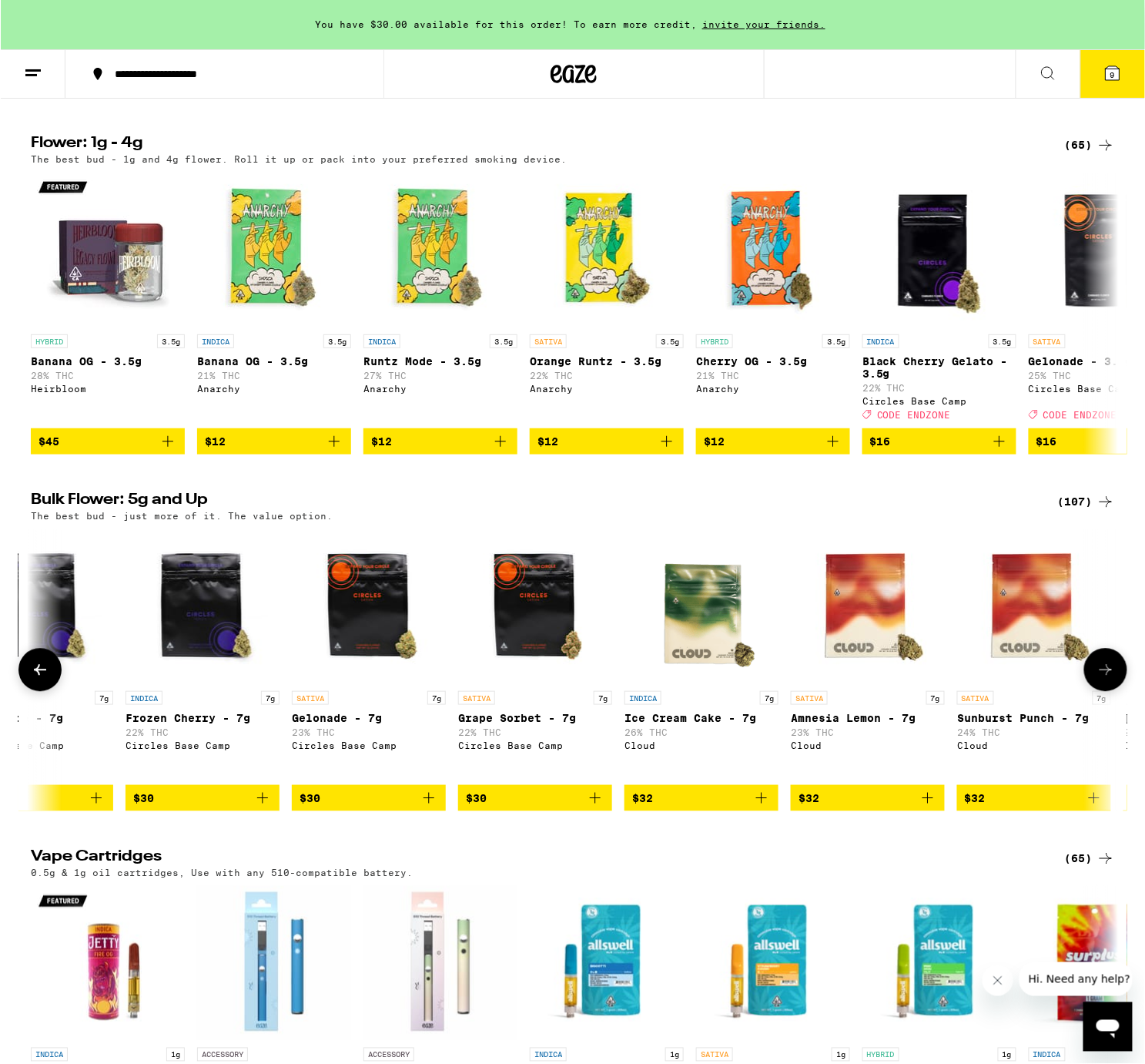
scroll to position [0, 916]
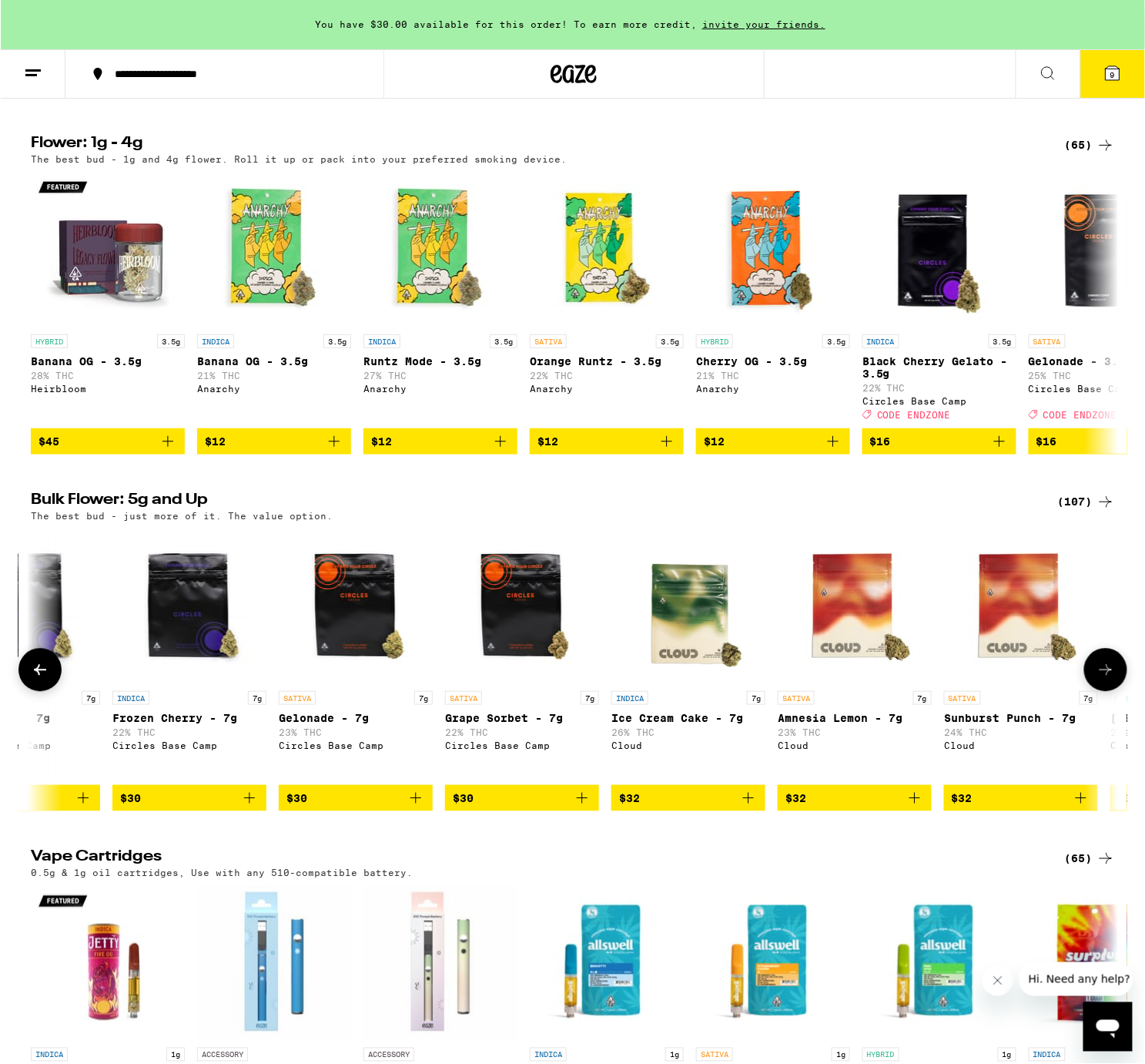
click at [1112, 679] on icon at bounding box center [1105, 670] width 19 height 19
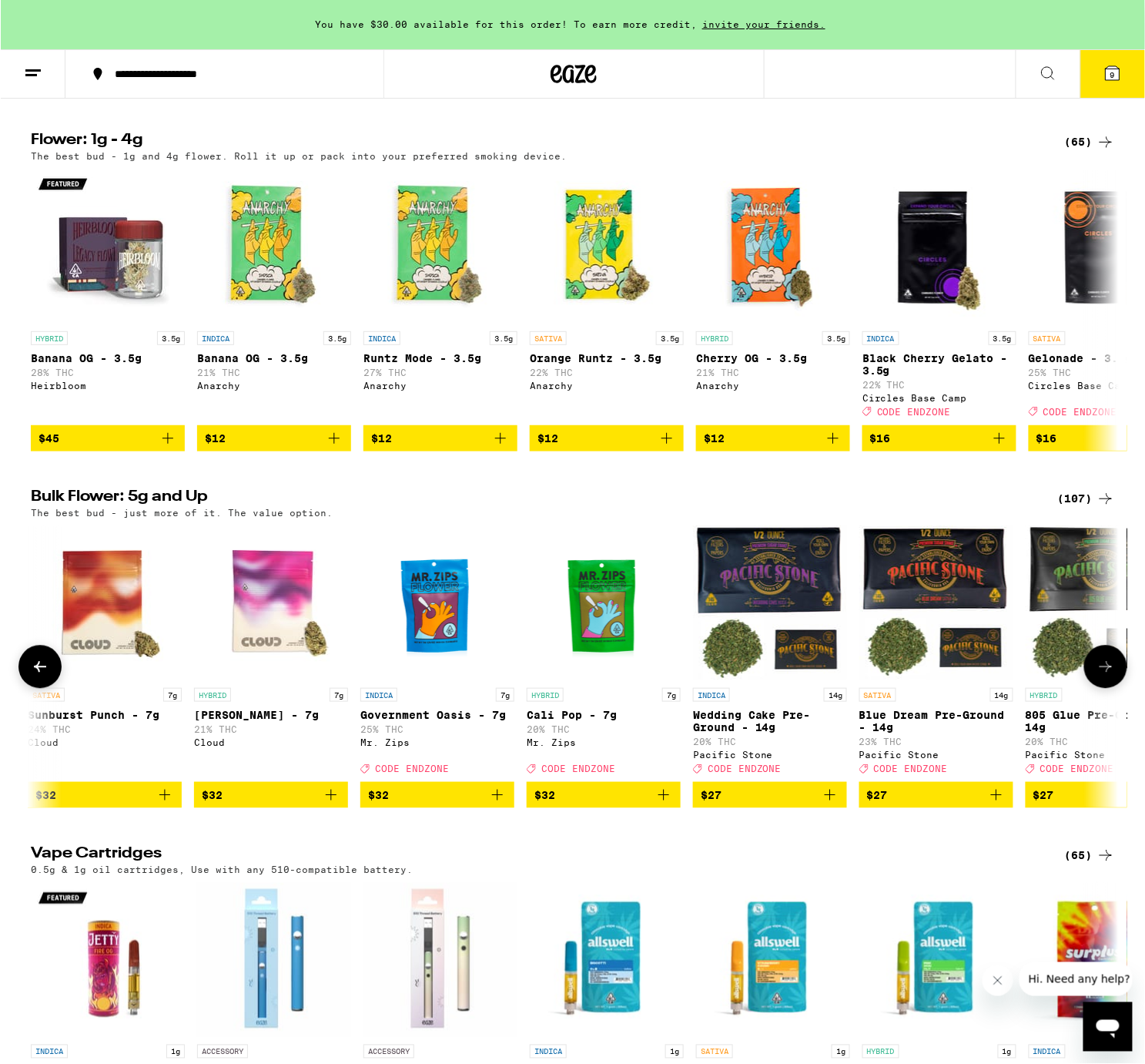
scroll to position [736, 0]
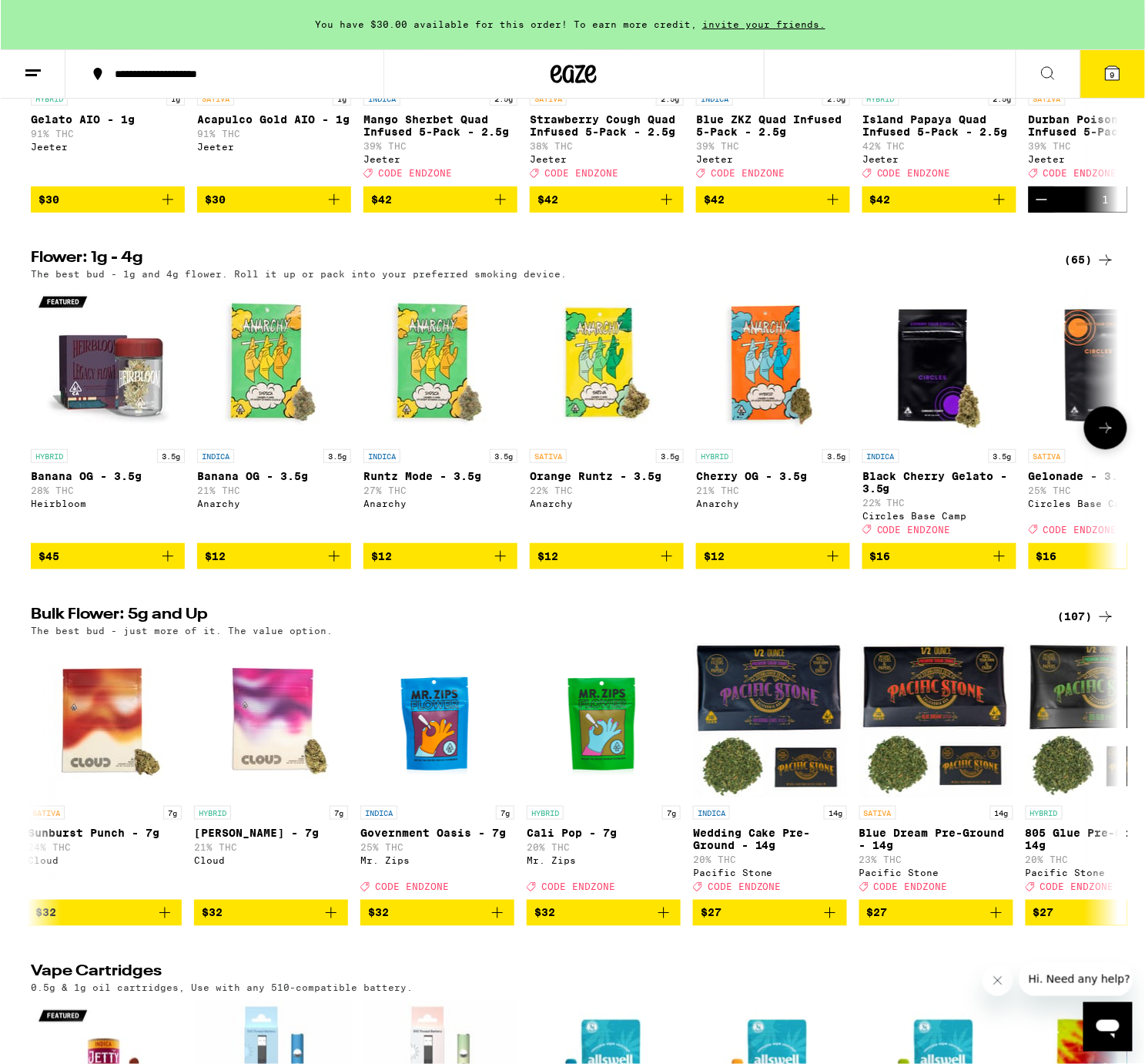
click at [338, 565] on icon "Add to bag" at bounding box center [333, 556] width 19 height 19
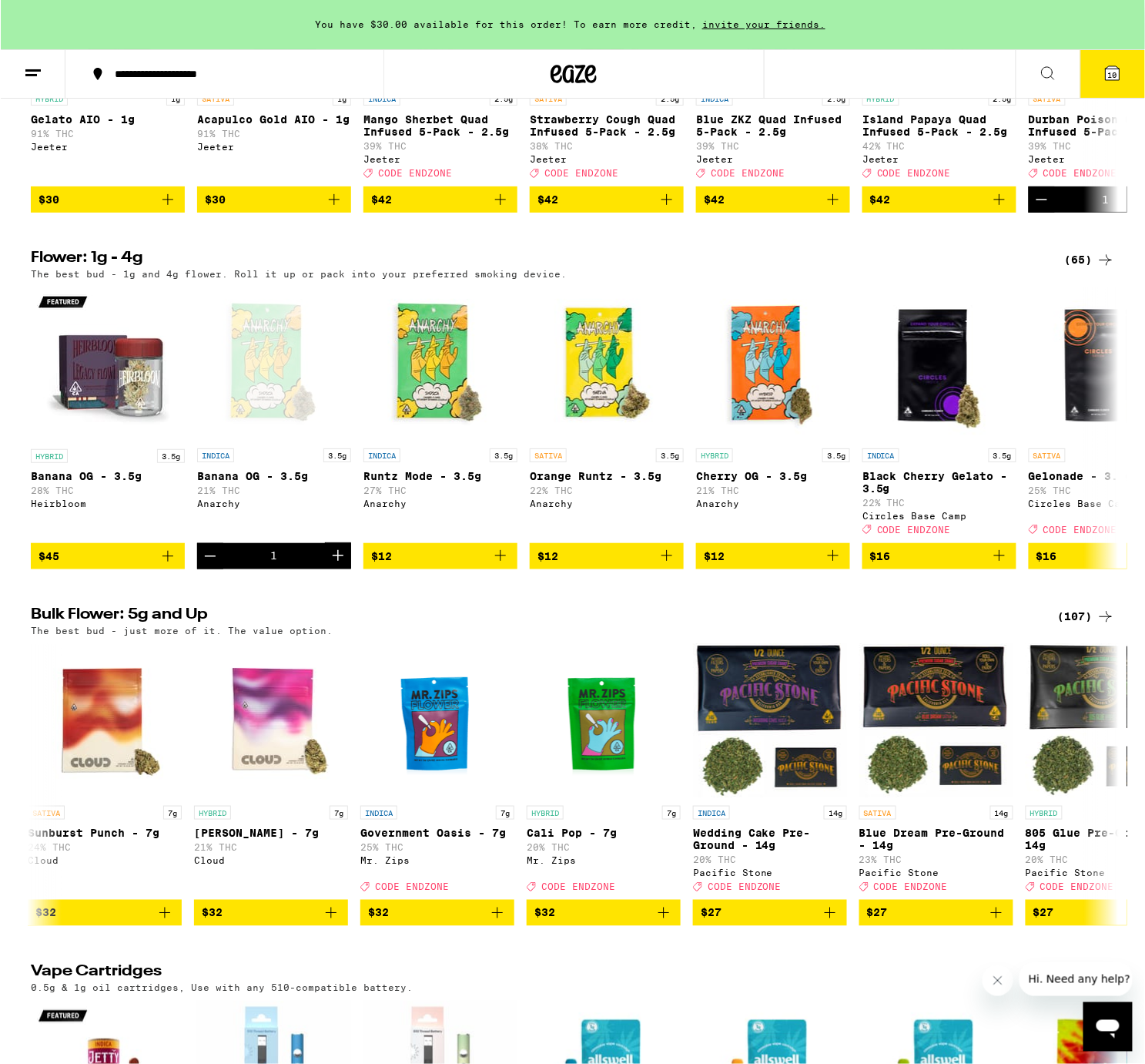
click at [1092, 84] on button "10" at bounding box center [1113, 74] width 65 height 48
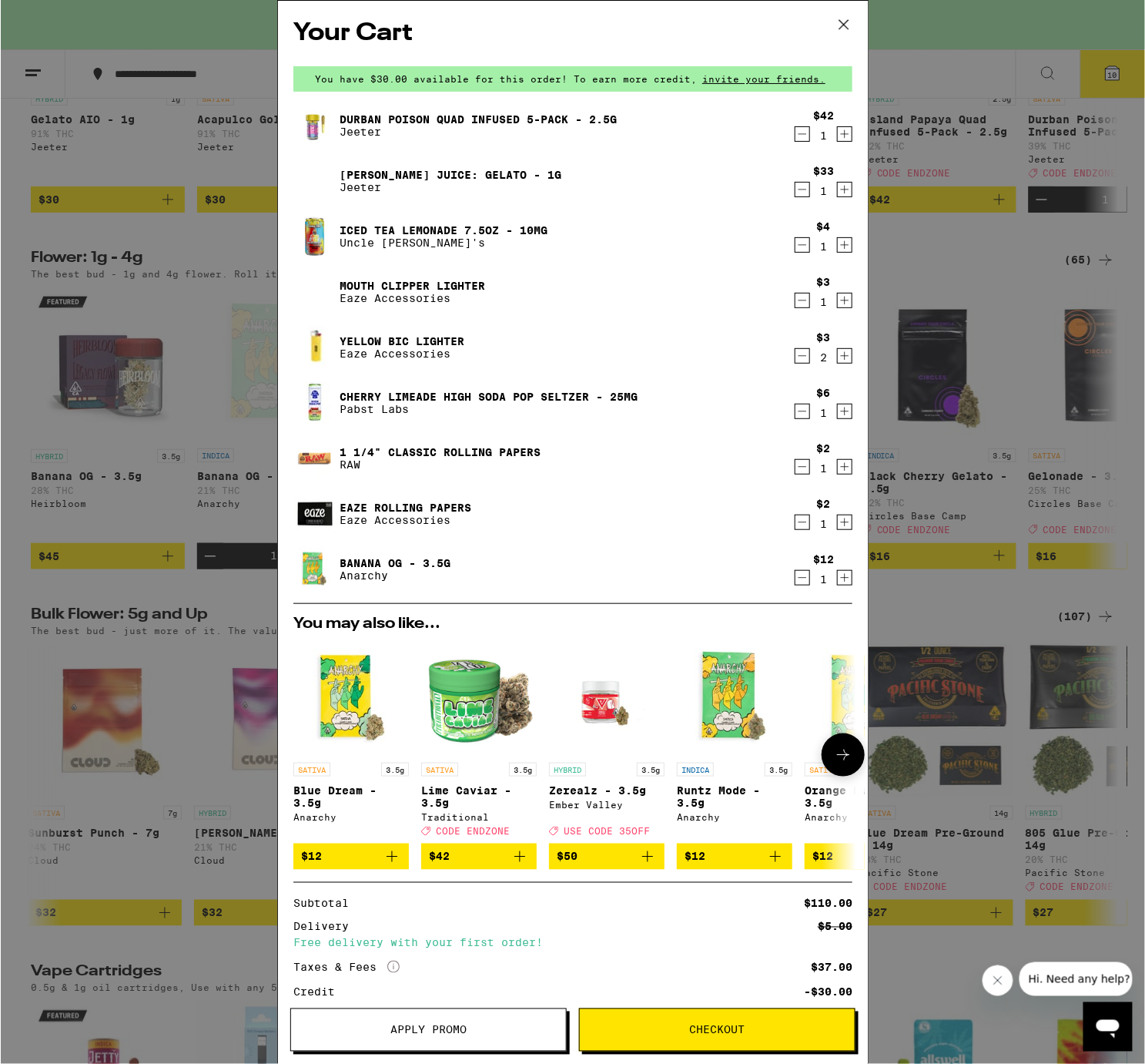
click at [394, 855] on icon "Add to bag" at bounding box center [391, 856] width 19 height 19
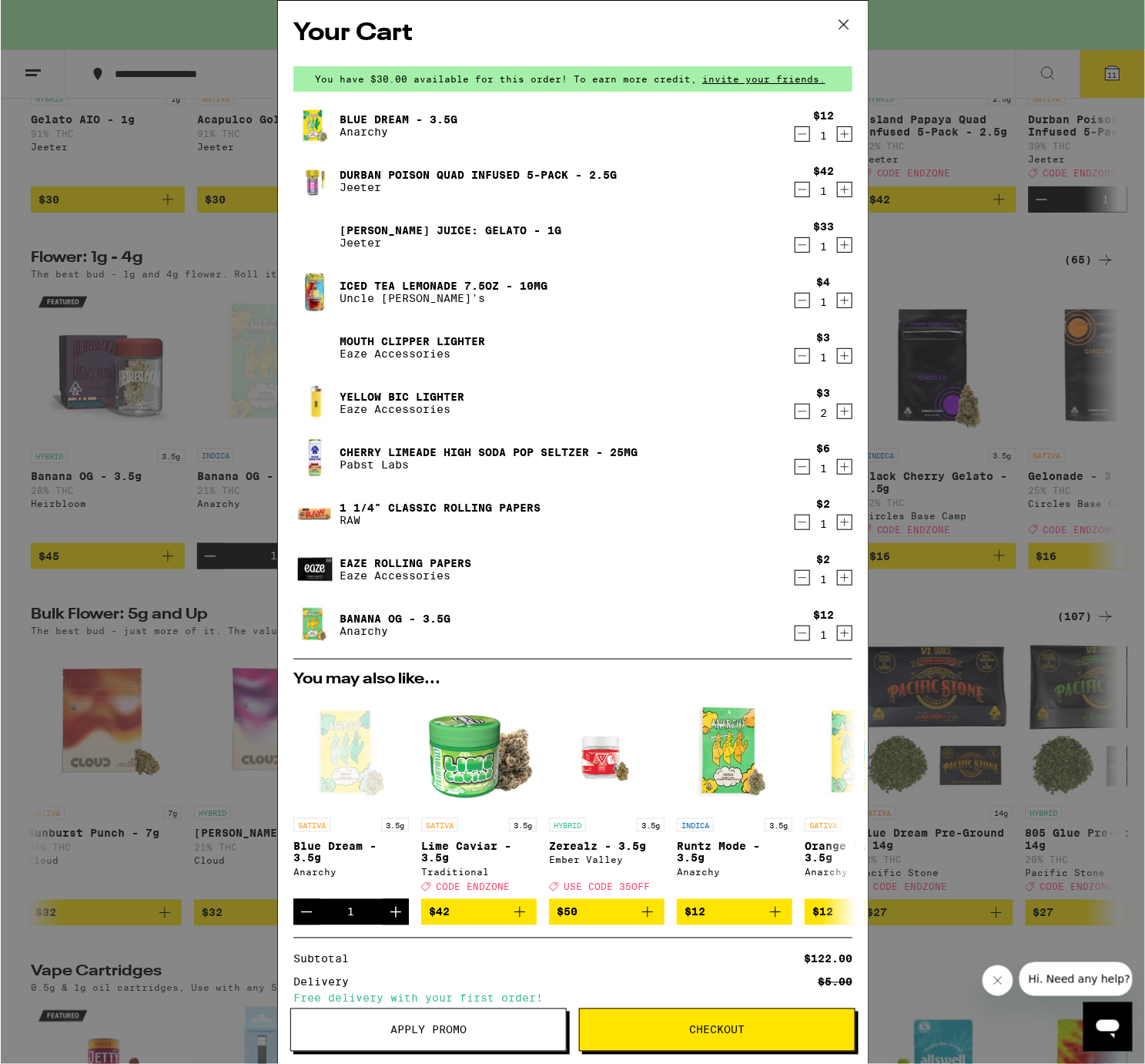
click at [700, 1035] on span "Checkout" at bounding box center [717, 1030] width 56 height 11
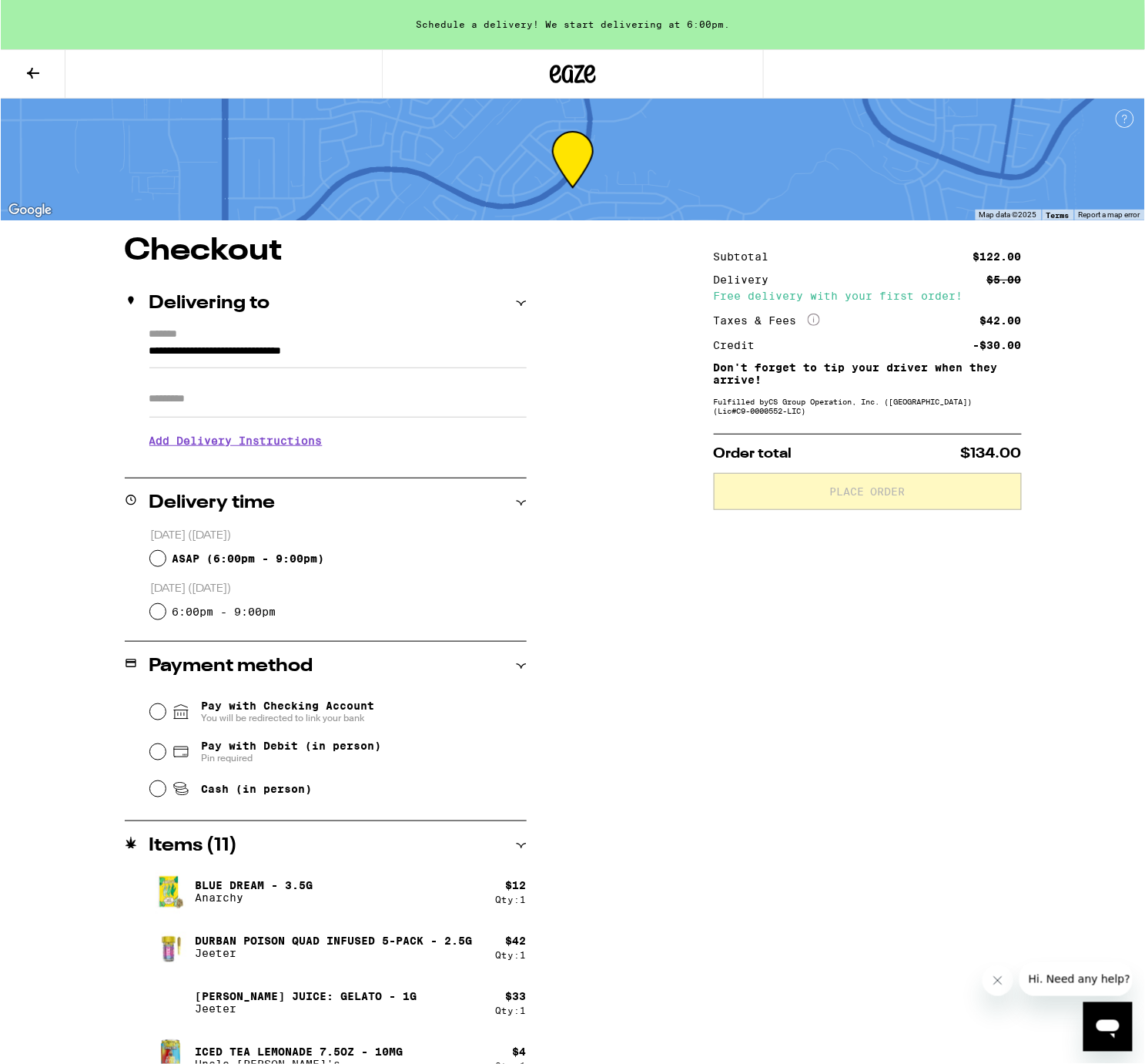
click at [166, 561] on div "ASAP ( 6:00pm - 9:00pm )" at bounding box center [338, 558] width 377 height 31
click at [161, 559] on input "ASAP ( 6:00pm - 9:00pm )" at bounding box center [157, 558] width 15 height 15
radio input "true"
click at [162, 713] on input "Pay with Checking Account You will be redirected to link your bank" at bounding box center [157, 712] width 15 height 15
